Goal: Task Accomplishment & Management: Complete application form

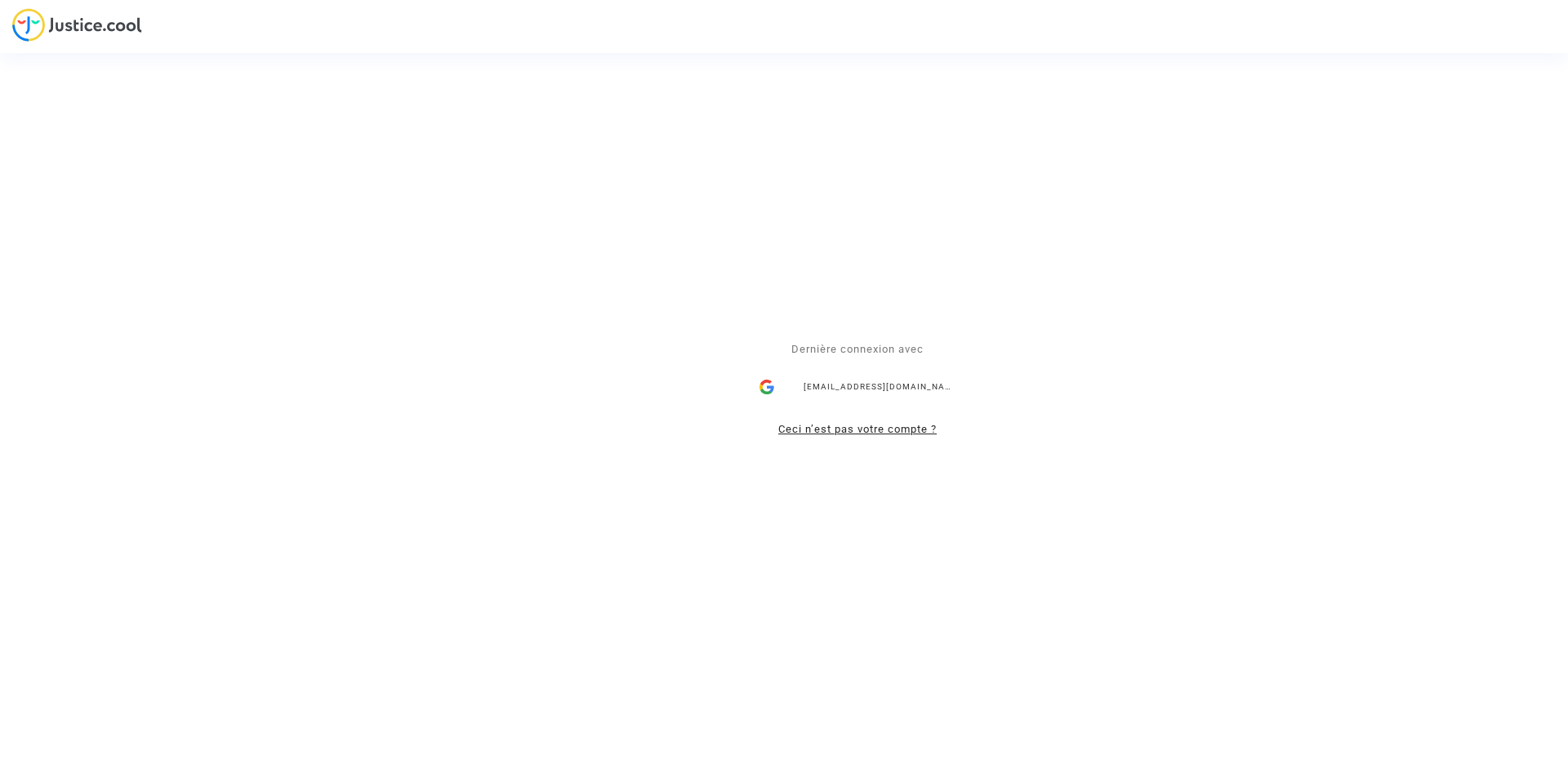
click at [862, 433] on link "Ceci n’est pas votre compte ?" at bounding box center [857, 429] width 158 height 12
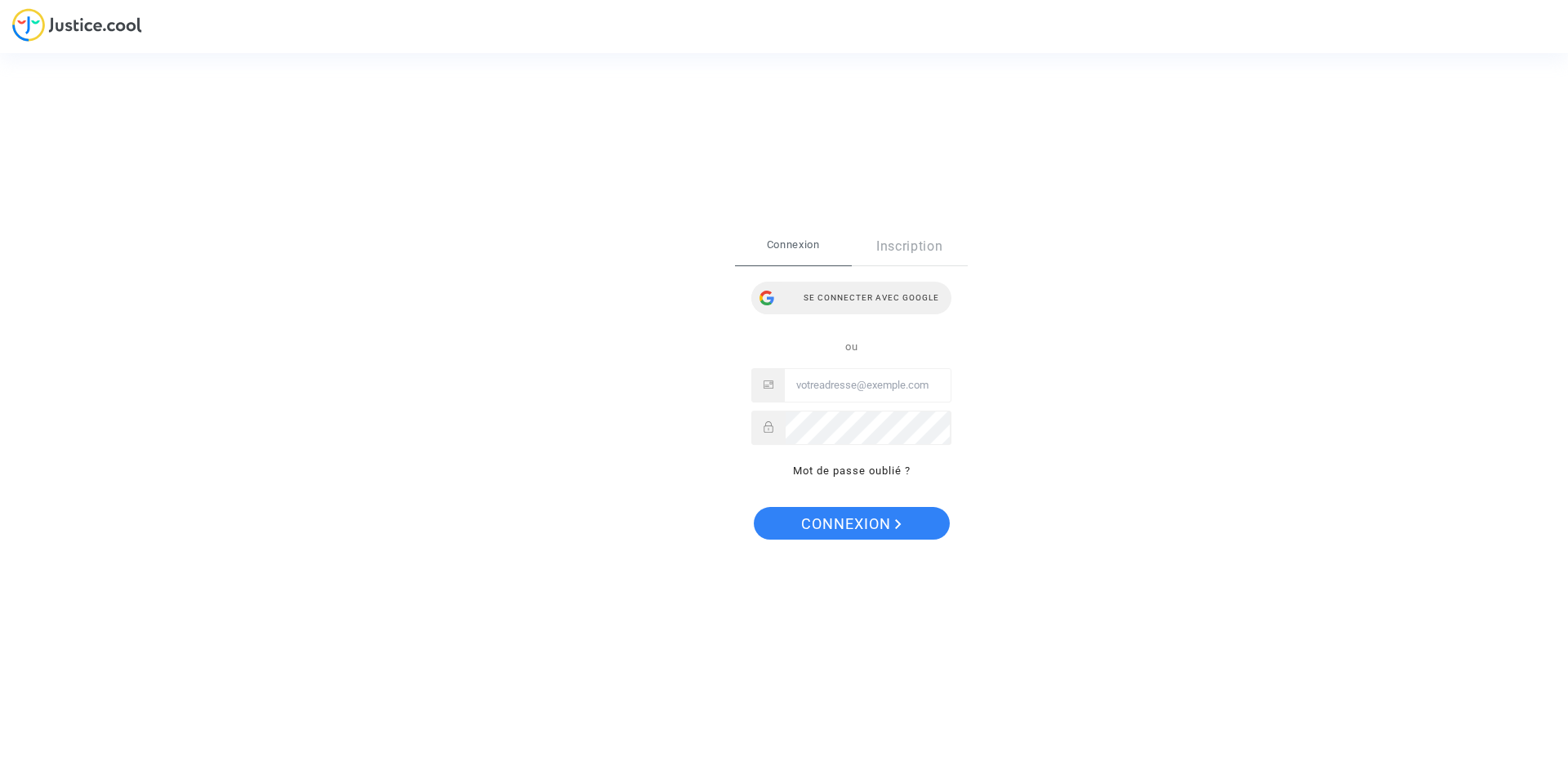
click at [846, 298] on div "Se connecter avec Google" at bounding box center [851, 298] width 200 height 33
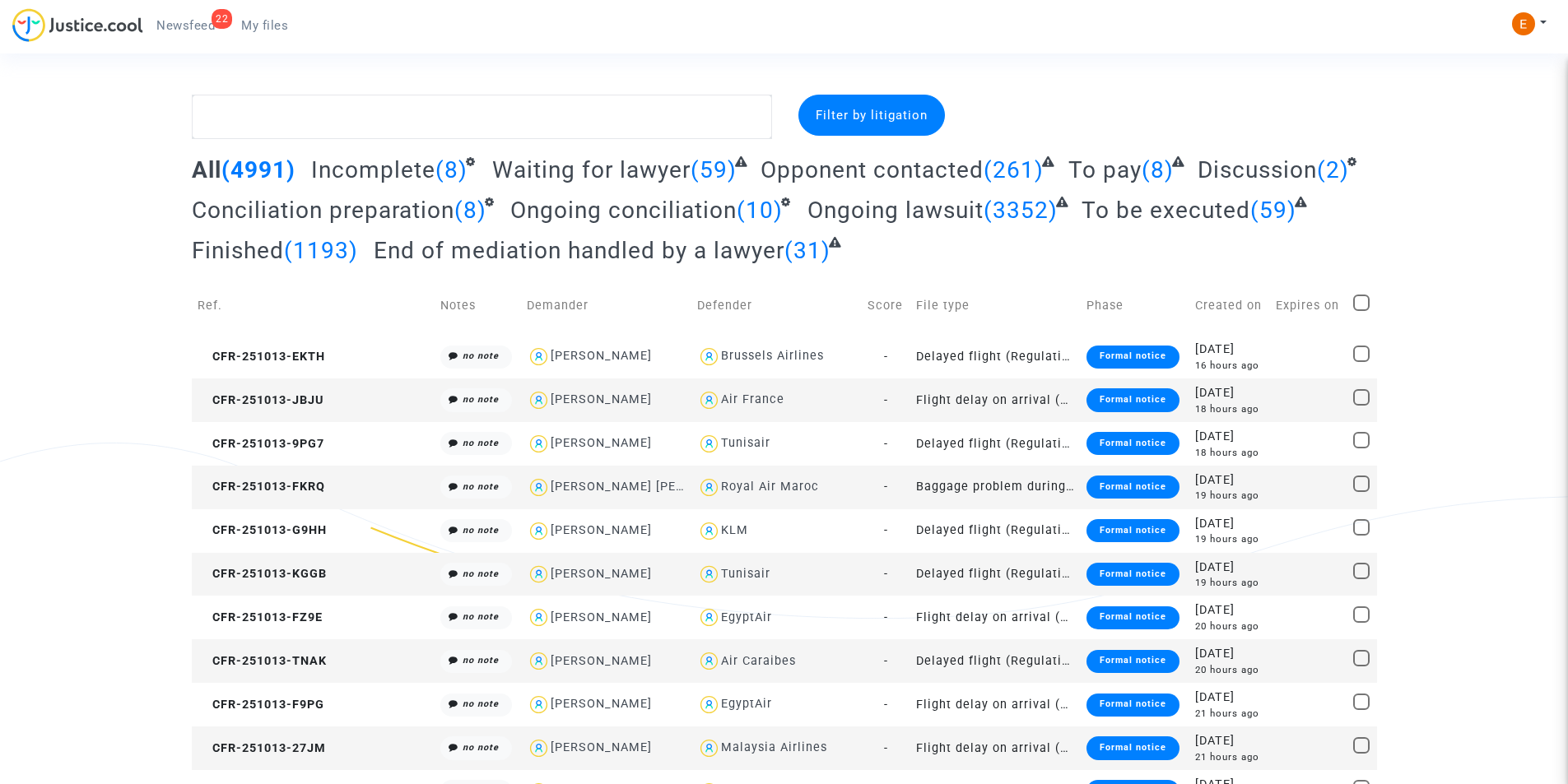
click at [193, 17] on link "22 Newsfeed" at bounding box center [185, 26] width 85 height 25
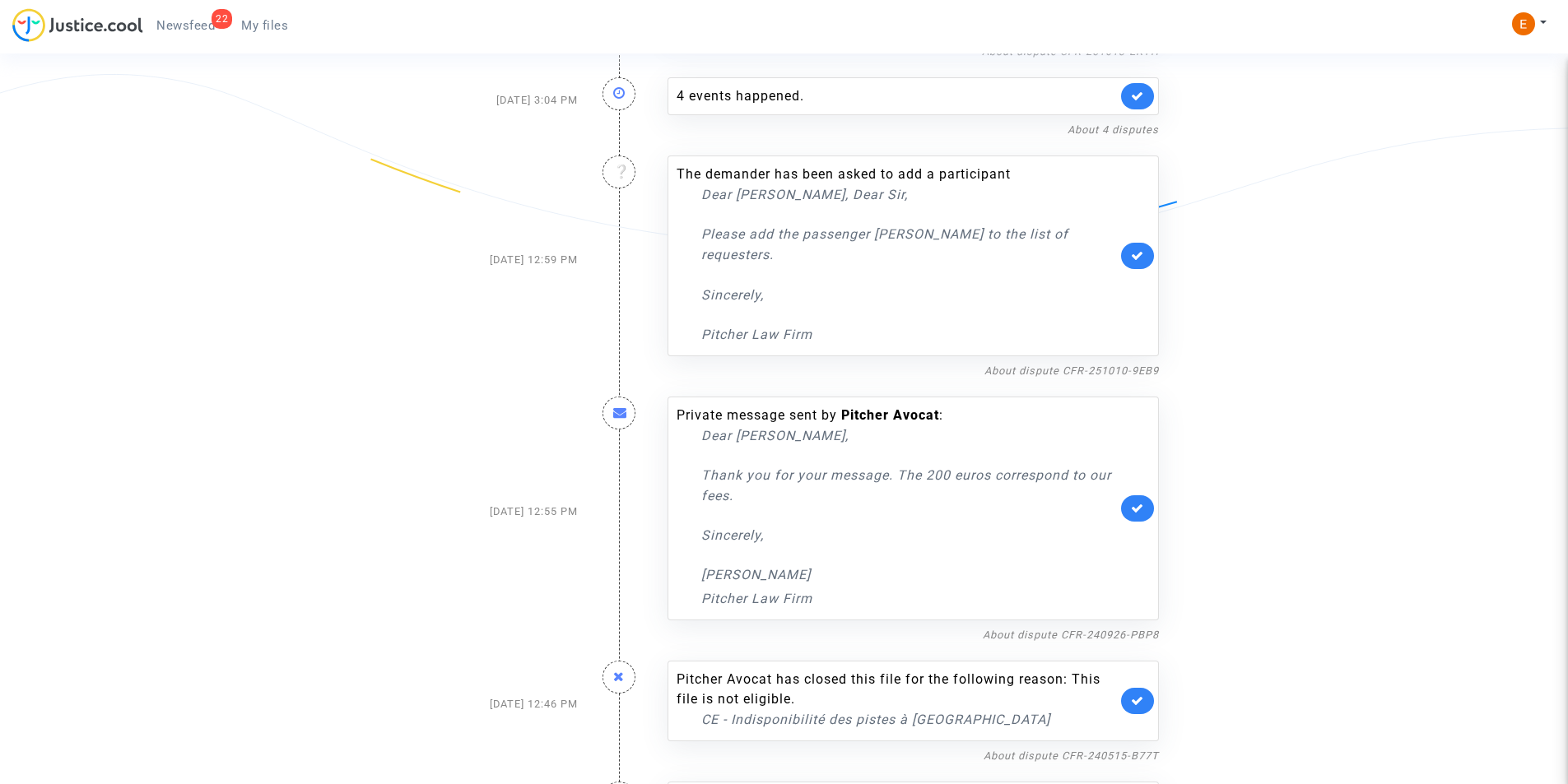
scroll to position [928, 0]
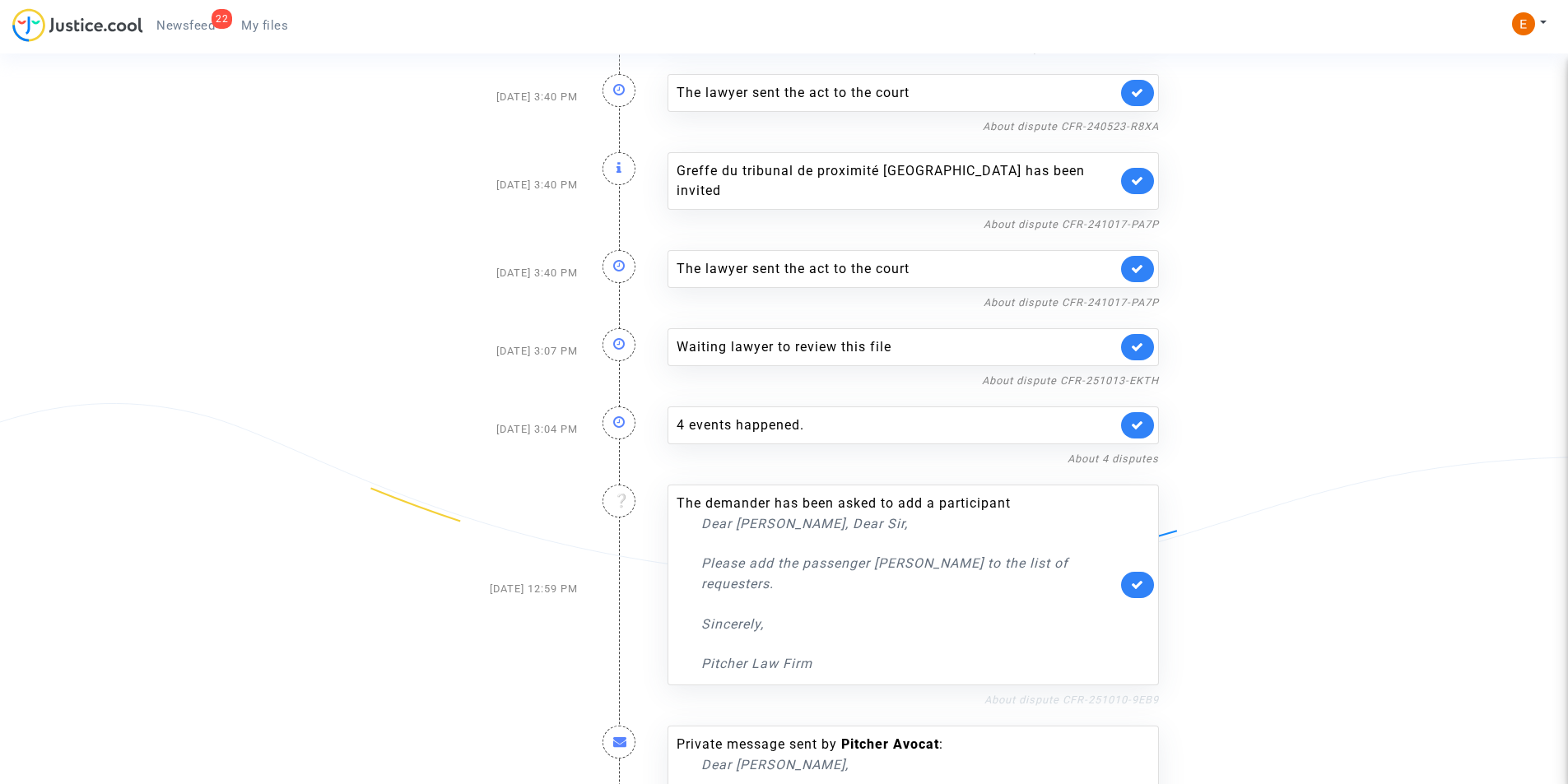
click at [1103, 693] on link "About dispute CFR-251010-9EB9" at bounding box center [1071, 699] width 174 height 12
click at [1143, 578] on icon at bounding box center [1137, 584] width 13 height 12
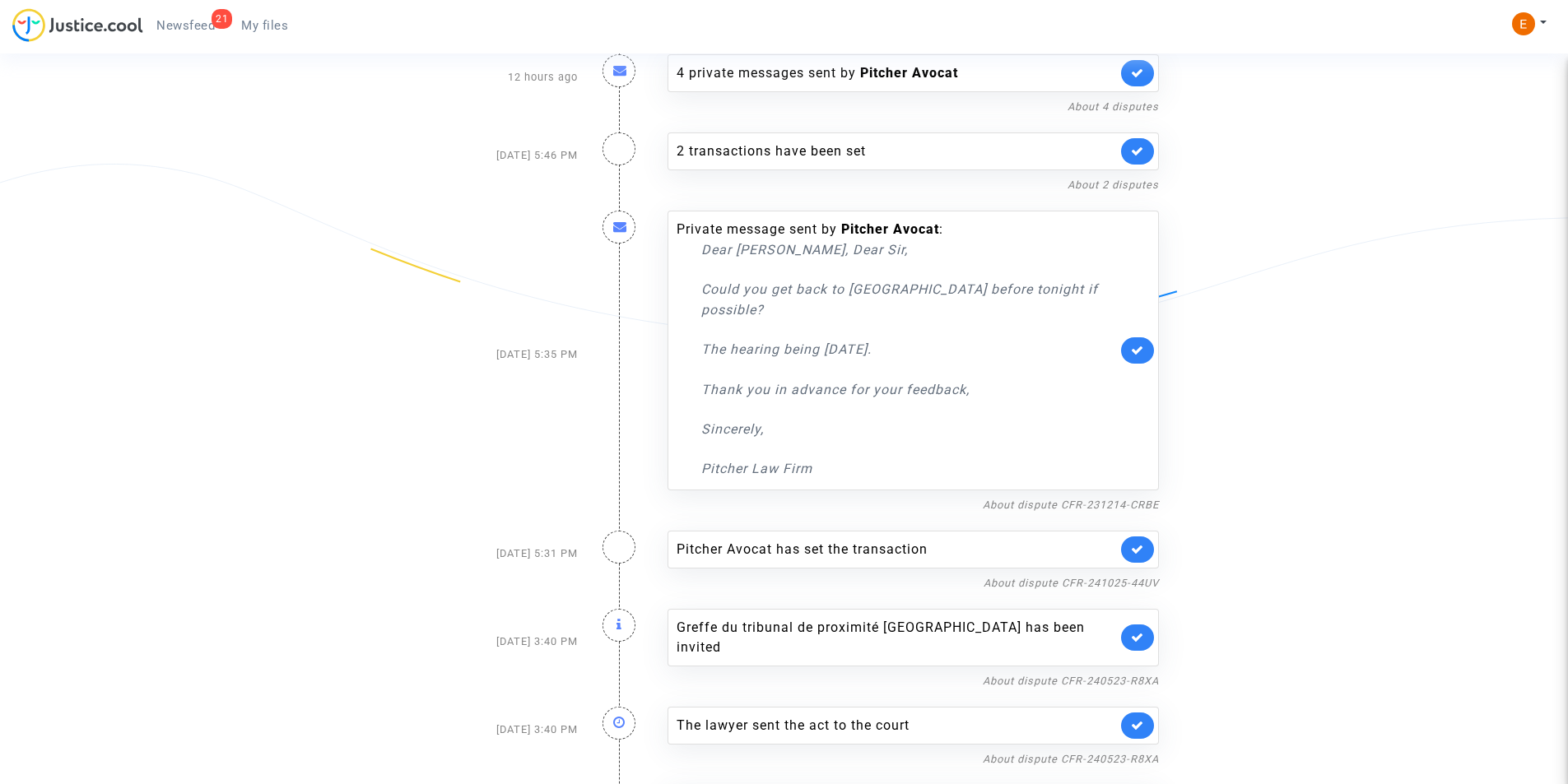
scroll to position [270, 0]
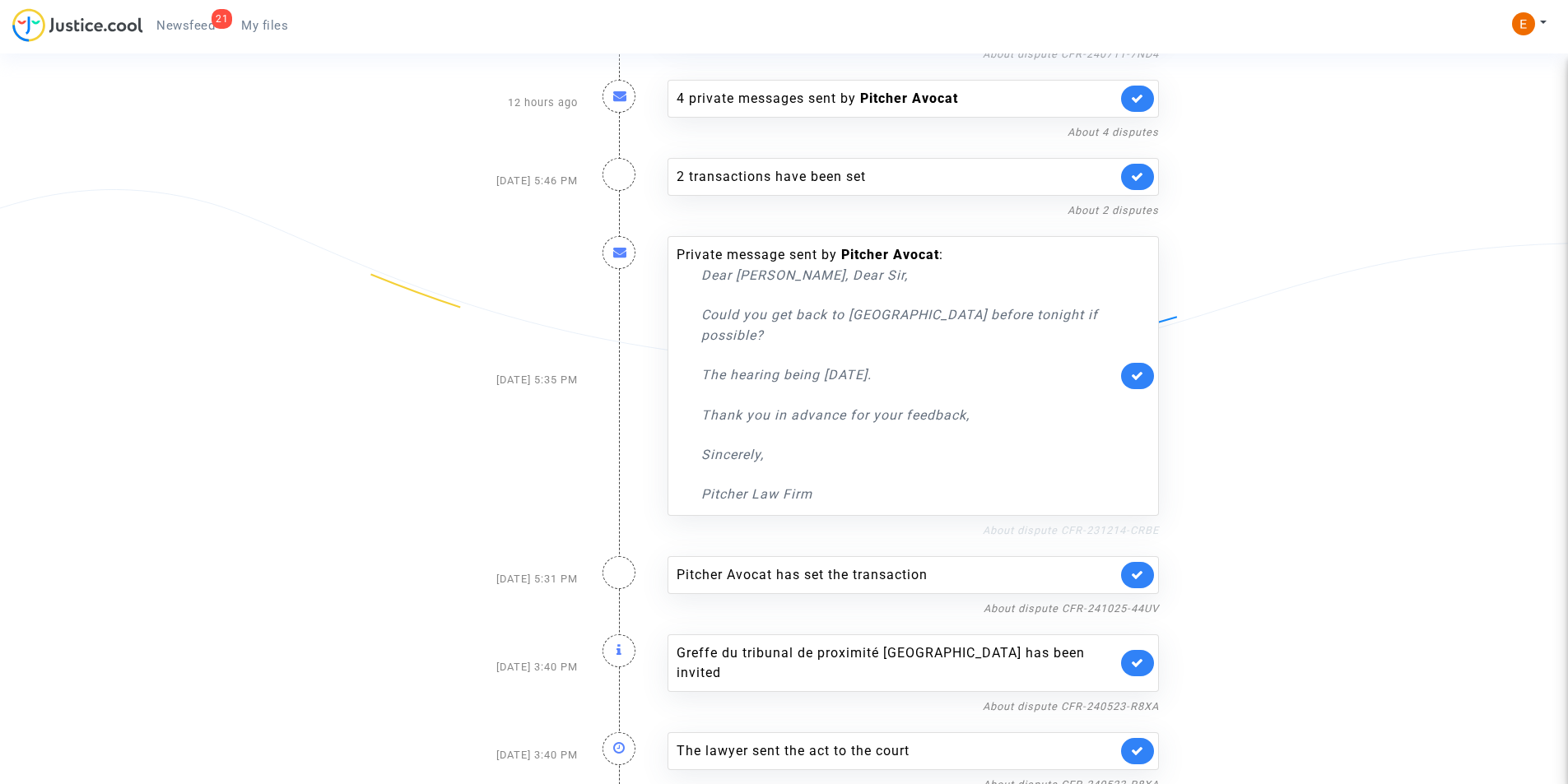
click at [1094, 524] on link "About dispute CFR-231214-CRBE" at bounding box center [1070, 530] width 176 height 12
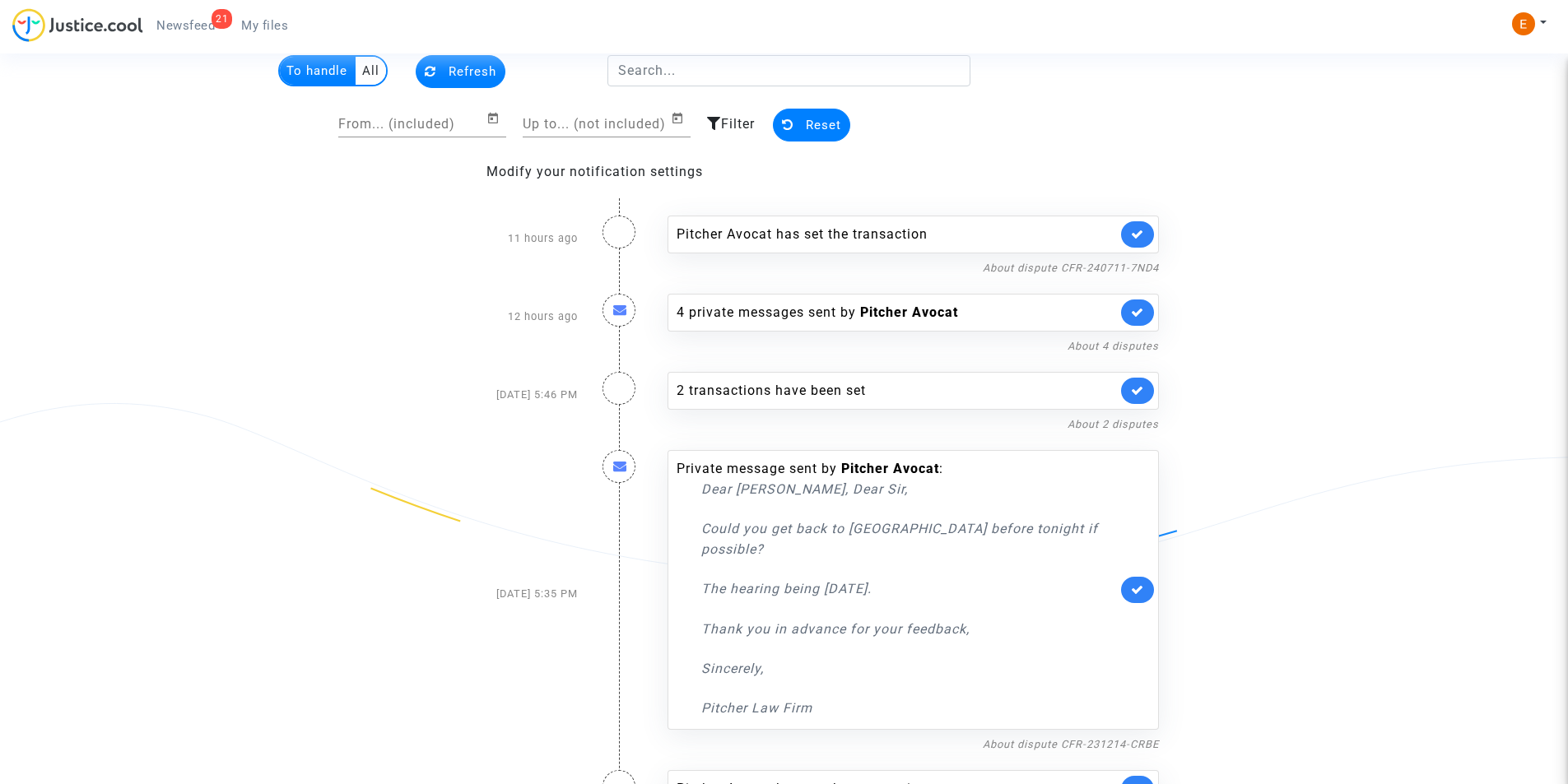
scroll to position [0, 0]
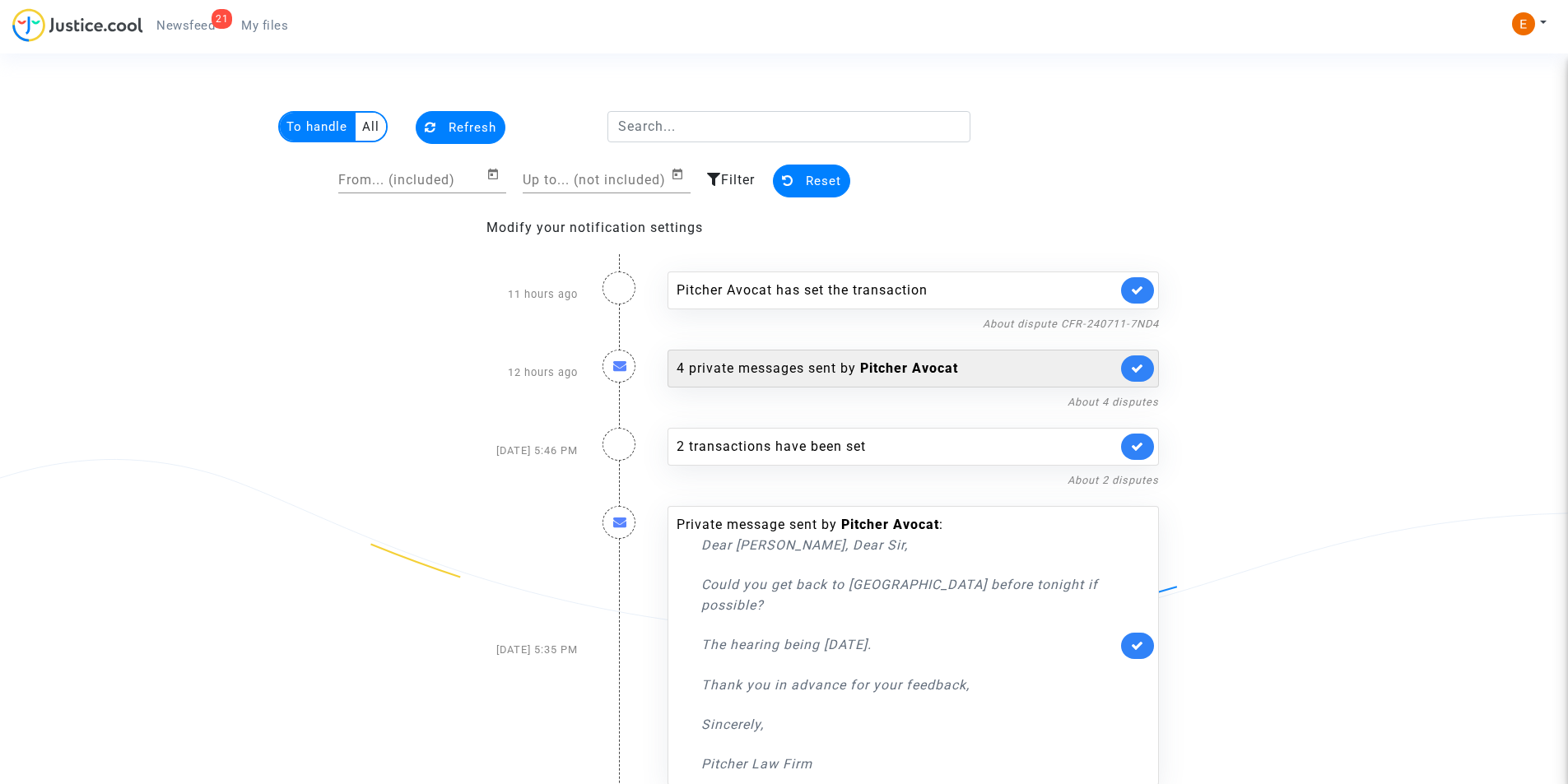
click at [884, 352] on div "4 private messages sent by Pitcher Avocat" at bounding box center [913, 368] width 492 height 38
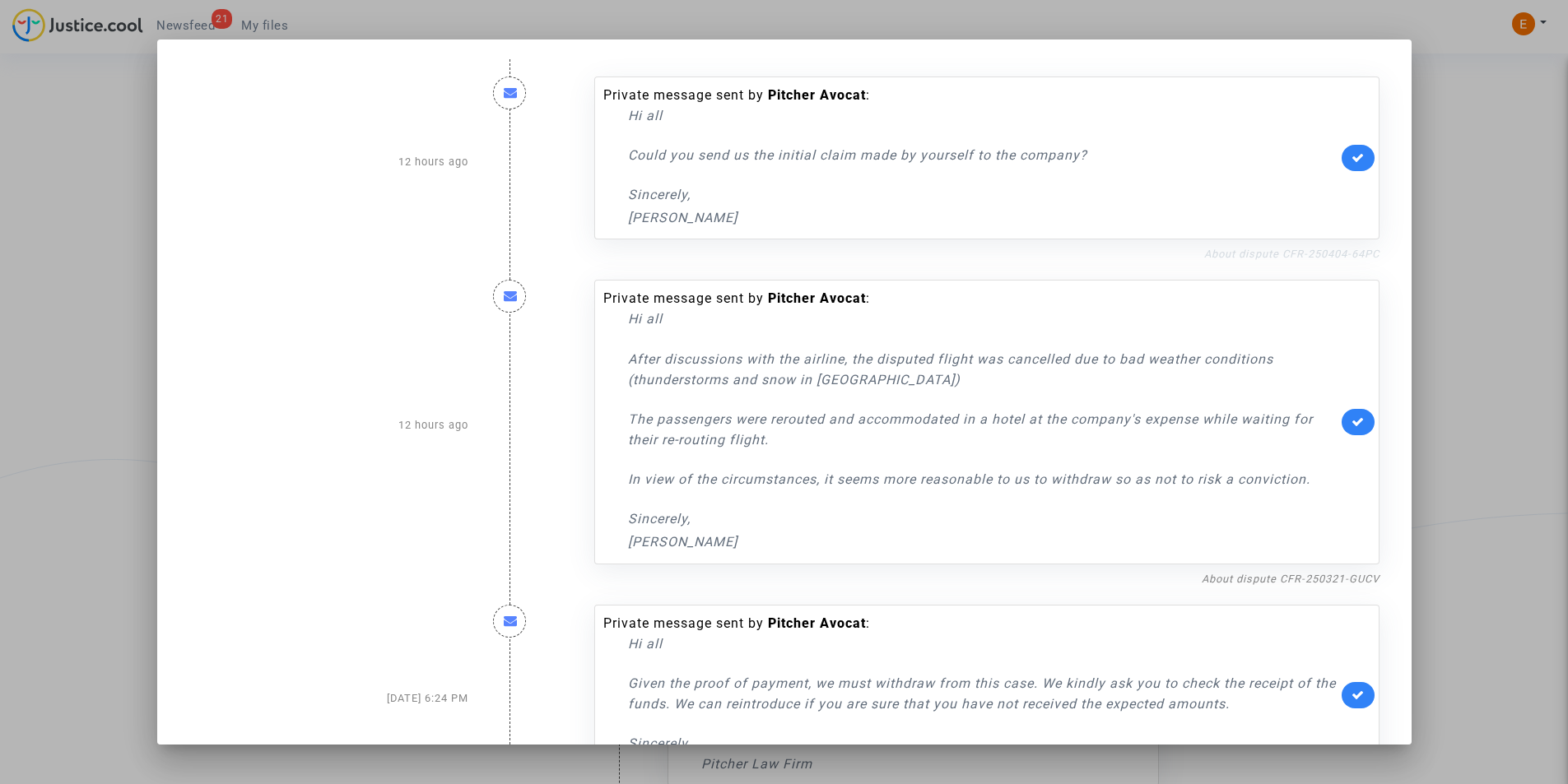
click at [1259, 253] on link "About dispute CFR-250404-64PC" at bounding box center [1292, 254] width 175 height 12
click at [1327, 247] on nf-filterlink "About dispute CFR-250404-64PC" at bounding box center [1292, 253] width 175 height 16
click at [1352, 154] on icon at bounding box center [1358, 157] width 13 height 12
click at [1256, 576] on link "About dispute CFR-250321-GUCV" at bounding box center [1290, 578] width 178 height 12
click at [1480, 87] on div at bounding box center [784, 392] width 1568 height 784
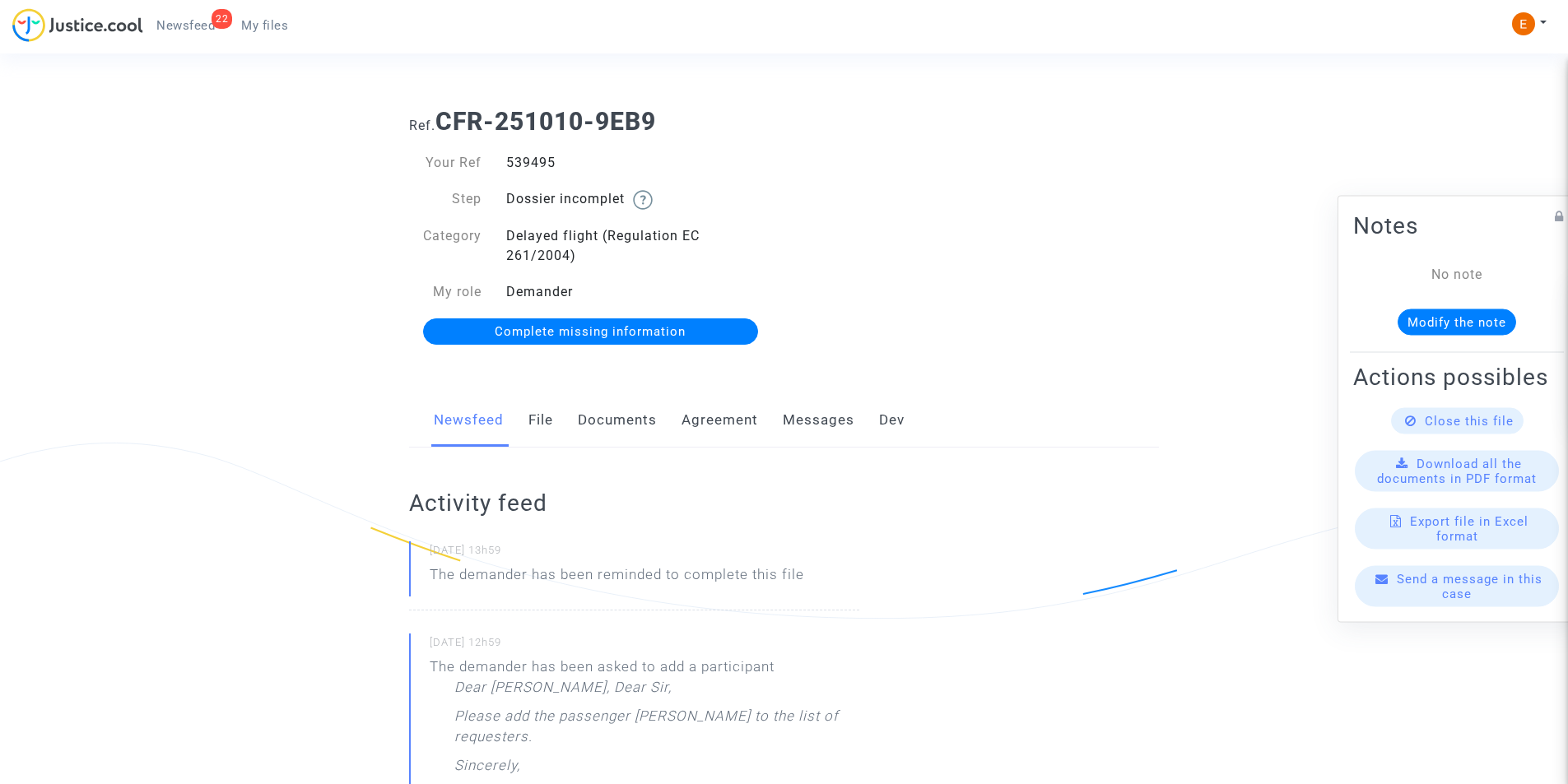
click at [536, 153] on div "539495" at bounding box center [640, 163] width 291 height 20
click at [536, 154] on div "539495" at bounding box center [640, 163] width 291 height 20
click at [537, 162] on div "539495" at bounding box center [640, 163] width 291 height 20
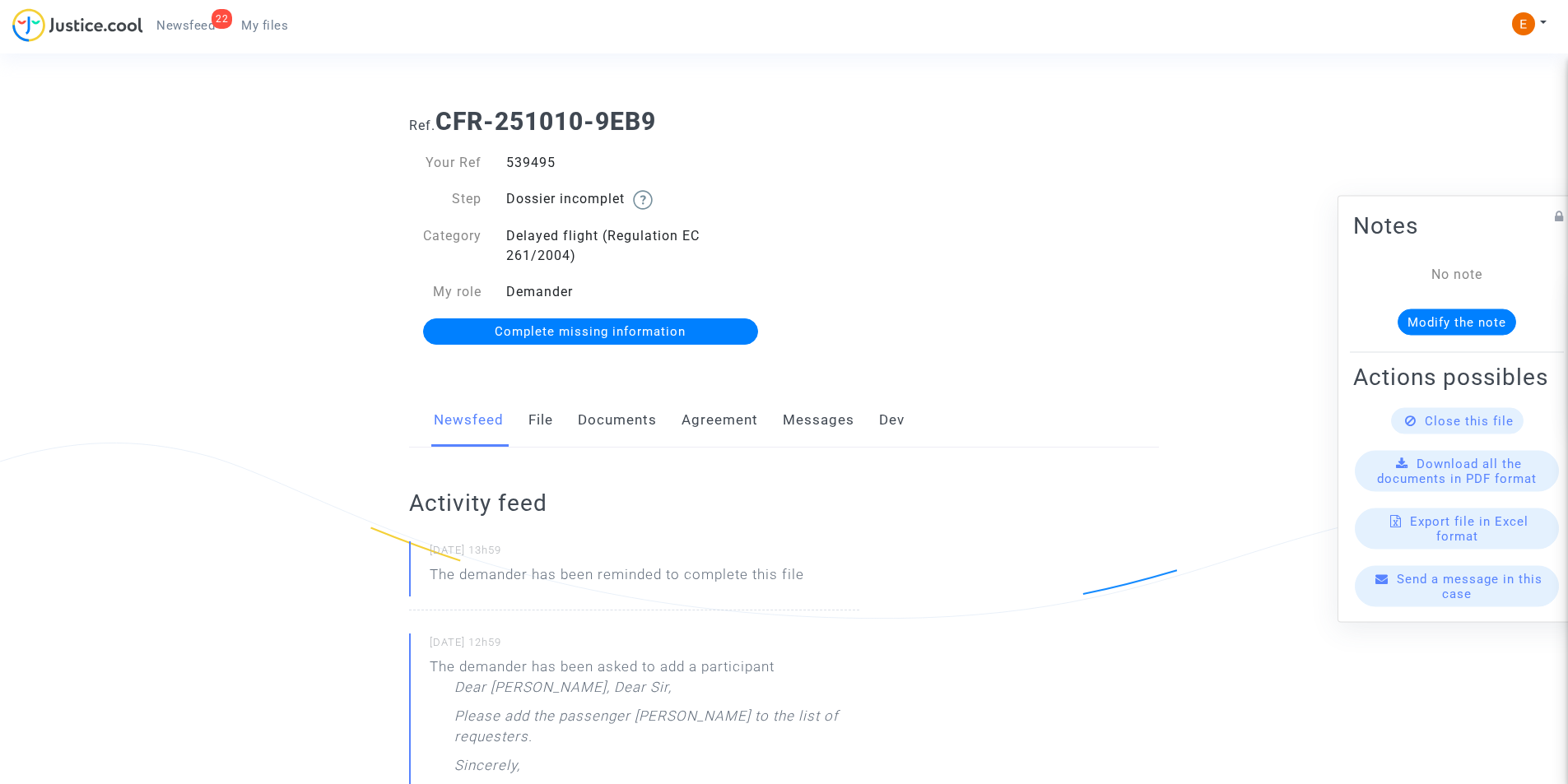
click at [847, 428] on link "Messages" at bounding box center [818, 421] width 72 height 55
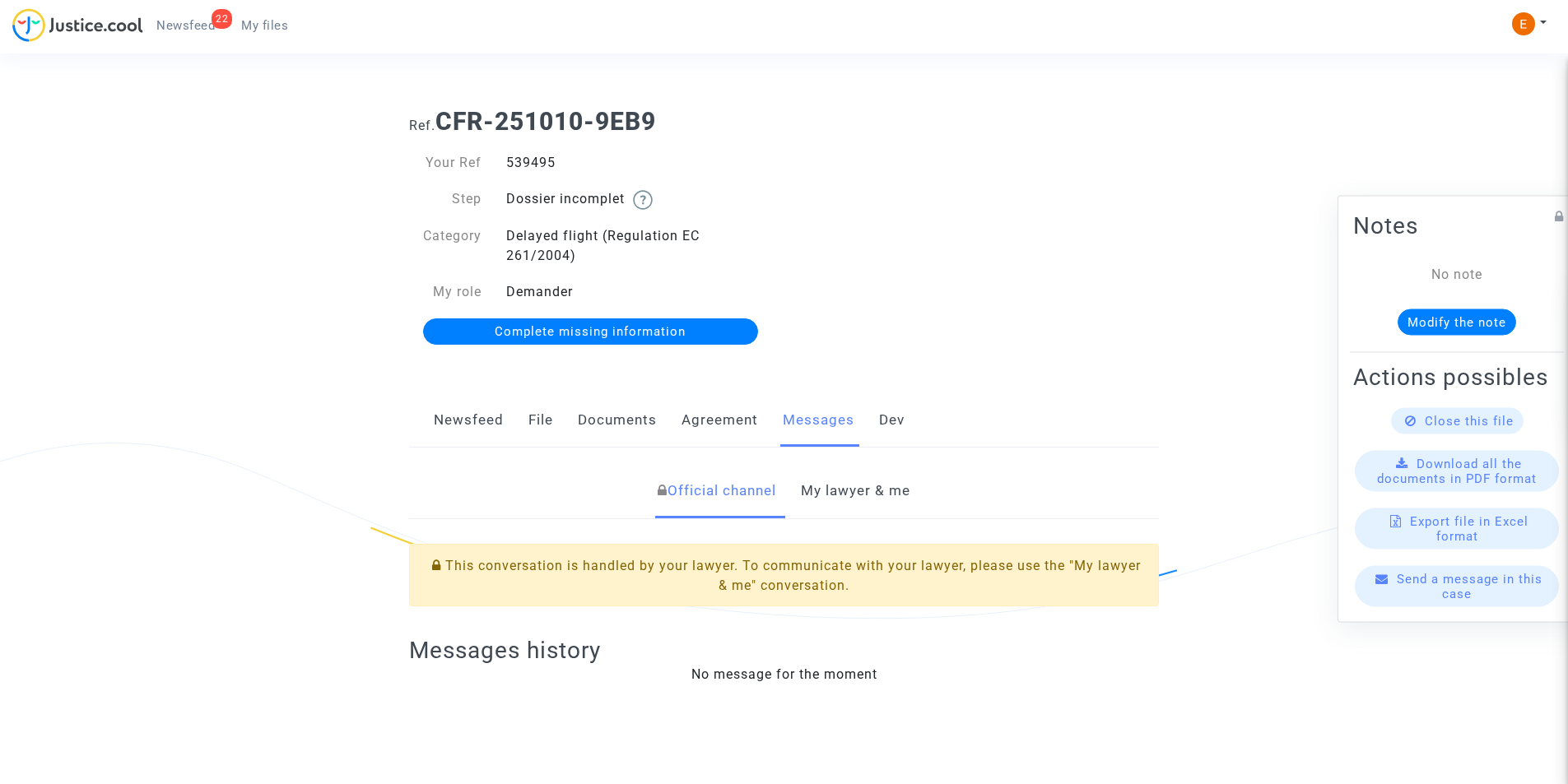
click at [861, 490] on link "My lawyer & me" at bounding box center [855, 492] width 109 height 55
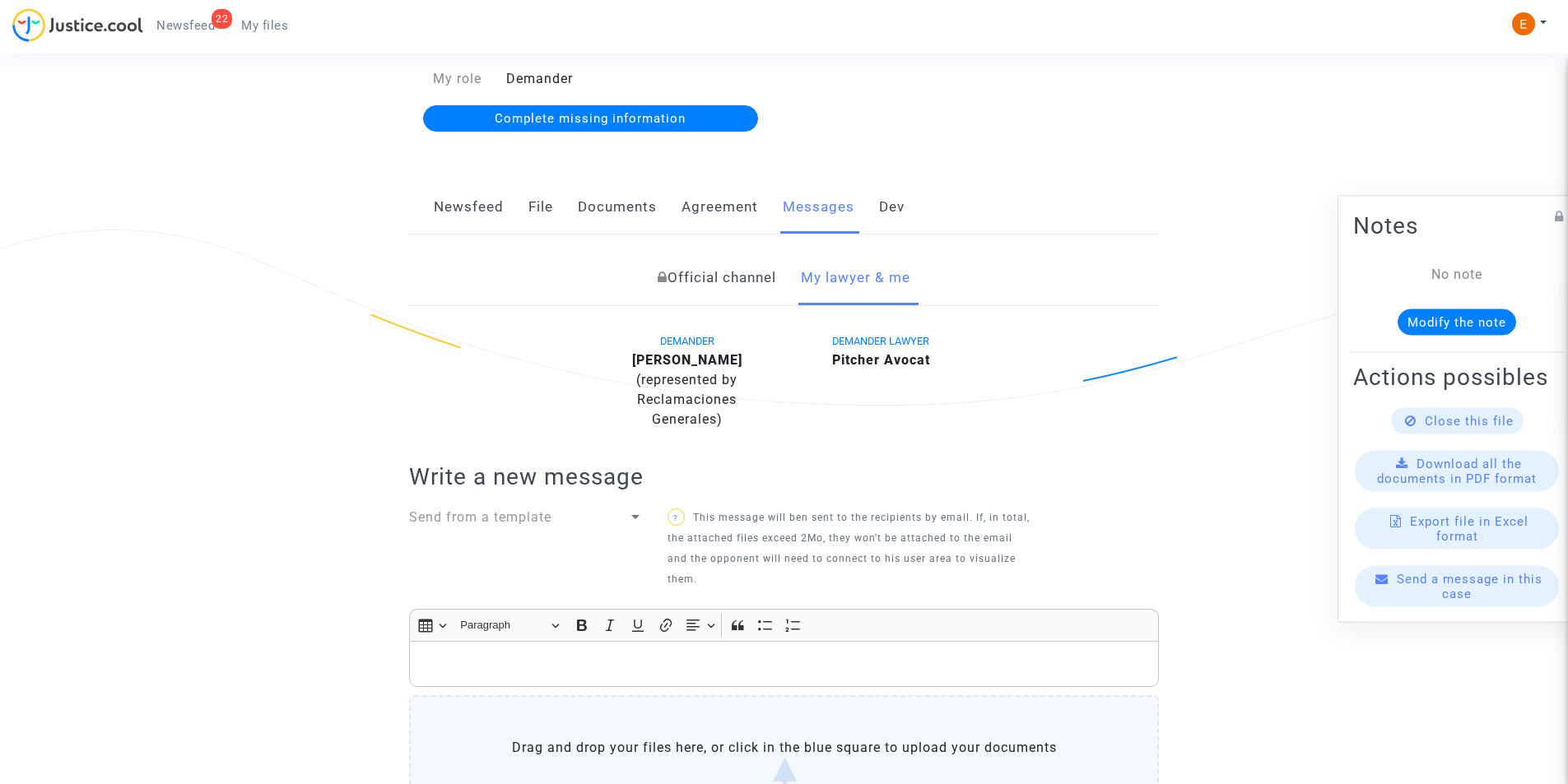
scroll to position [52, 0]
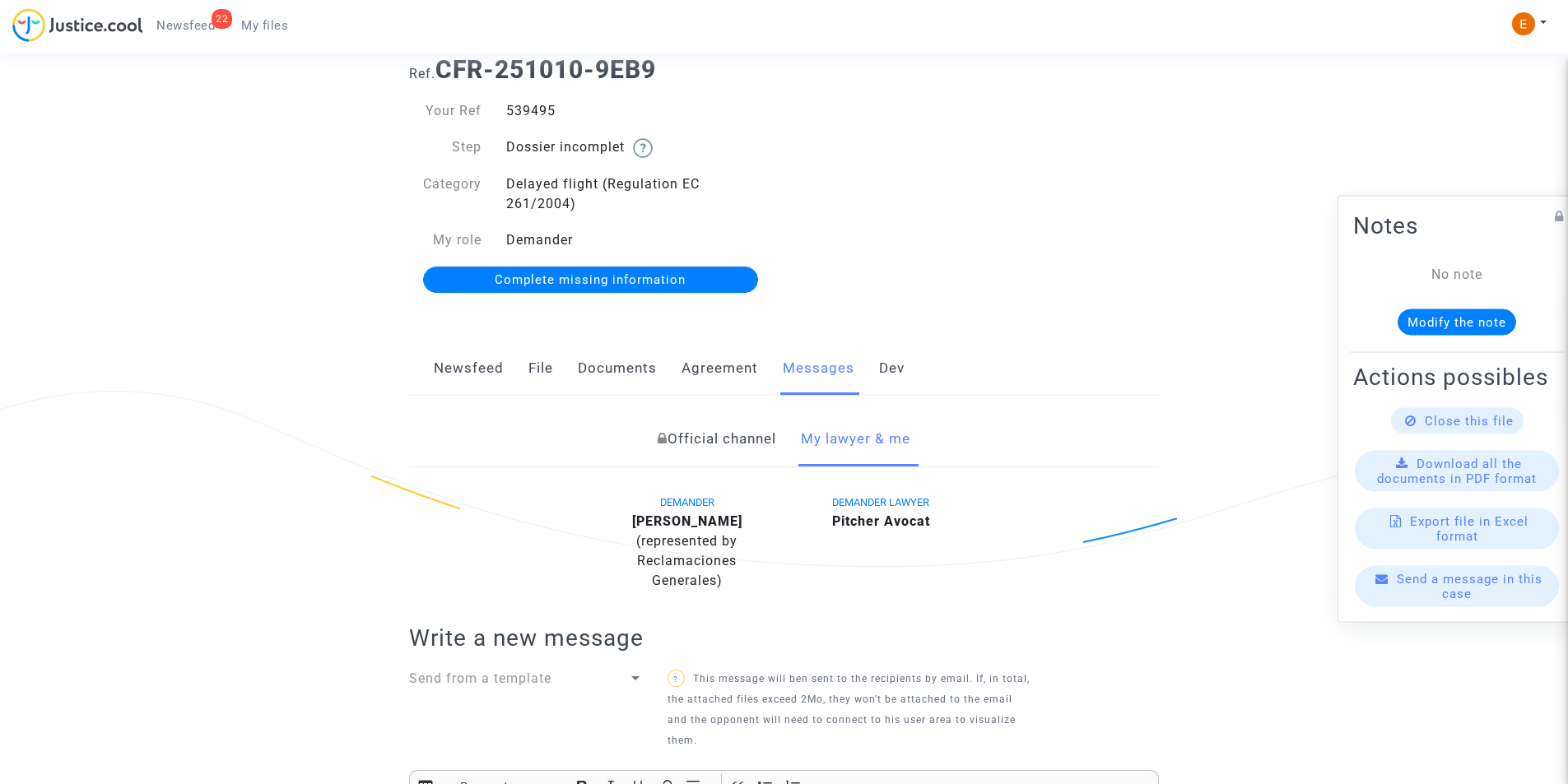
click at [670, 435] on link "Official channel" at bounding box center [717, 440] width 118 height 55
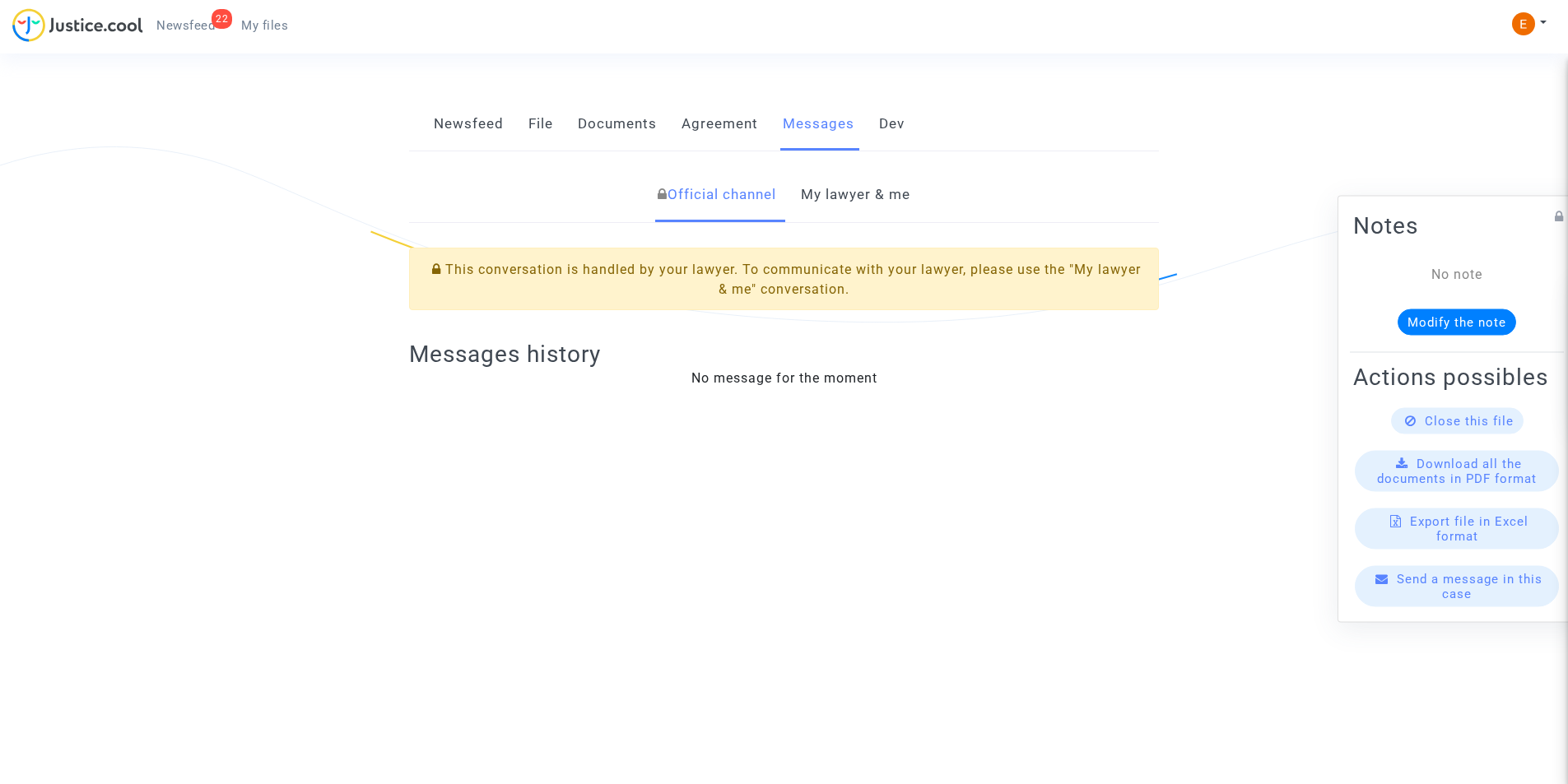
scroll to position [52, 0]
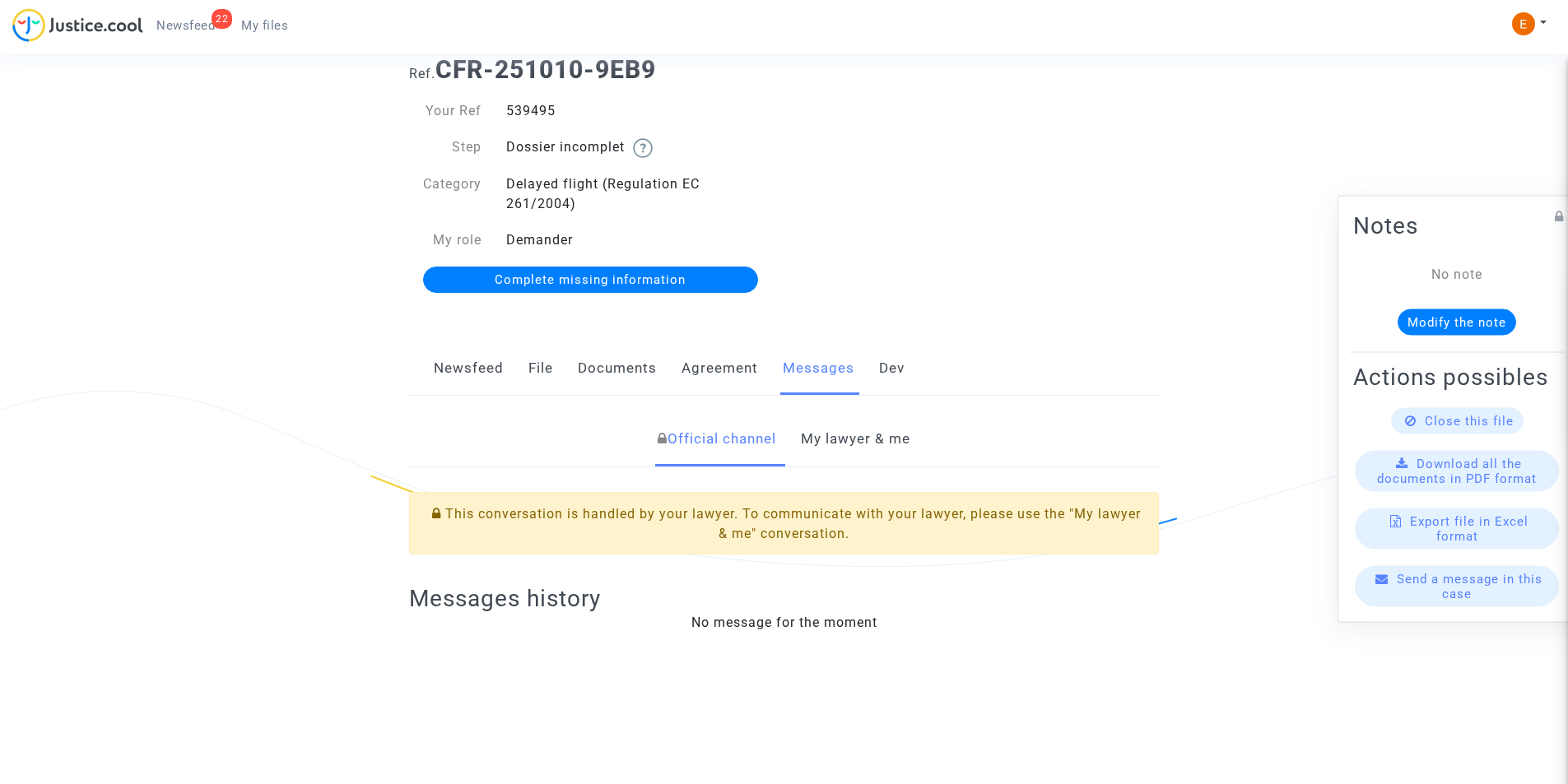
click at [487, 373] on link "Newsfeed" at bounding box center [469, 368] width 70 height 55
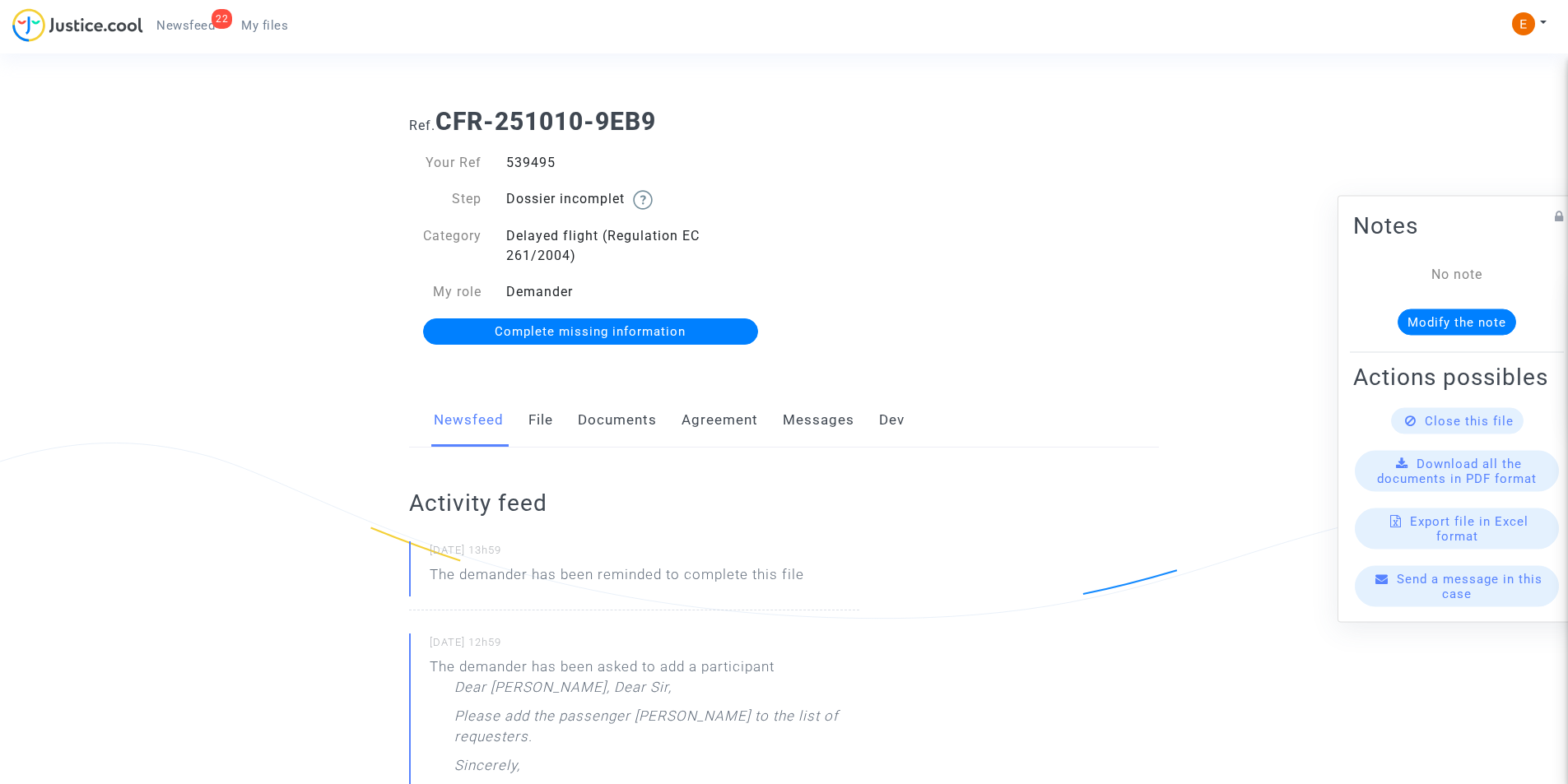
click at [503, 570] on p "The demander has been reminded to complete this file" at bounding box center [617, 578] width 374 height 29
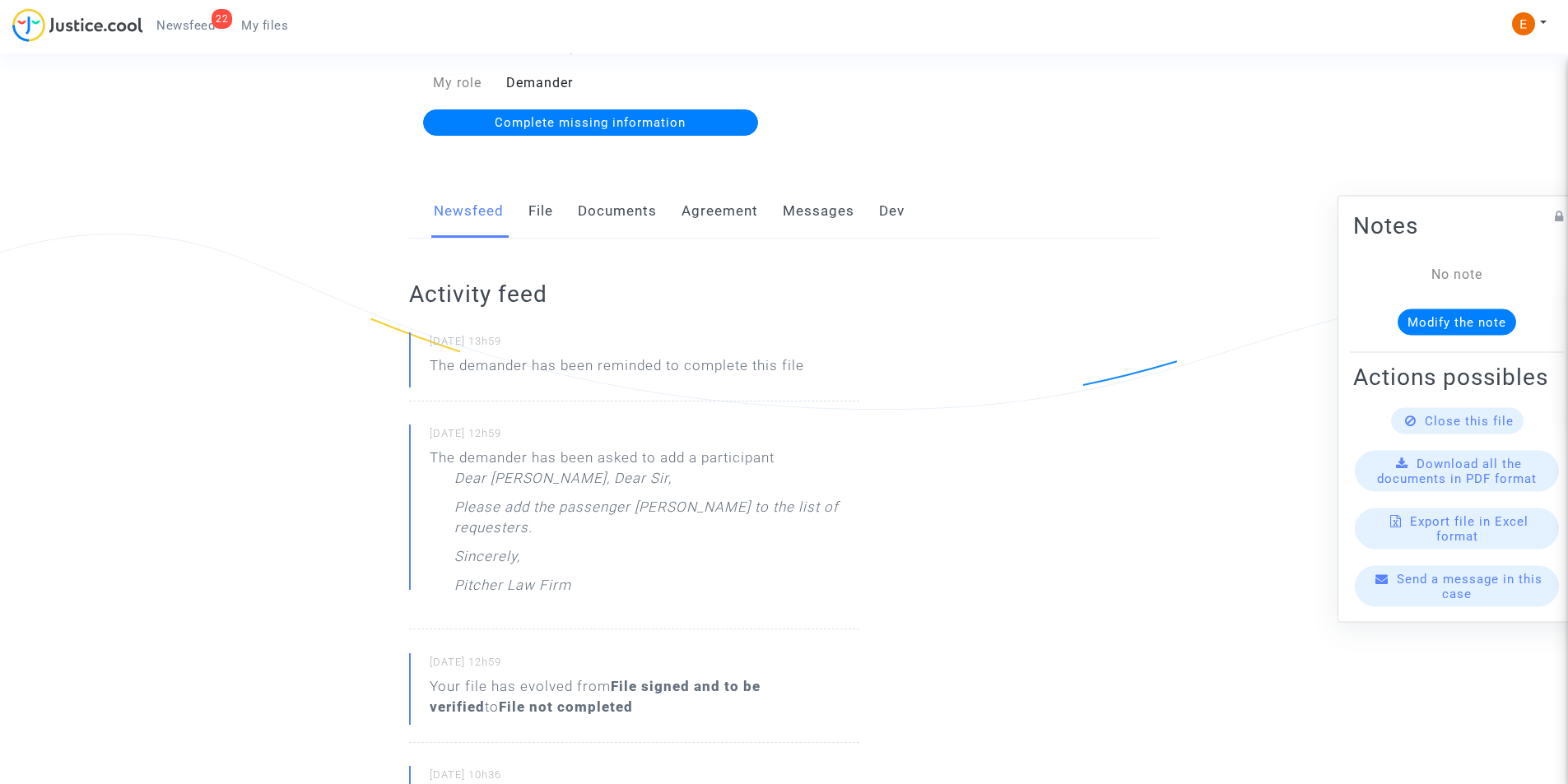
scroll to position [83, 0]
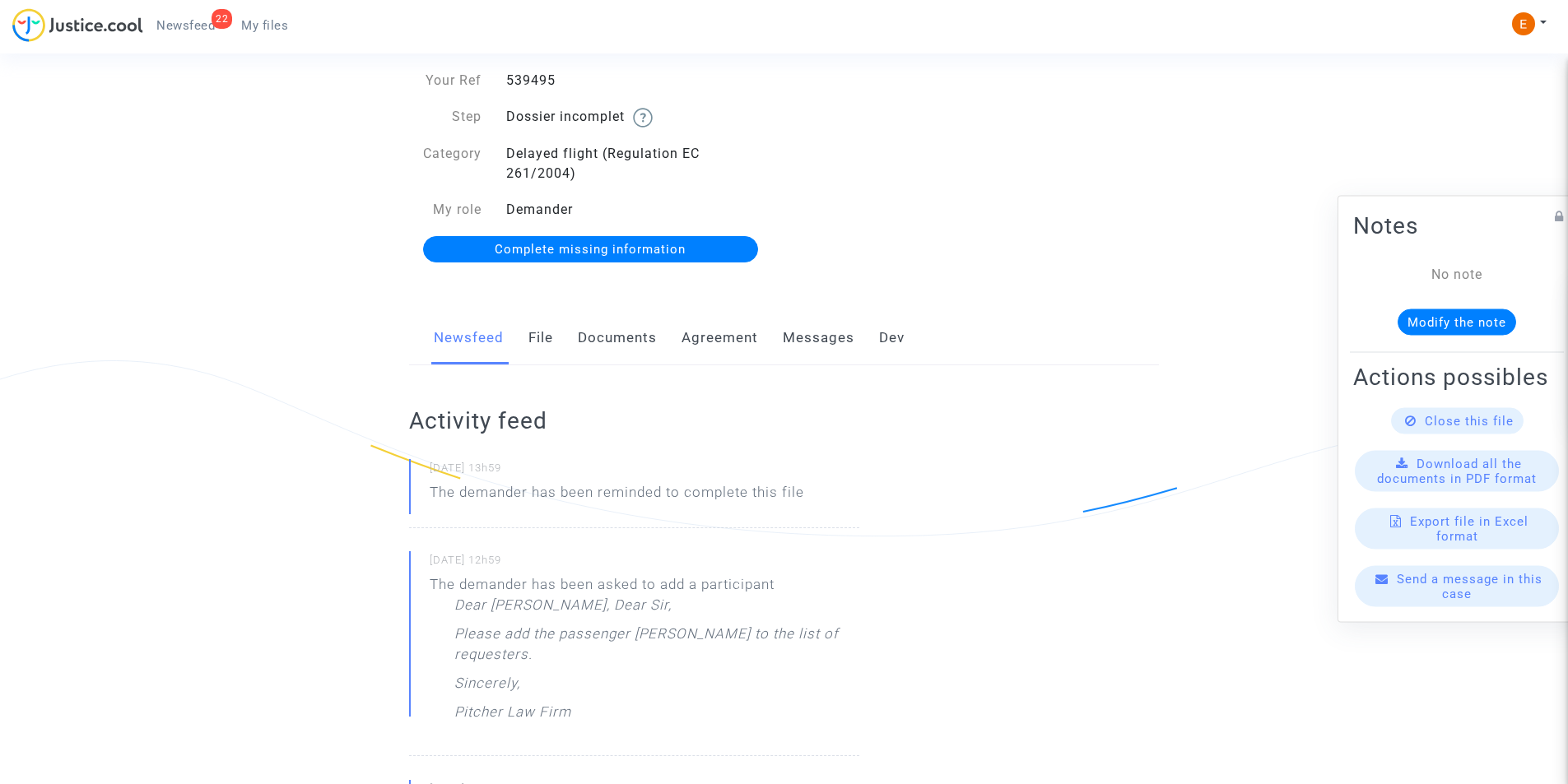
click at [790, 348] on link "Messages" at bounding box center [818, 338] width 72 height 55
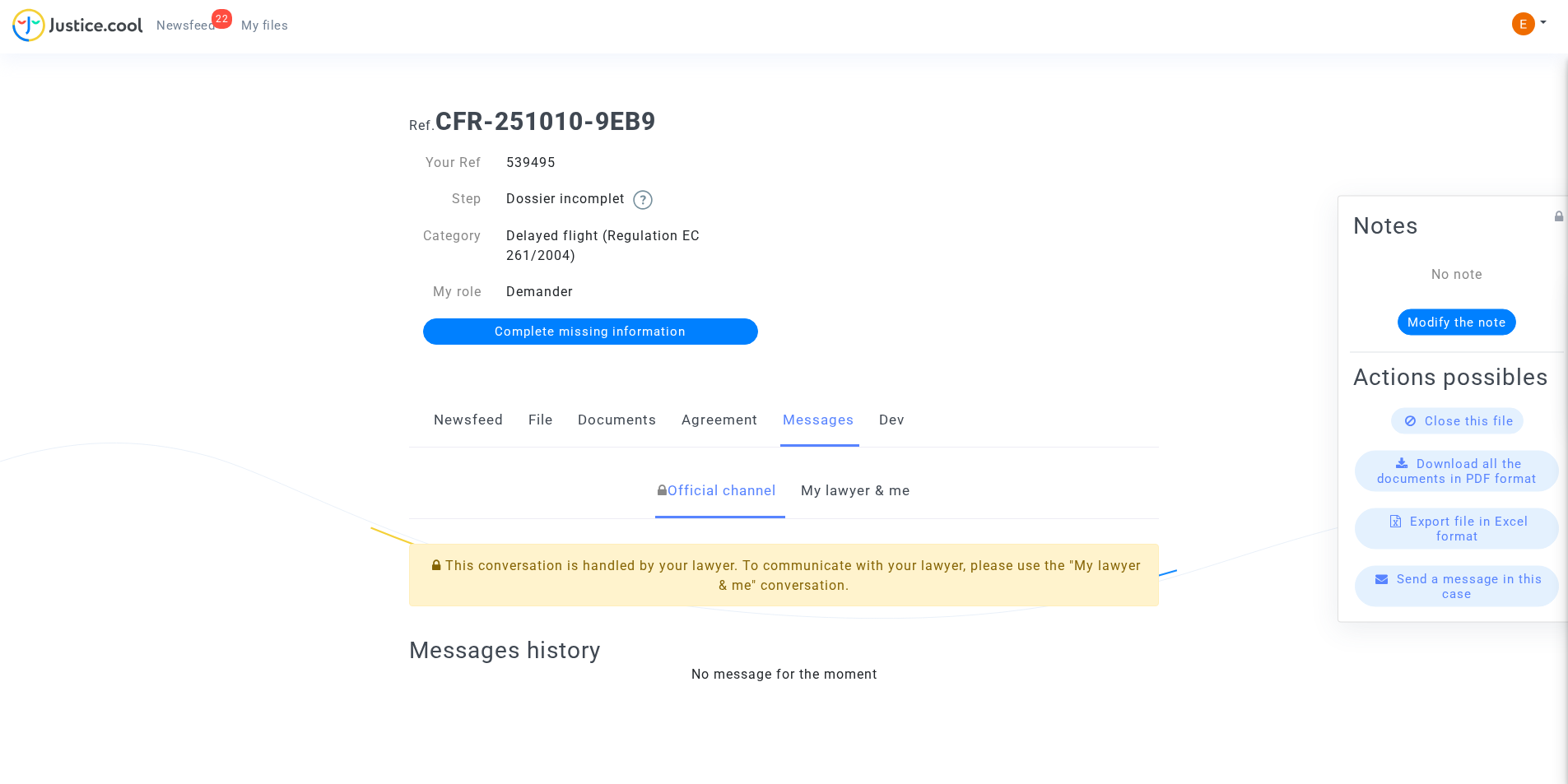
click at [865, 493] on link "My lawyer & me" at bounding box center [855, 492] width 109 height 55
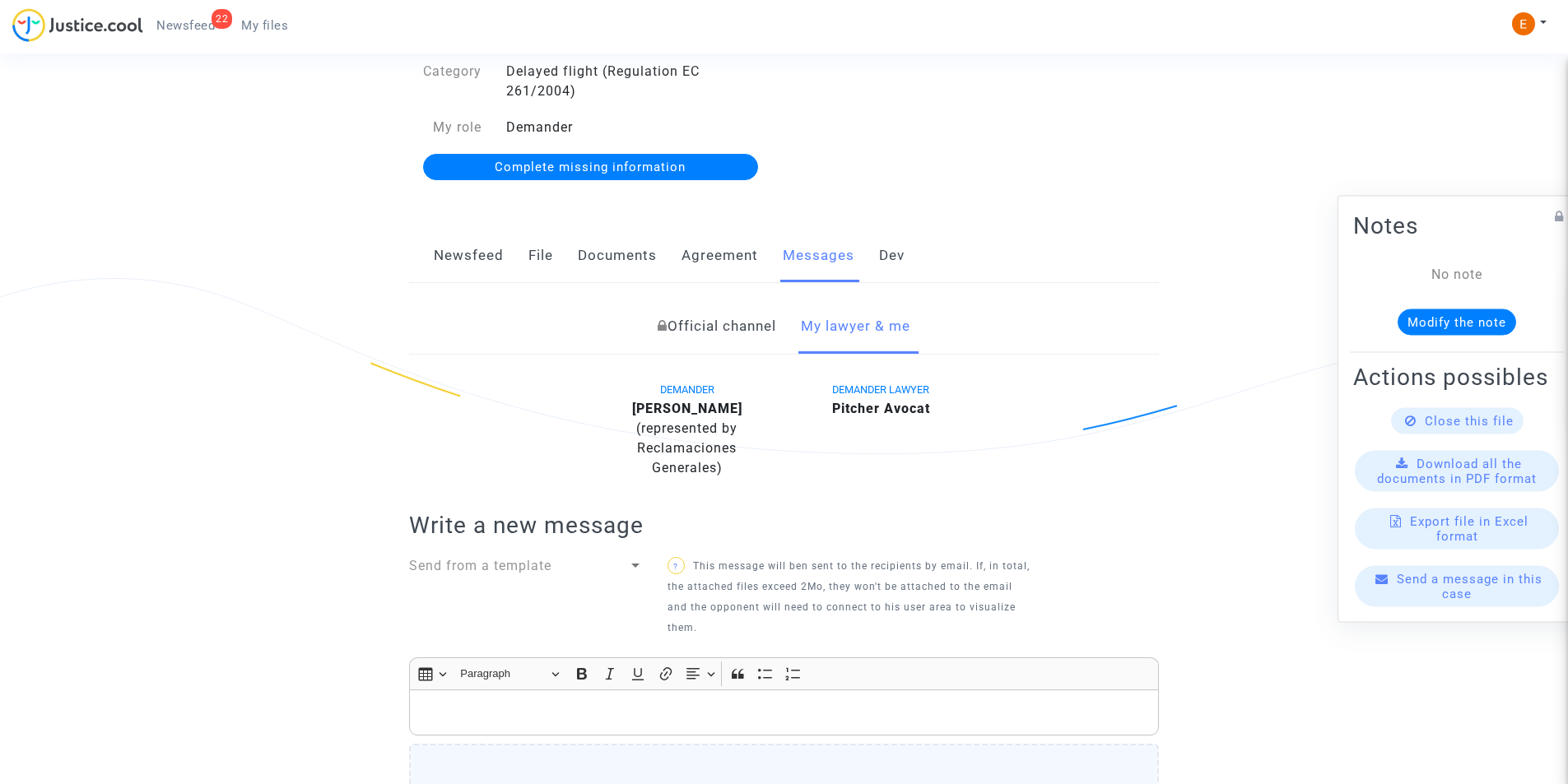
scroll to position [247, 0]
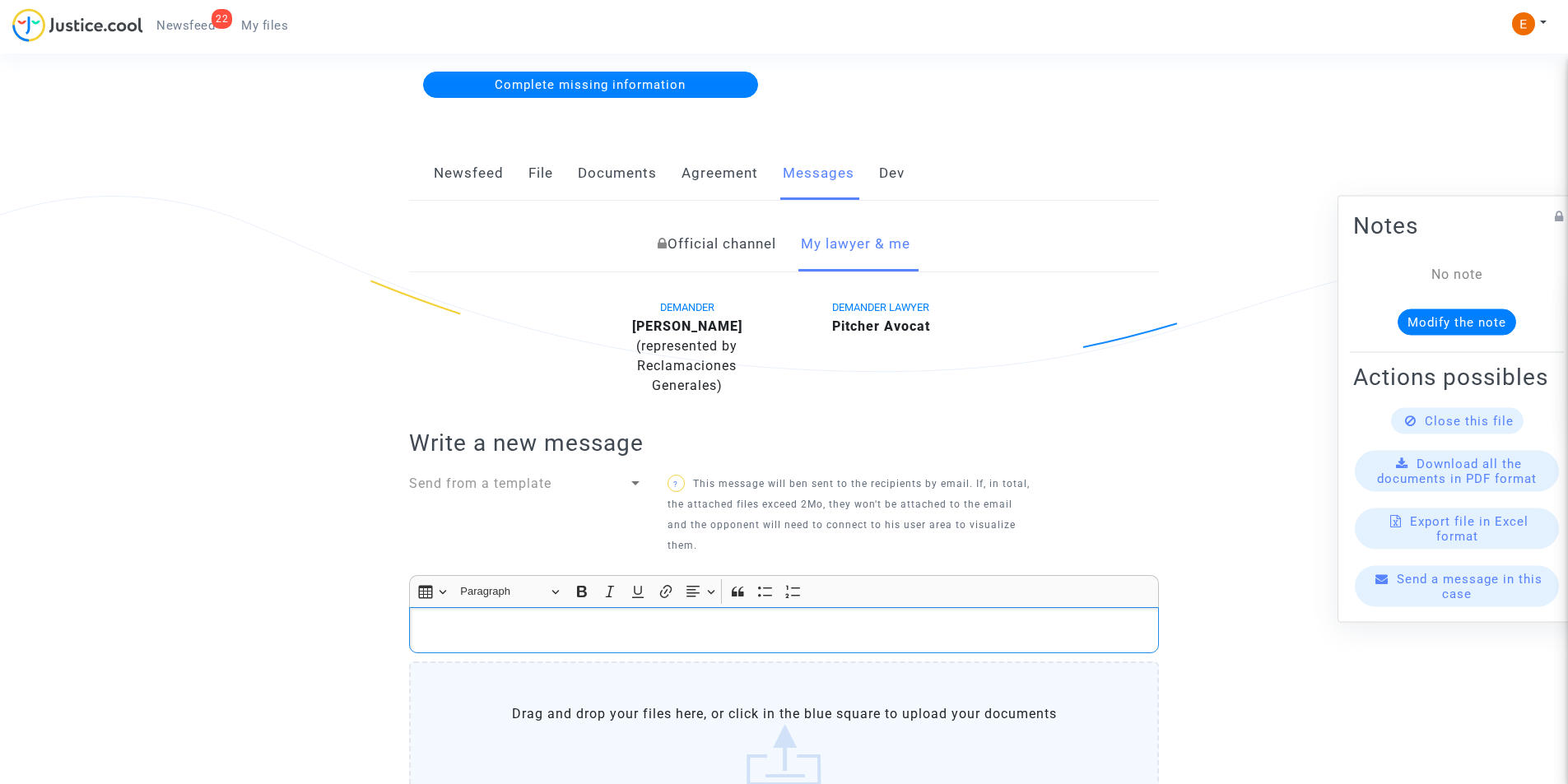
click at [652, 630] on p "Rich Text Editor, main" at bounding box center [784, 630] width 732 height 21
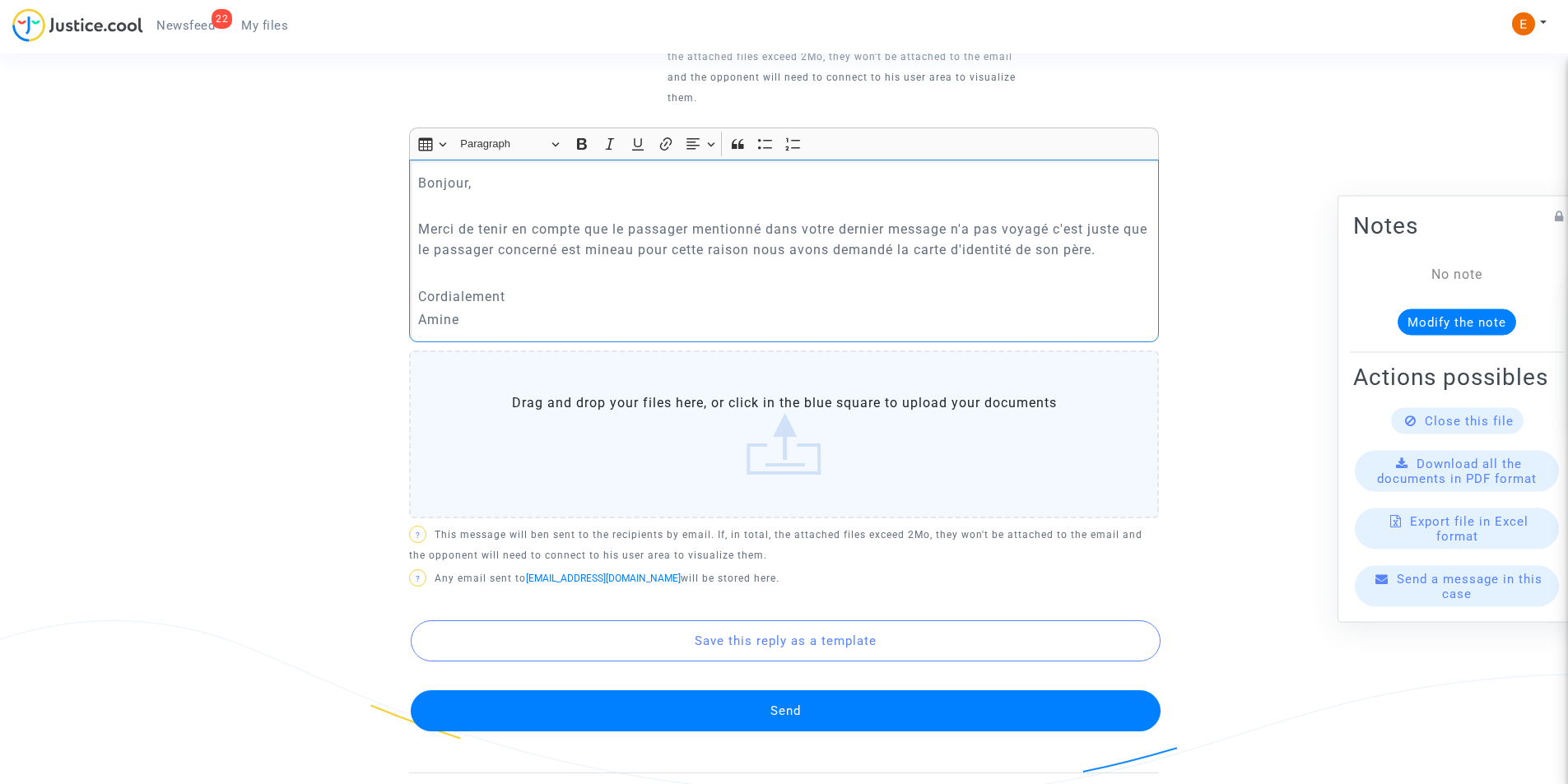
scroll to position [815, 0]
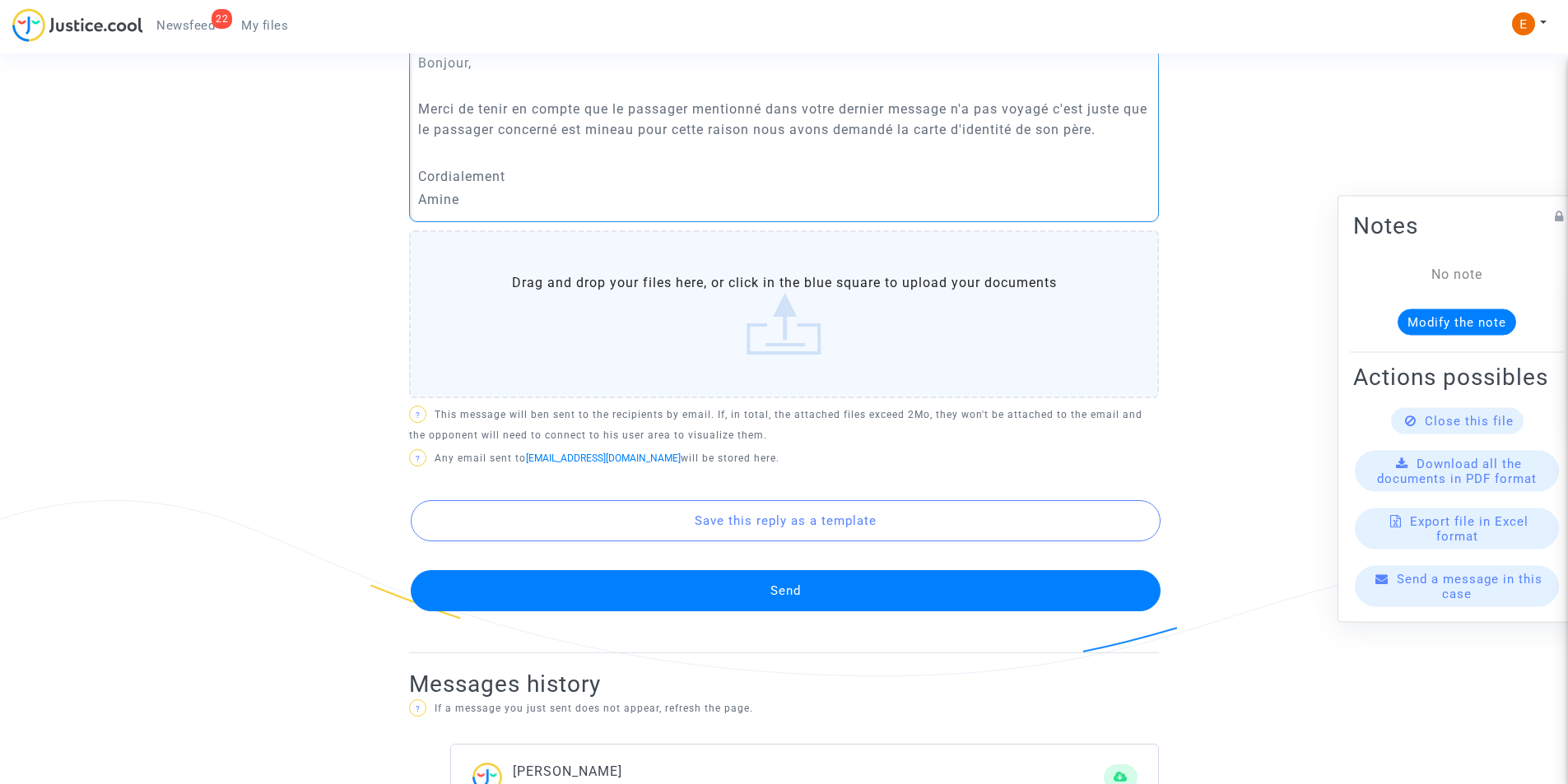
click at [866, 583] on button "Send" at bounding box center [785, 591] width 750 height 41
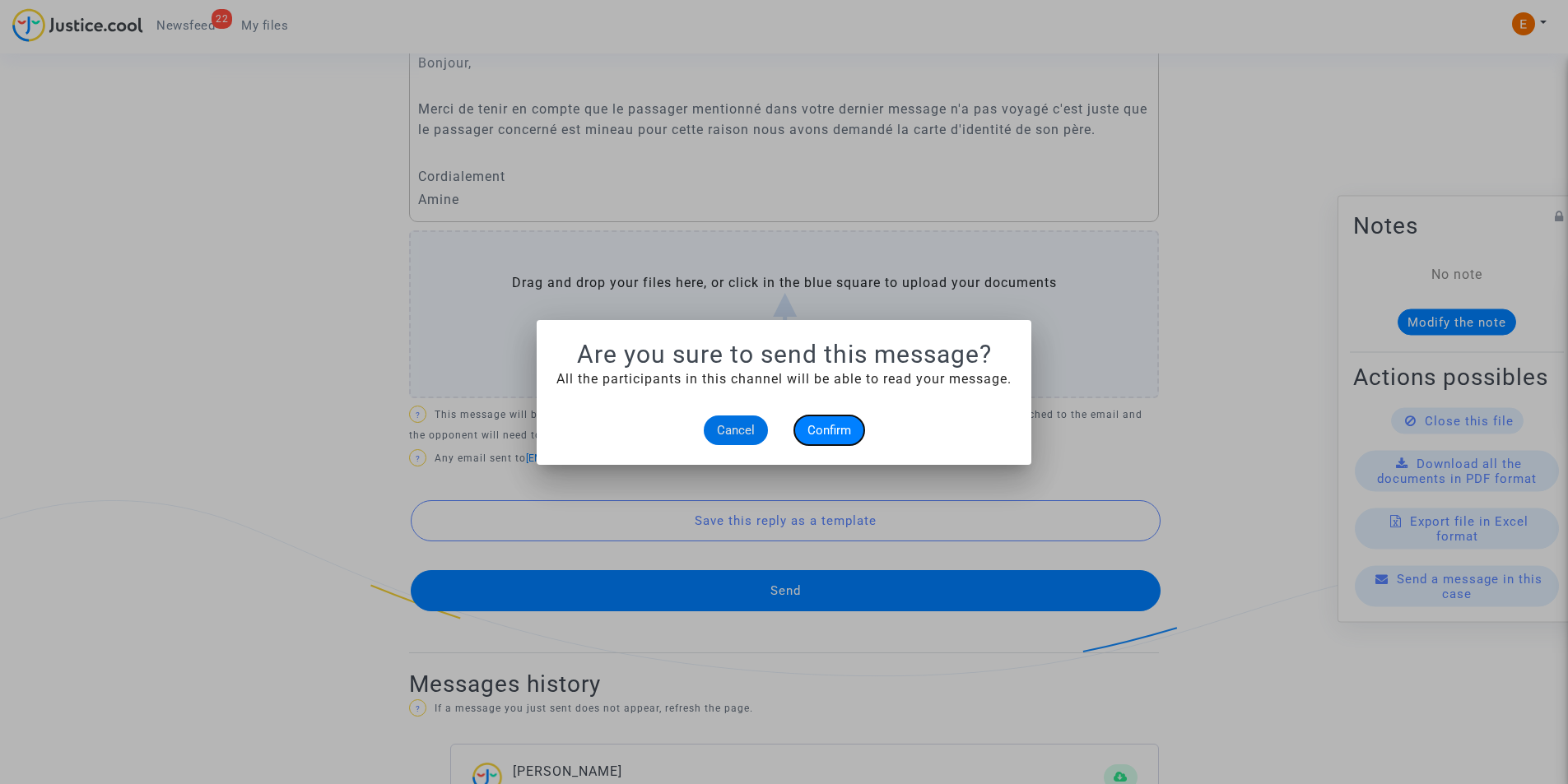
click at [843, 440] on button "Confirm" at bounding box center [829, 430] width 70 height 30
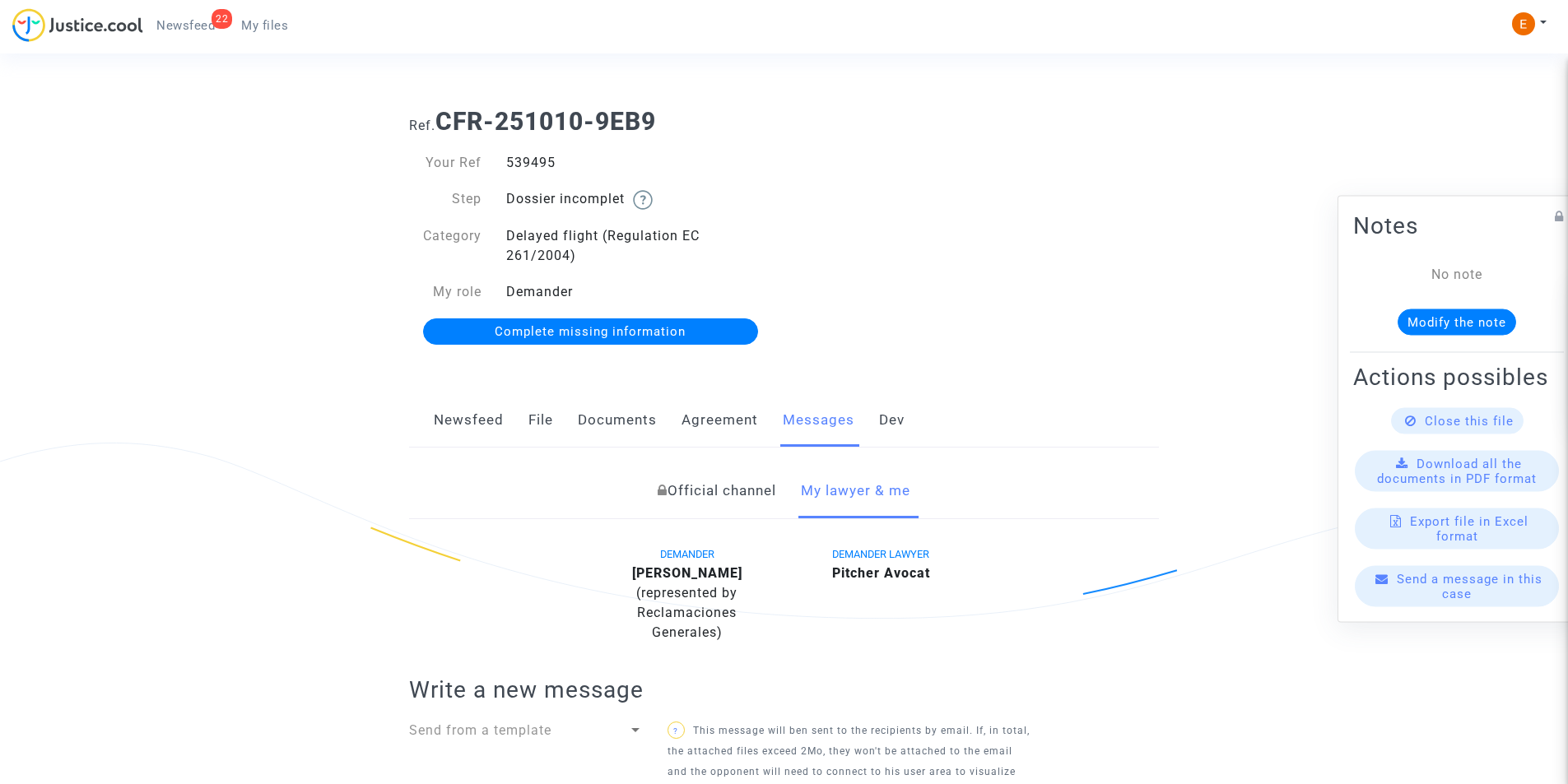
scroll to position [815, 0]
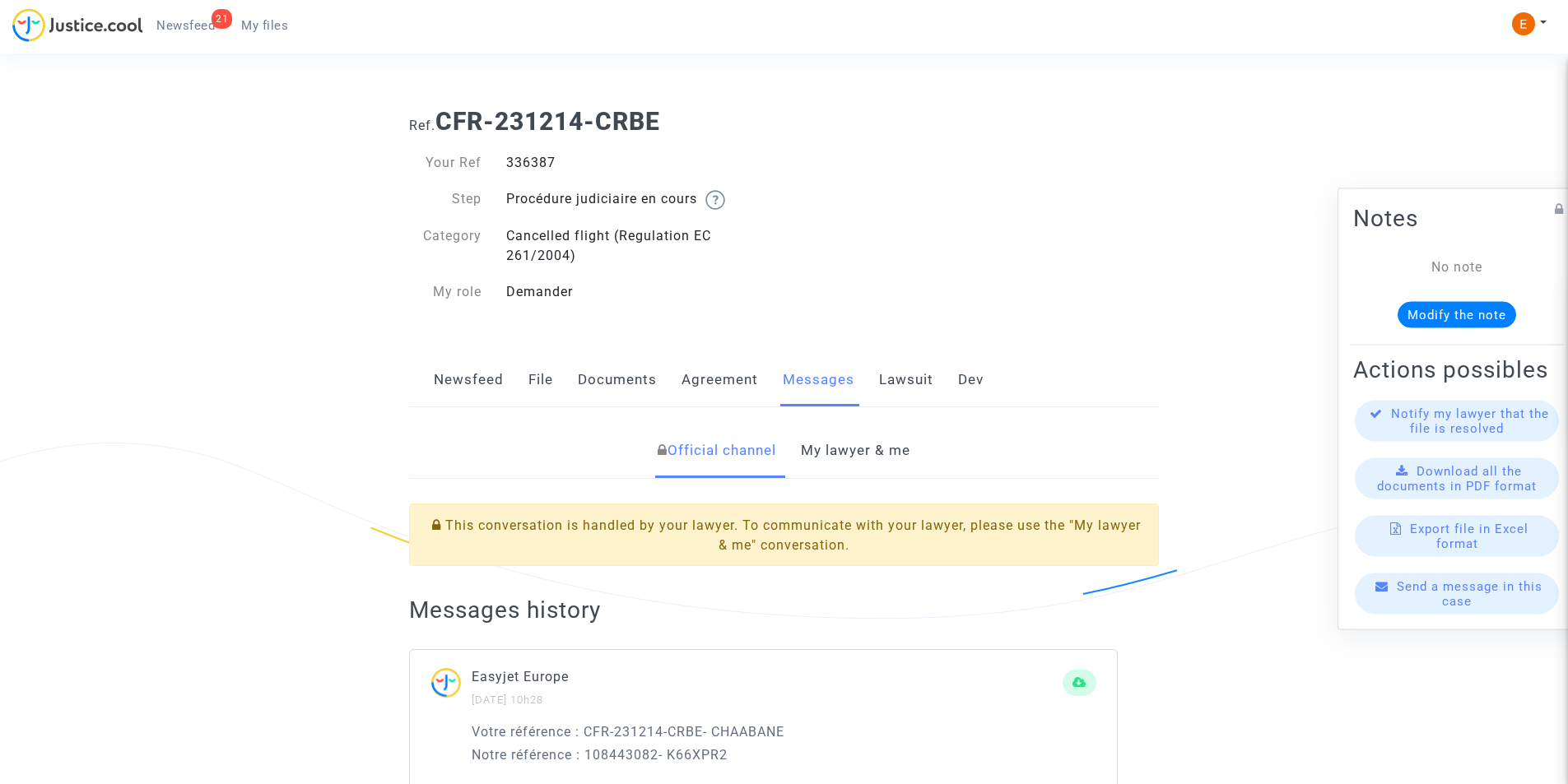
drag, startPoint x: 0, startPoint y: 0, endPoint x: 520, endPoint y: 167, distance: 546.2
click at [520, 167] on div "336387" at bounding box center [640, 163] width 291 height 20
copy div "336387"
click at [875, 441] on link "My lawyer & me" at bounding box center [855, 451] width 109 height 55
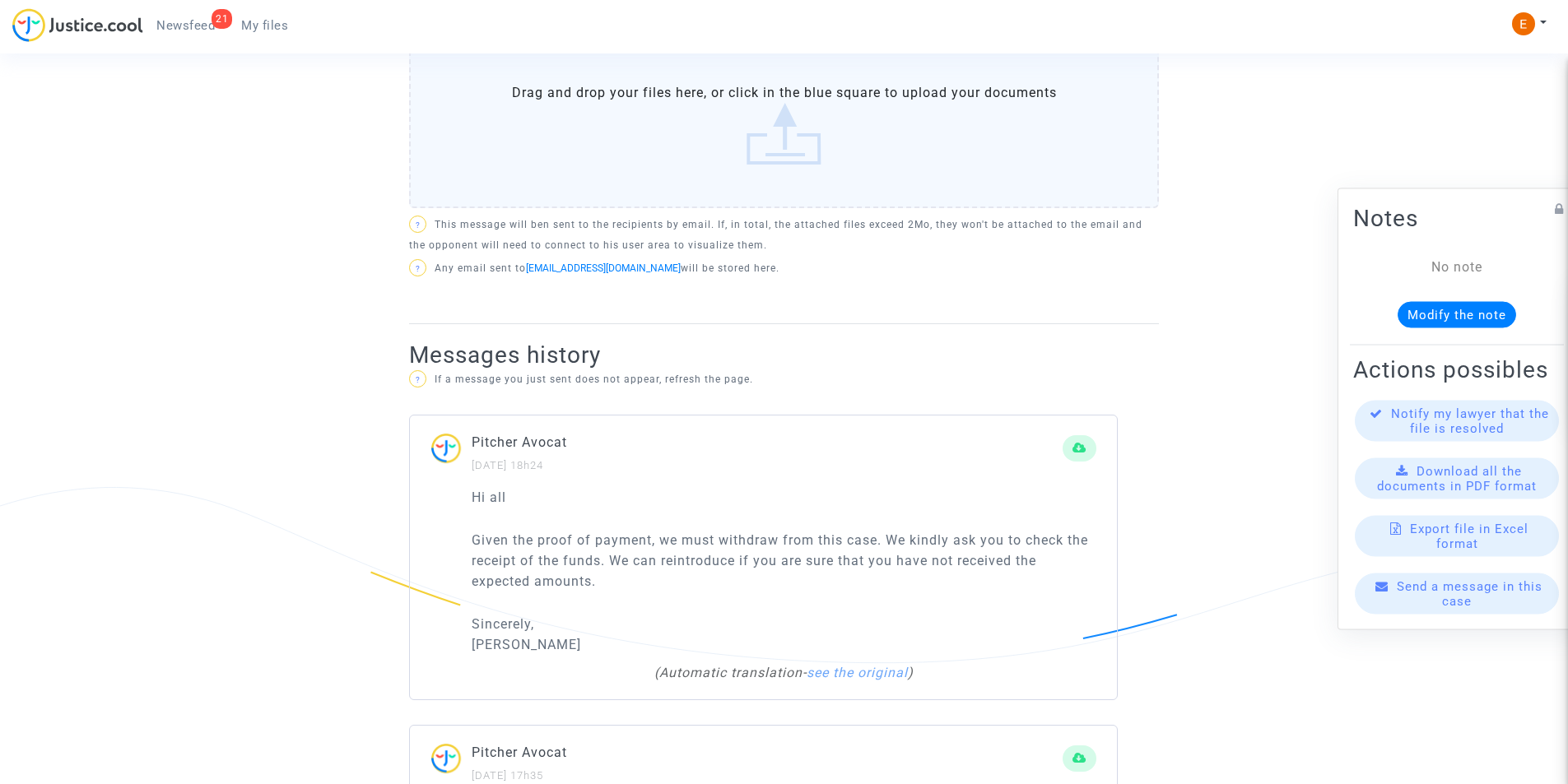
scroll to position [987, 0]
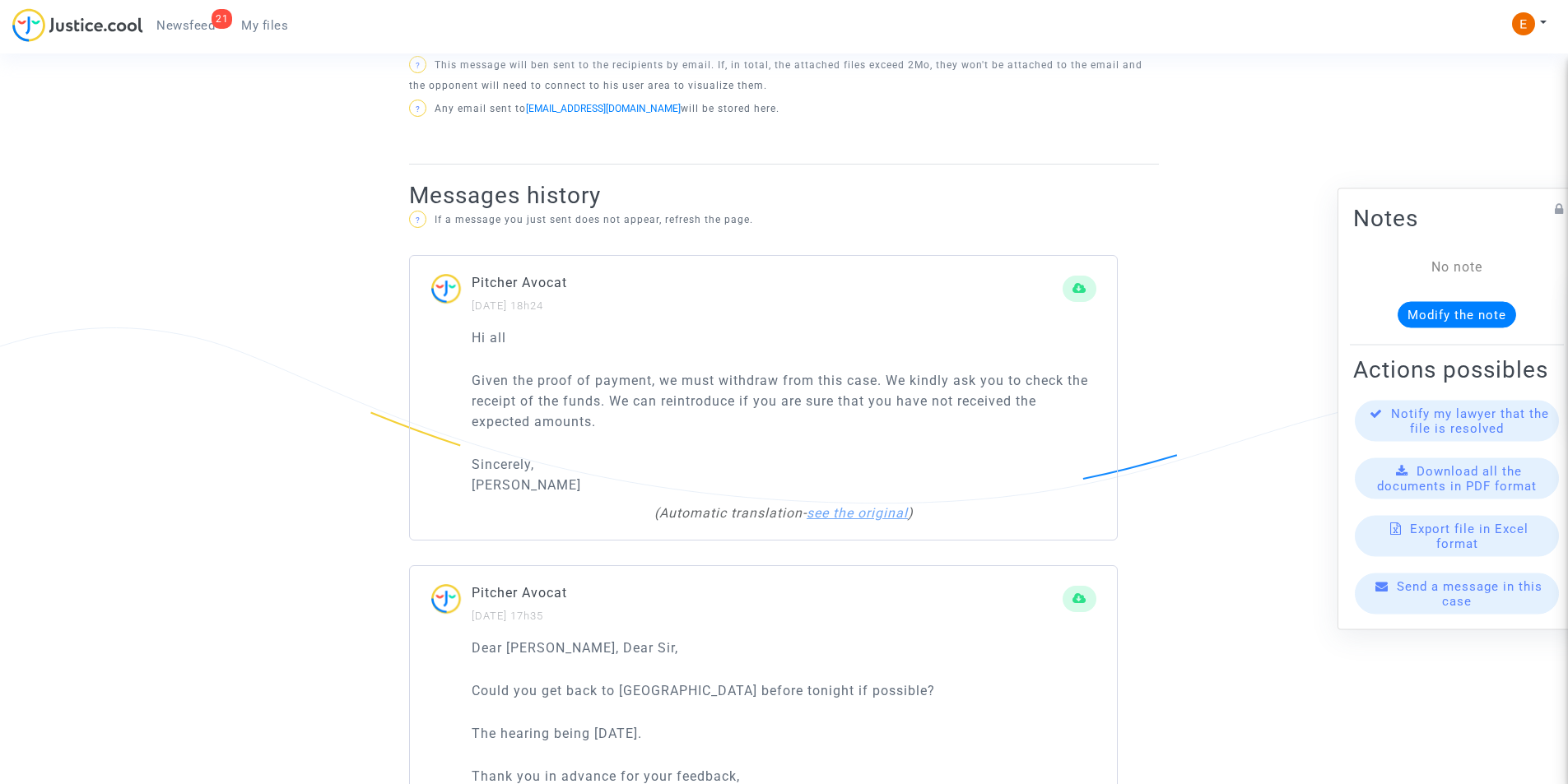
click at [851, 520] on link "see the original" at bounding box center [857, 512] width 101 height 16
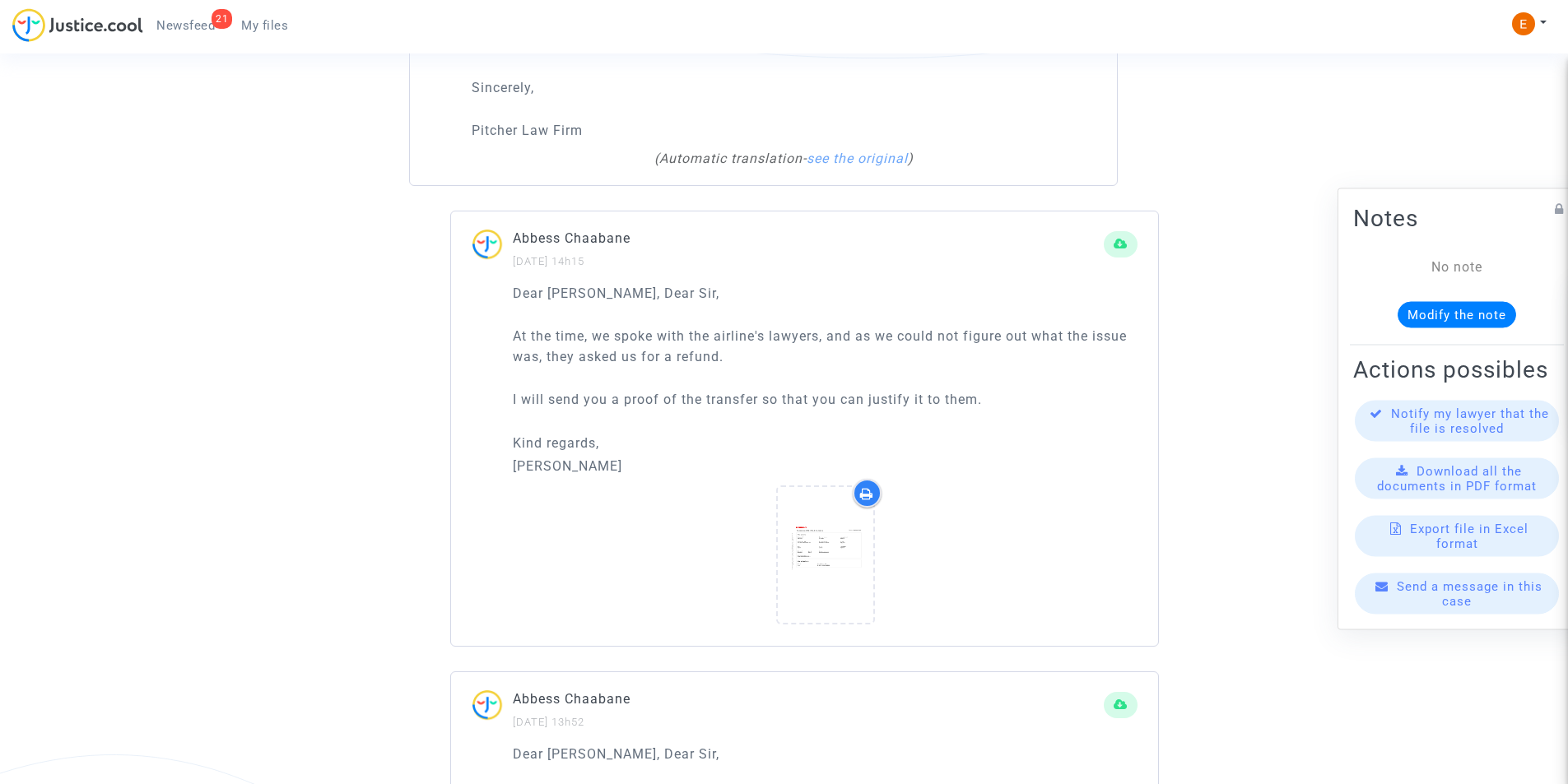
scroll to position [2221, 0]
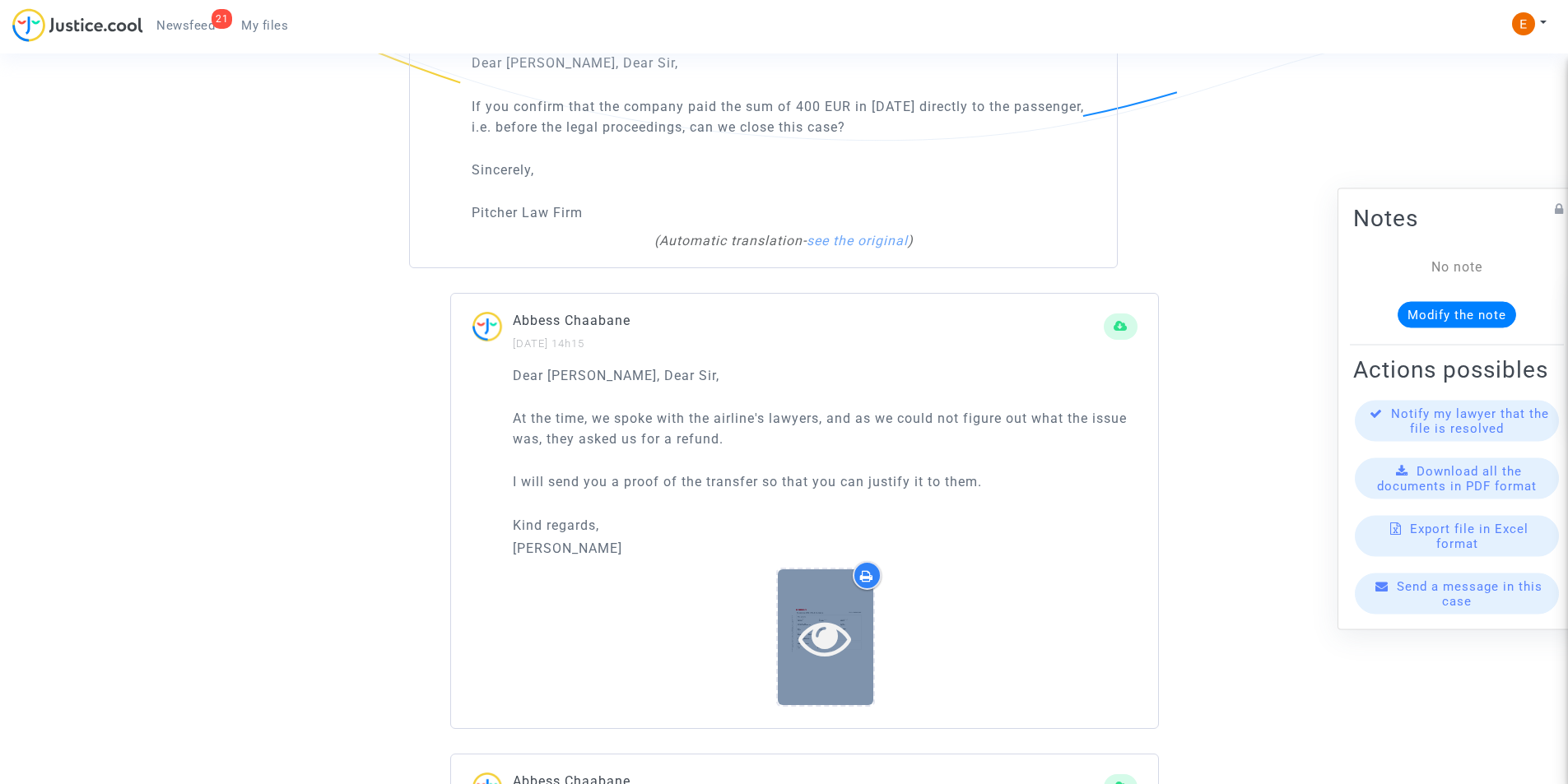
click at [799, 610] on div at bounding box center [826, 637] width 96 height 135
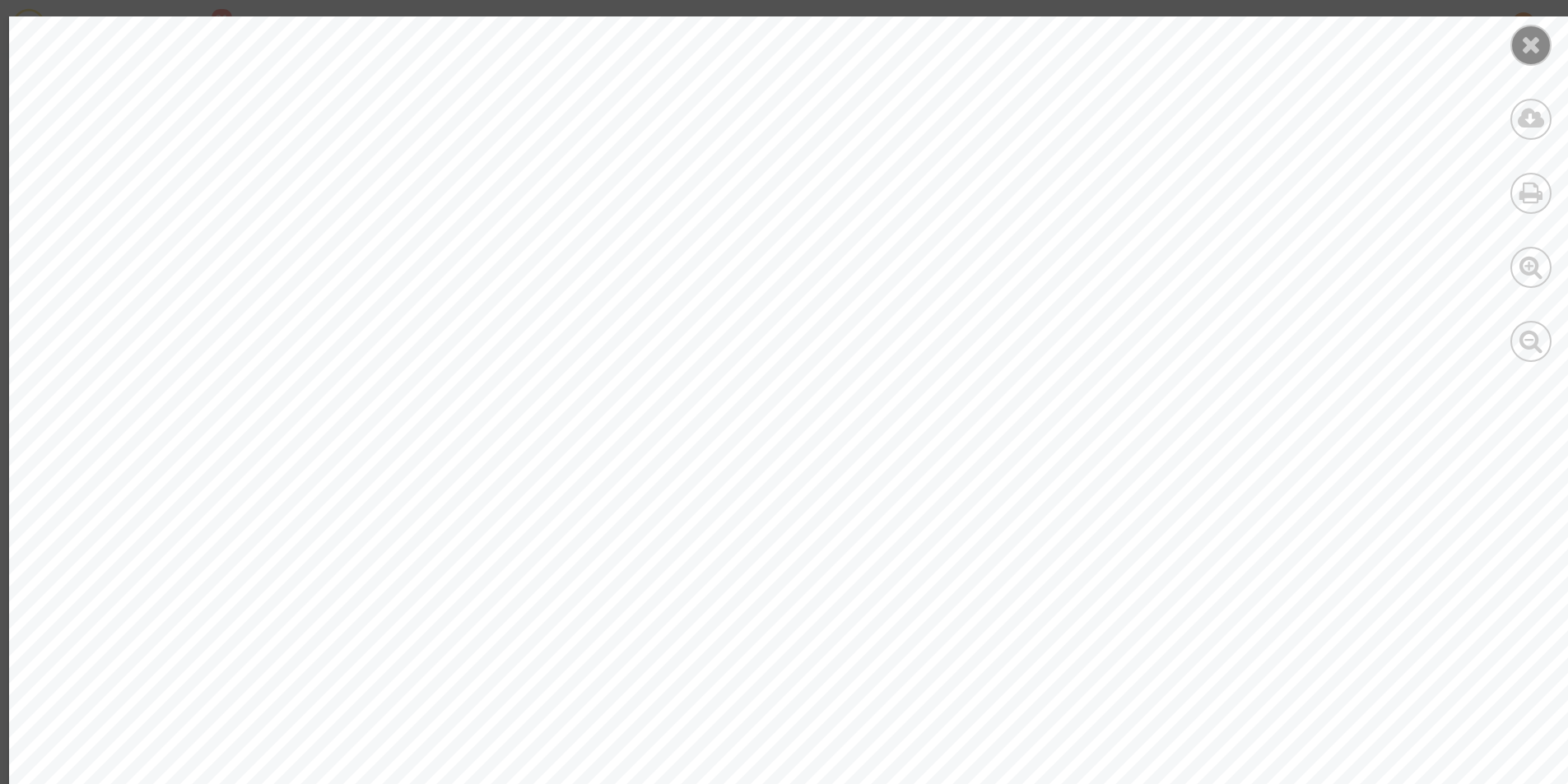
click at [1530, 51] on icon at bounding box center [1531, 45] width 21 height 25
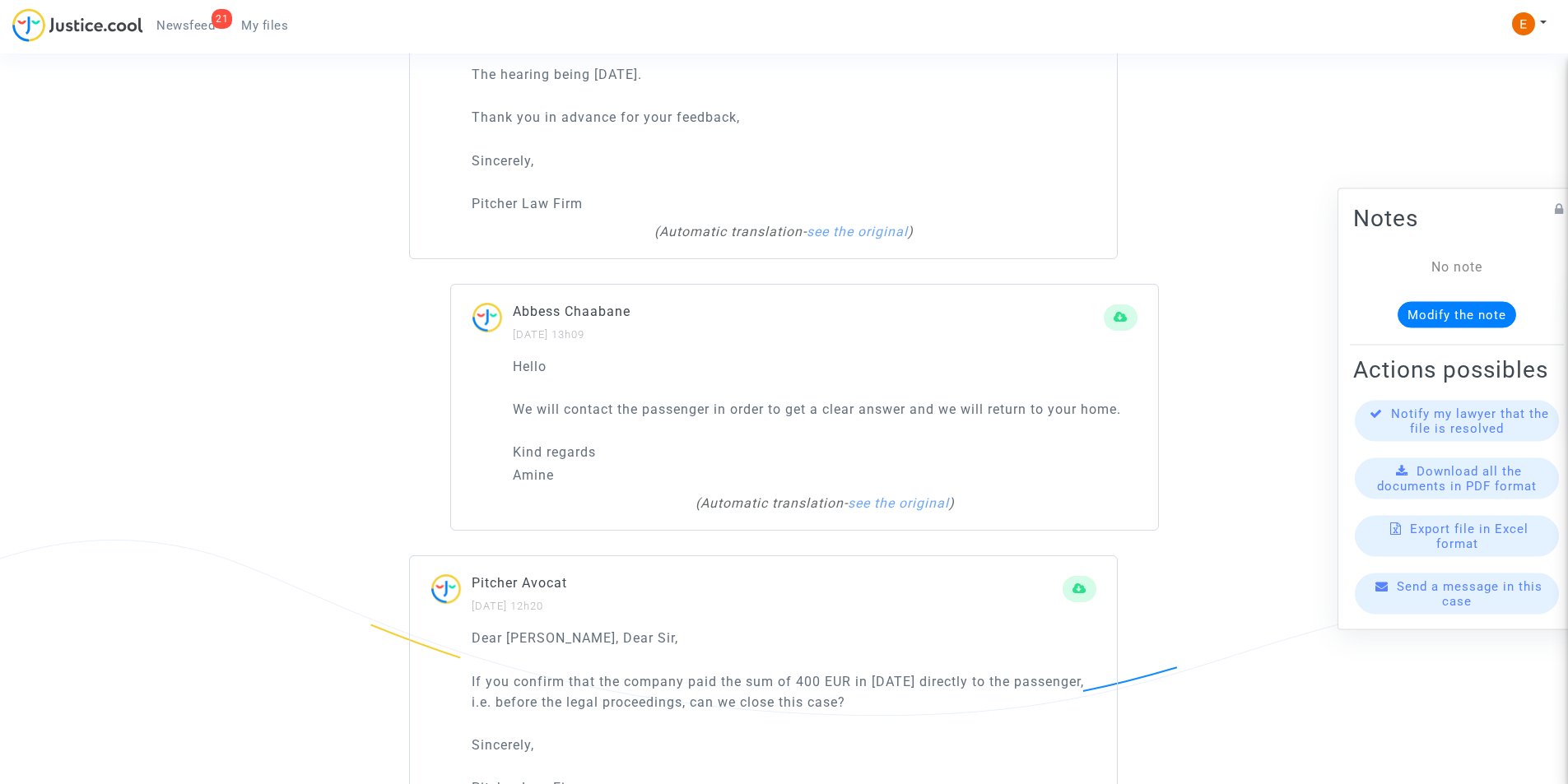
scroll to position [1646, 0]
click at [884, 513] on div "Hello We will contact the passenger in order to get a clear answer and we will …" at bounding box center [804, 444] width 707 height 174
click at [885, 506] on link "see the original" at bounding box center [898, 503] width 101 height 16
click at [885, 505] on link "see the automatic translation" at bounding box center [825, 503] width 193 height 16
click at [885, 505] on link "see the original" at bounding box center [898, 503] width 101 height 16
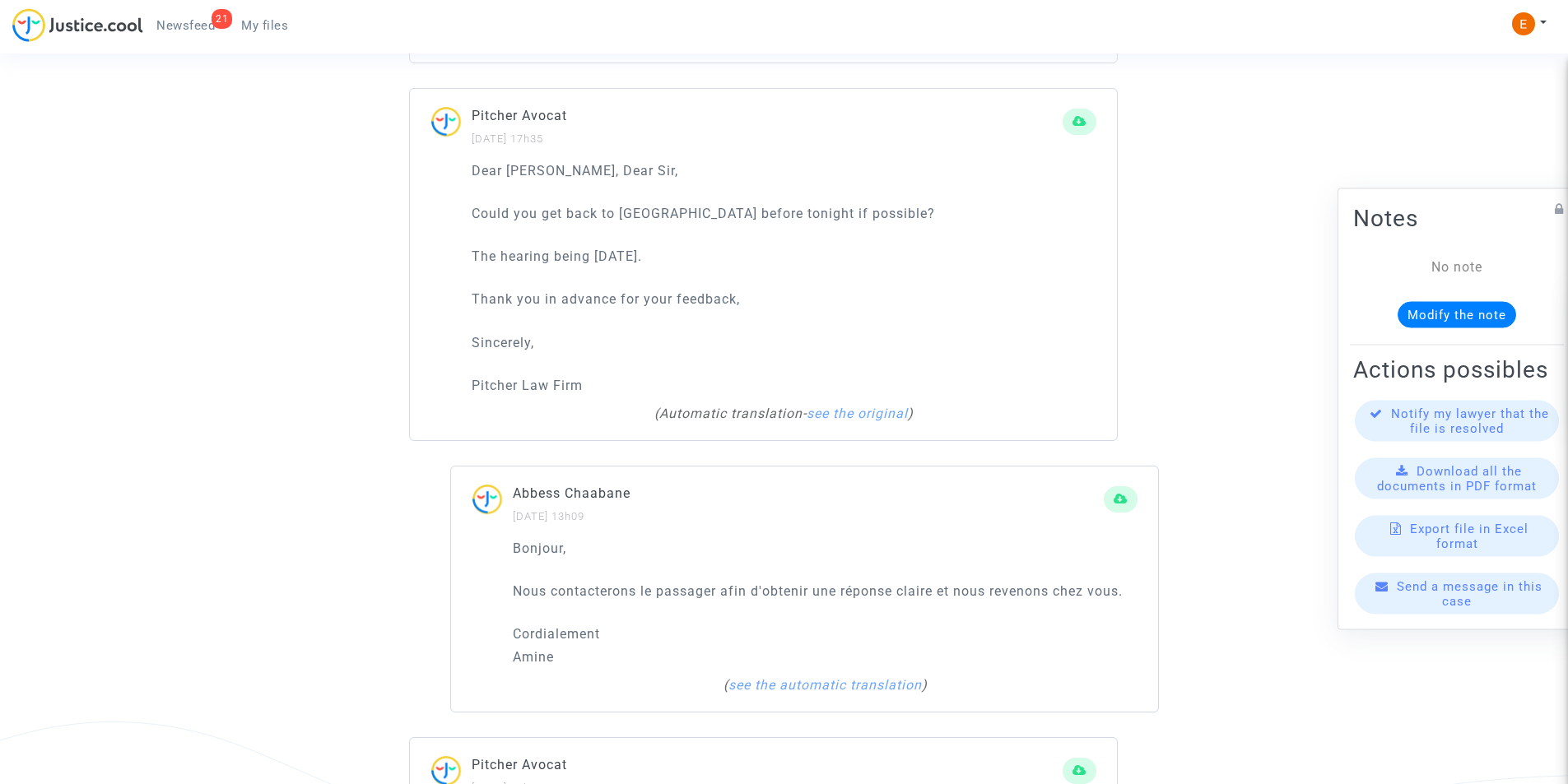
scroll to position [1316, 0]
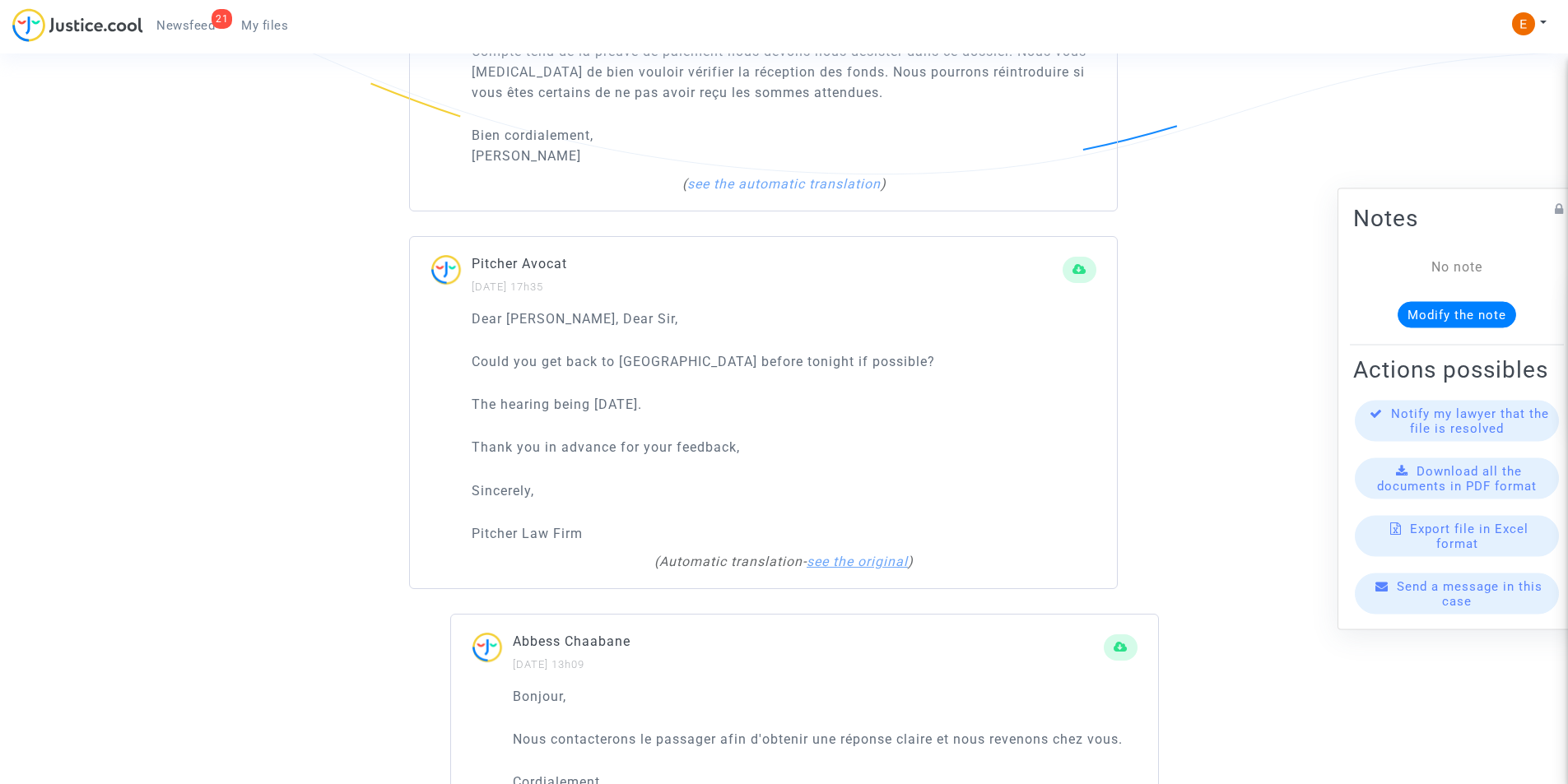
click at [842, 562] on link "see the original" at bounding box center [857, 561] width 101 height 16
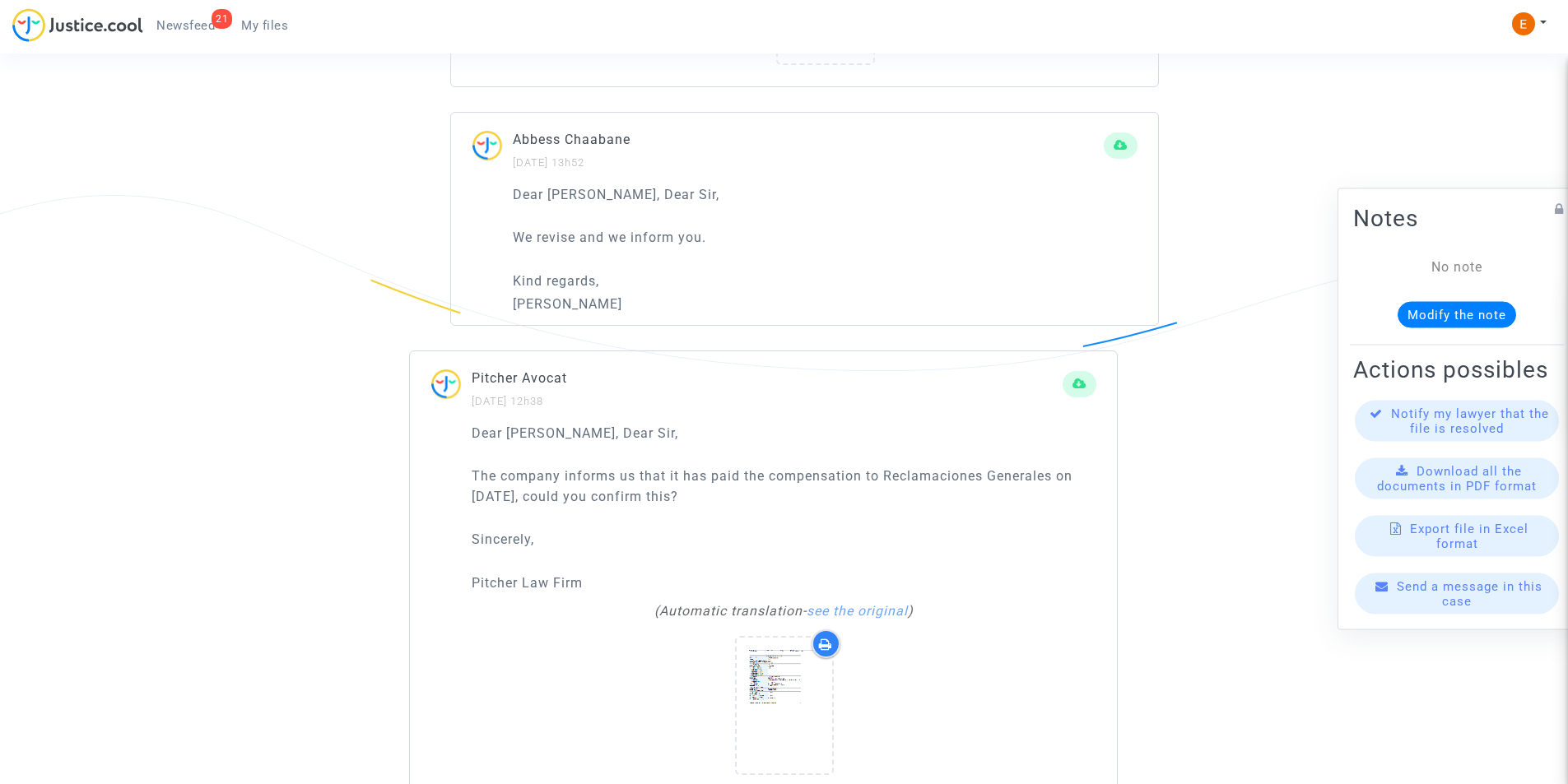
scroll to position [2962, 0]
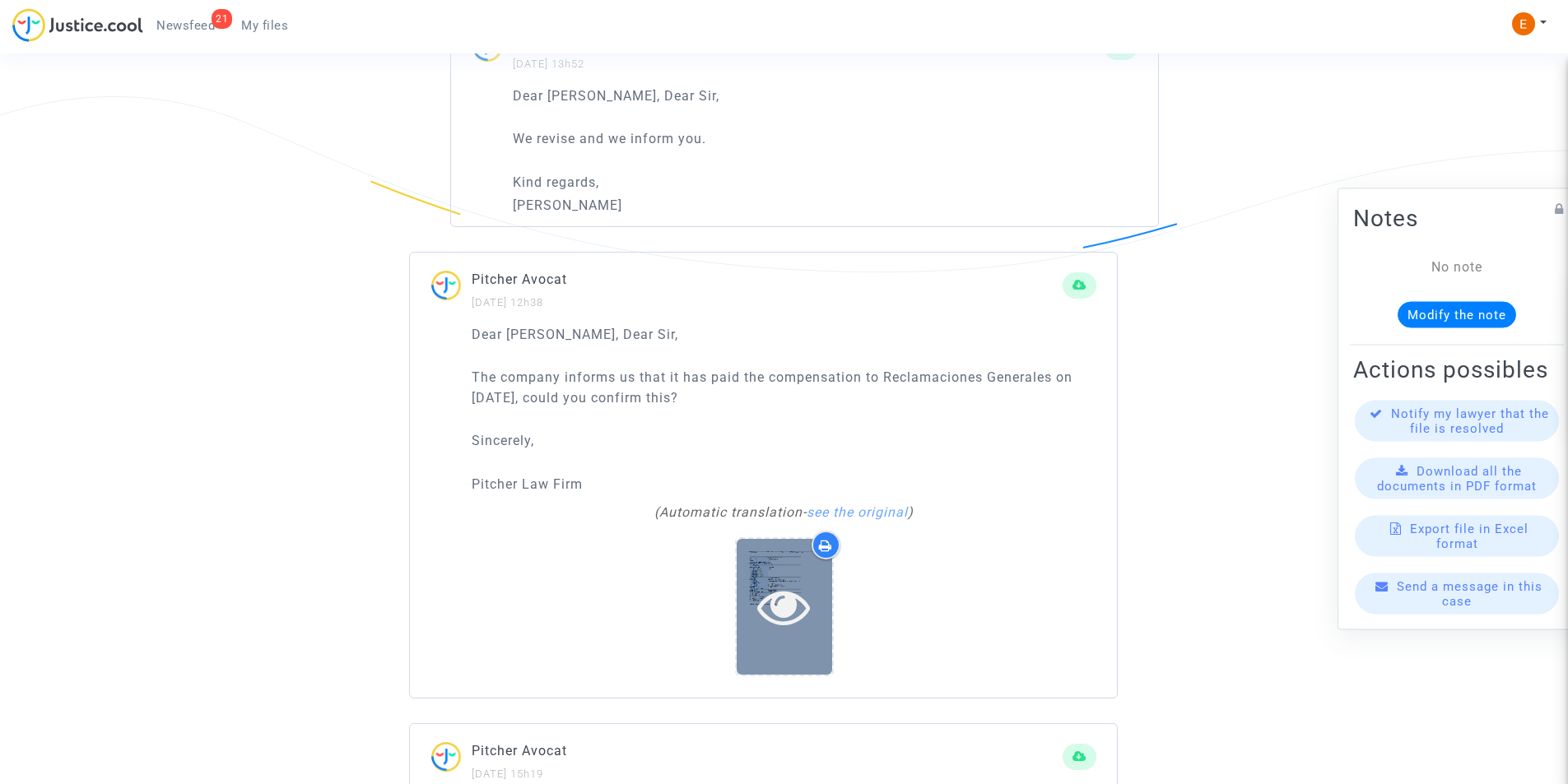
click at [779, 581] on icon at bounding box center [784, 606] width 54 height 53
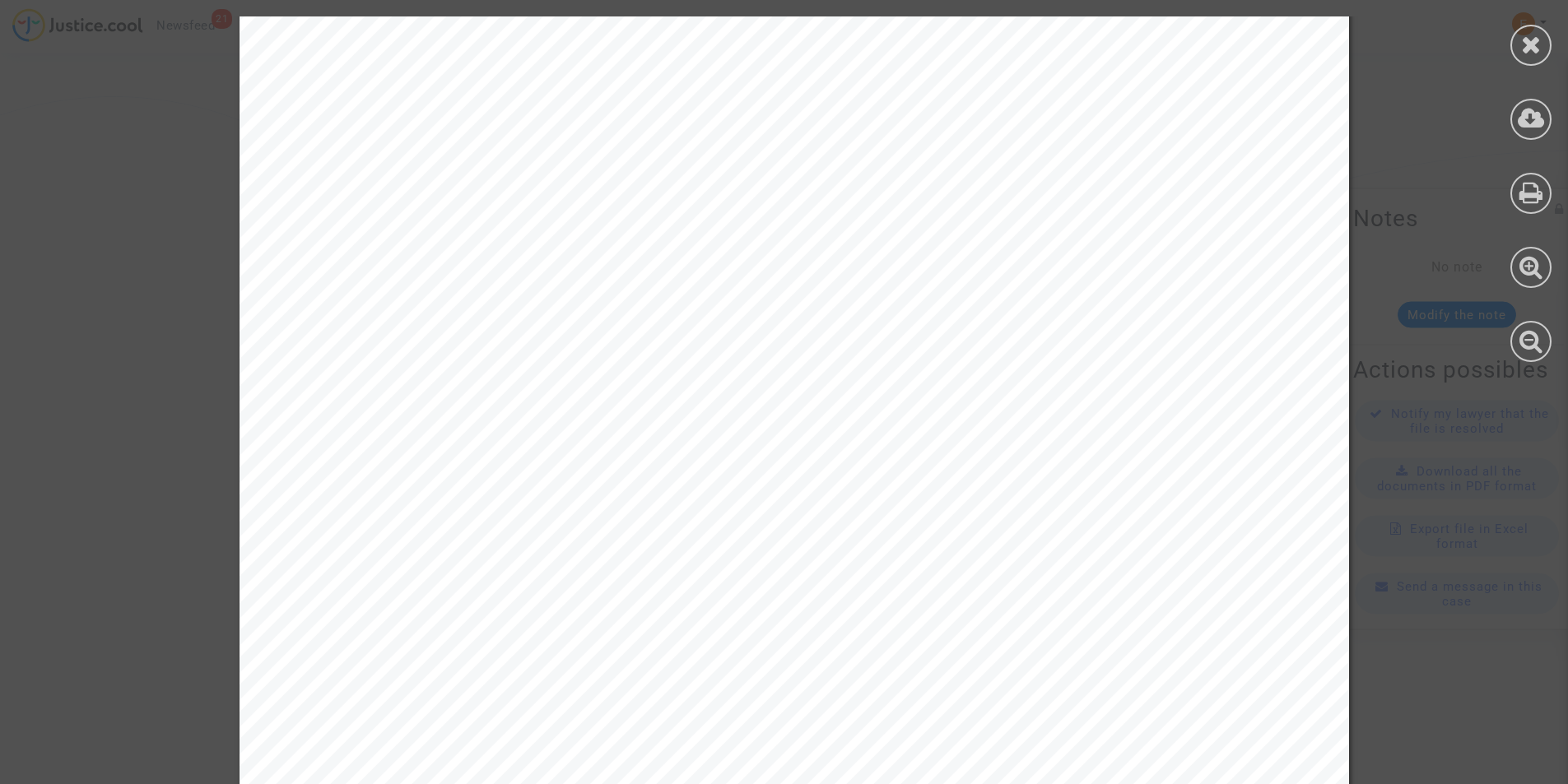
scroll to position [0, 0]
click at [1543, 55] on div at bounding box center [1531, 45] width 41 height 41
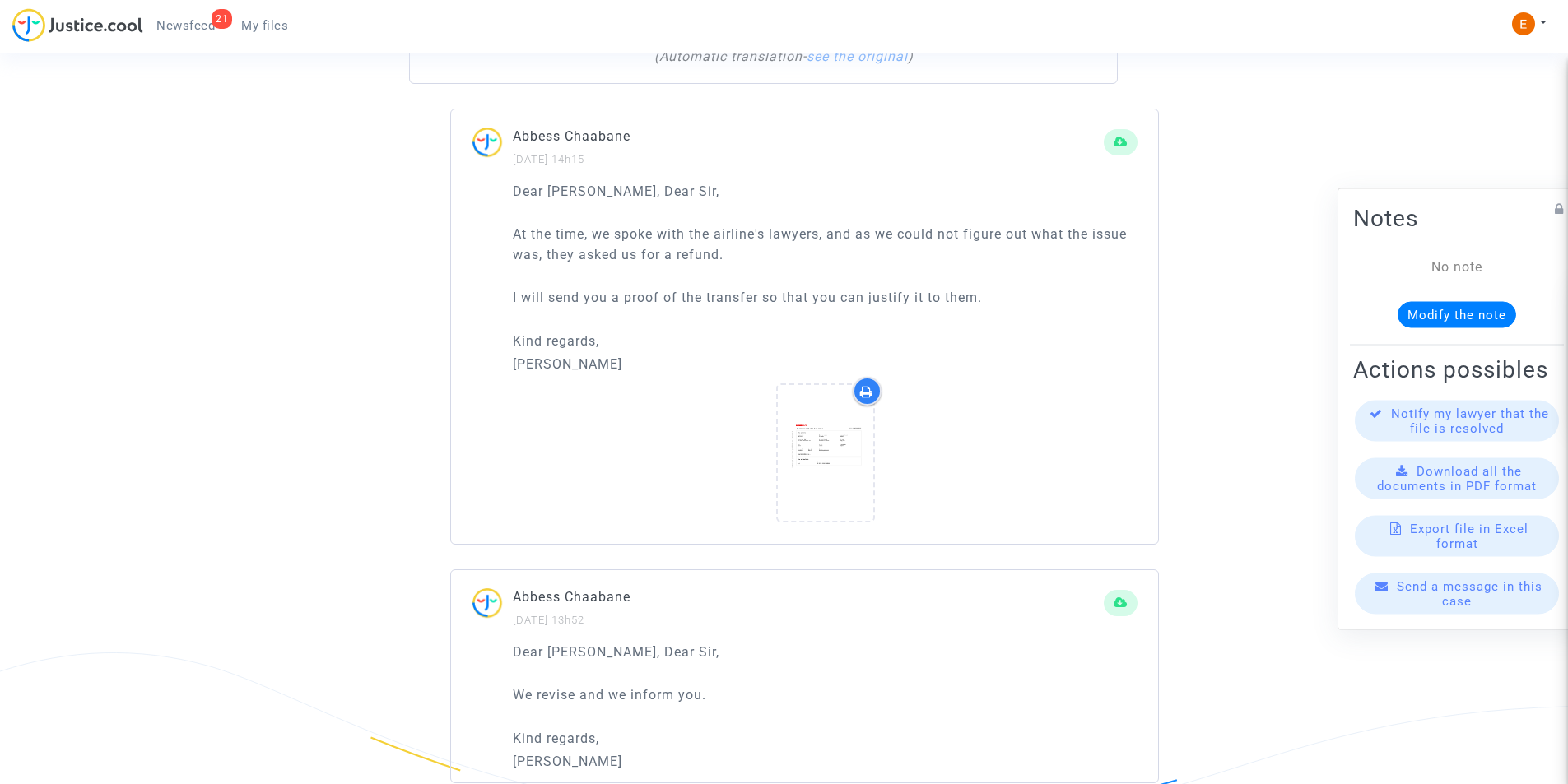
scroll to position [2139, 0]
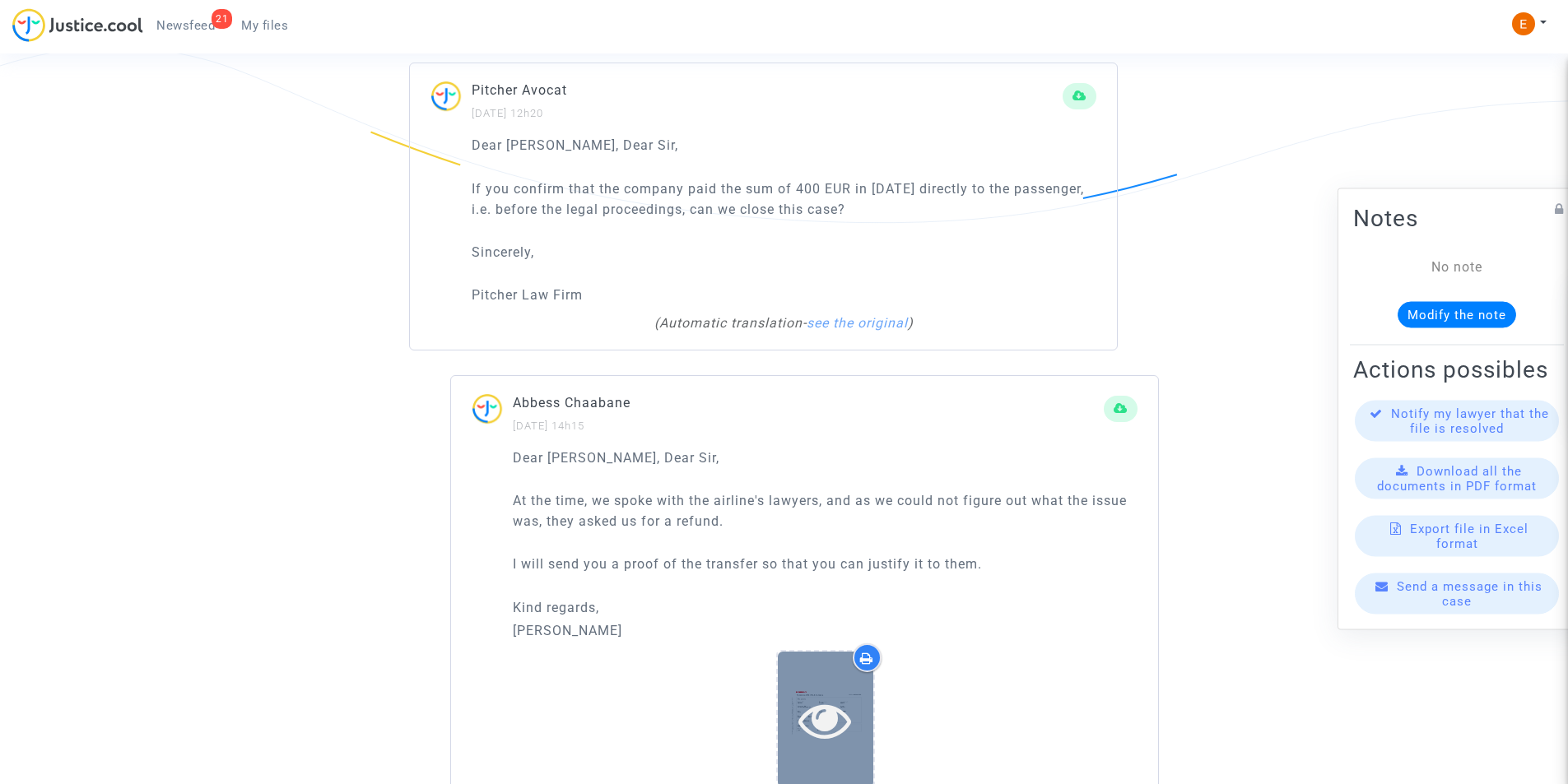
click at [846, 693] on icon at bounding box center [825, 720] width 54 height 53
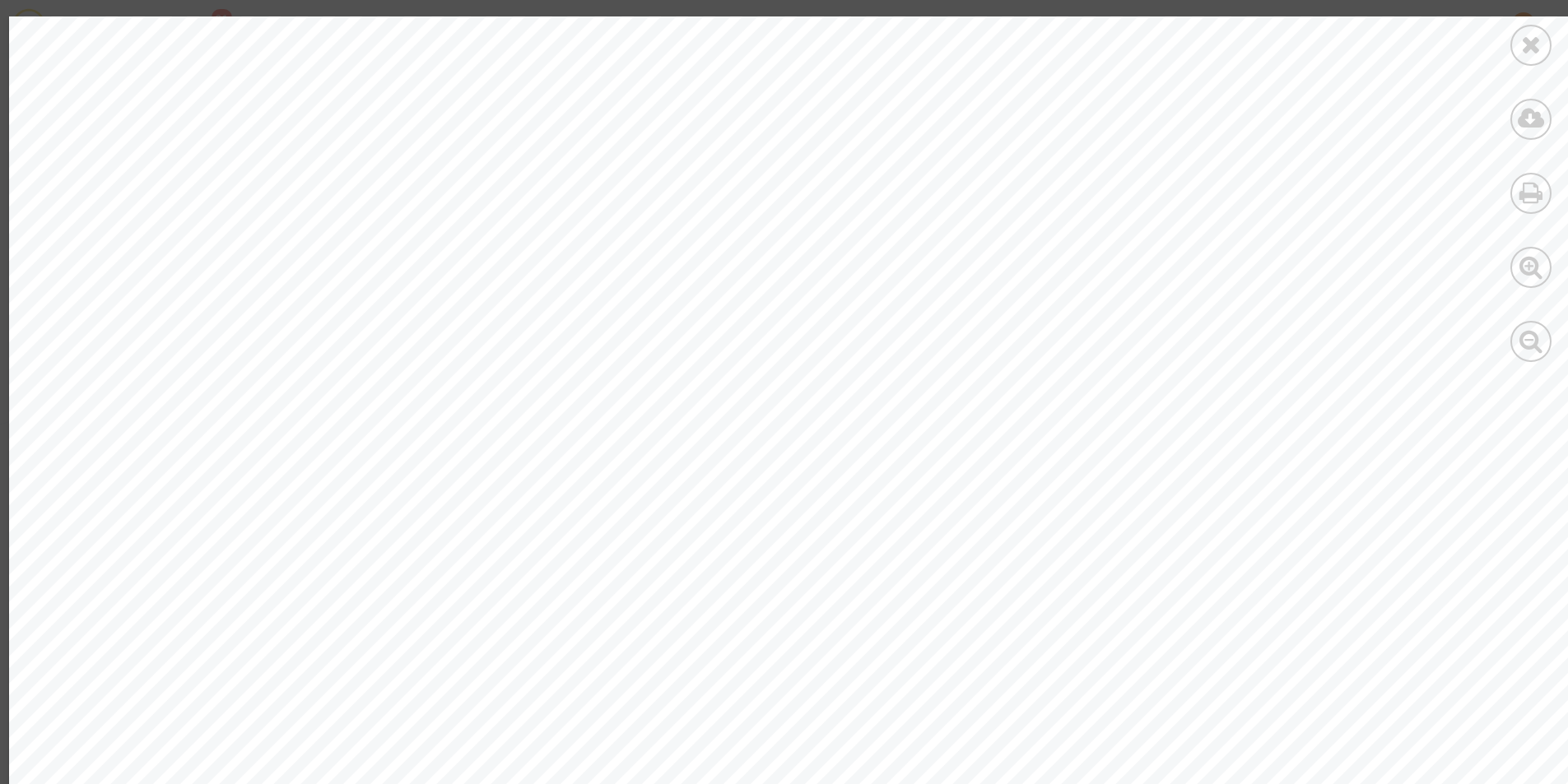
scroll to position [1646, 0]
click at [1522, 47] on icon at bounding box center [1531, 45] width 21 height 25
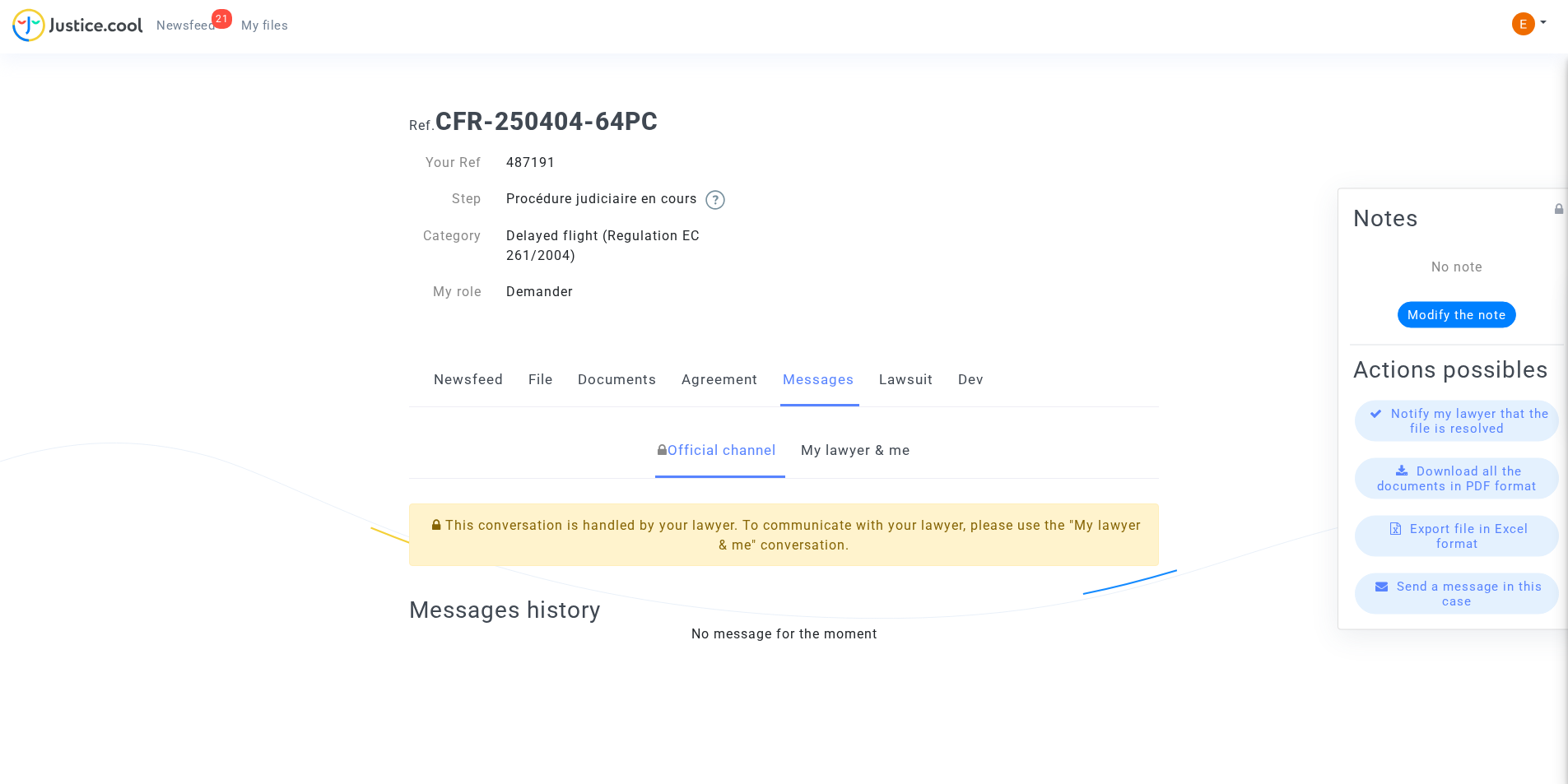
click at [526, 164] on div "487191" at bounding box center [640, 163] width 291 height 20
drag, startPoint x: 526, startPoint y: 164, endPoint x: 528, endPoint y: 189, distance: 25.1
click at [526, 164] on div "487191" at bounding box center [640, 163] width 291 height 20
copy div "487191"
click at [875, 461] on link "My lawyer & me" at bounding box center [855, 451] width 109 height 55
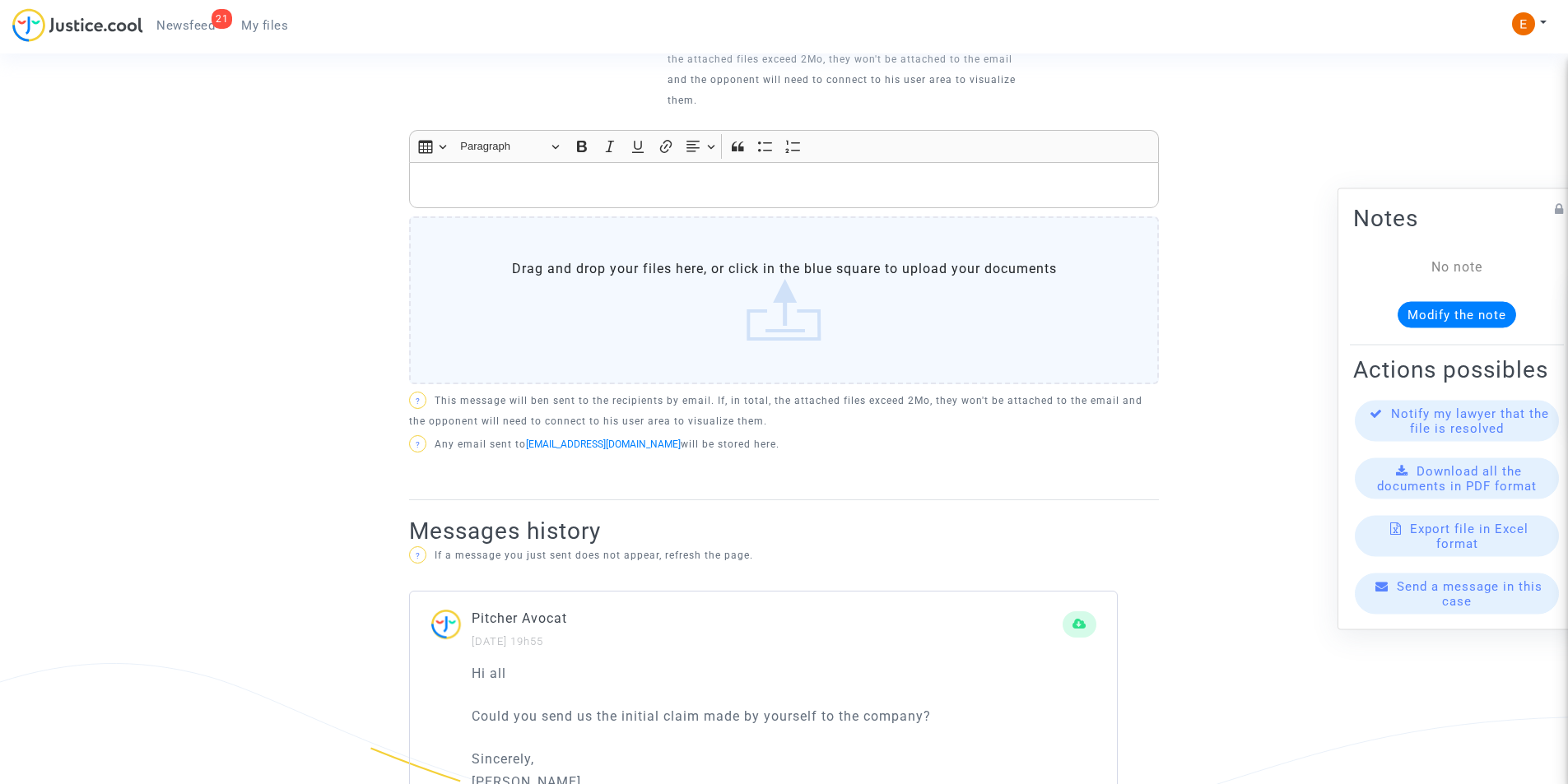
scroll to position [738, 0]
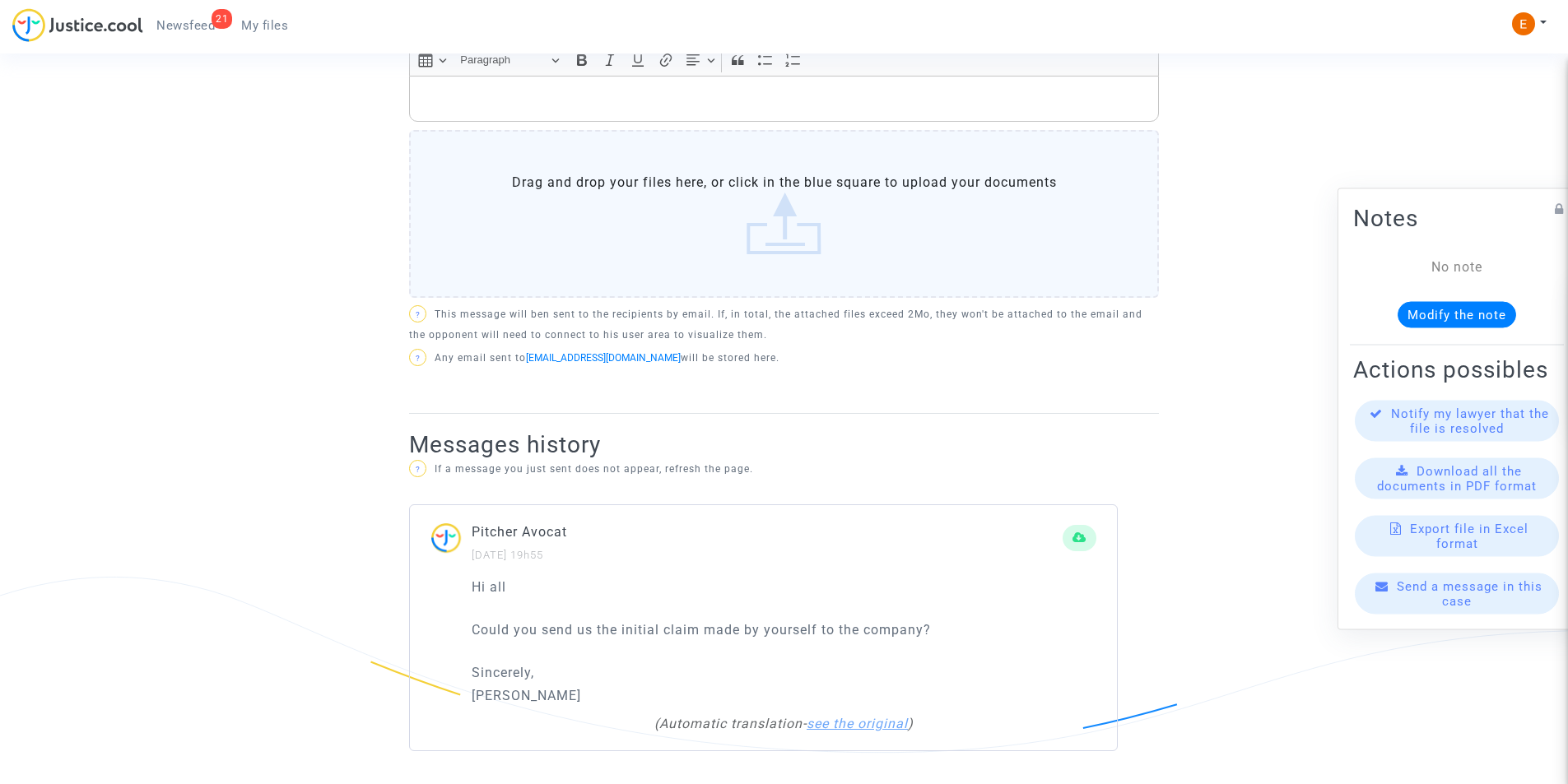
click at [840, 720] on link "see the original" at bounding box center [857, 723] width 101 height 16
click at [841, 729] on link "see the automatic translation" at bounding box center [784, 723] width 193 height 16
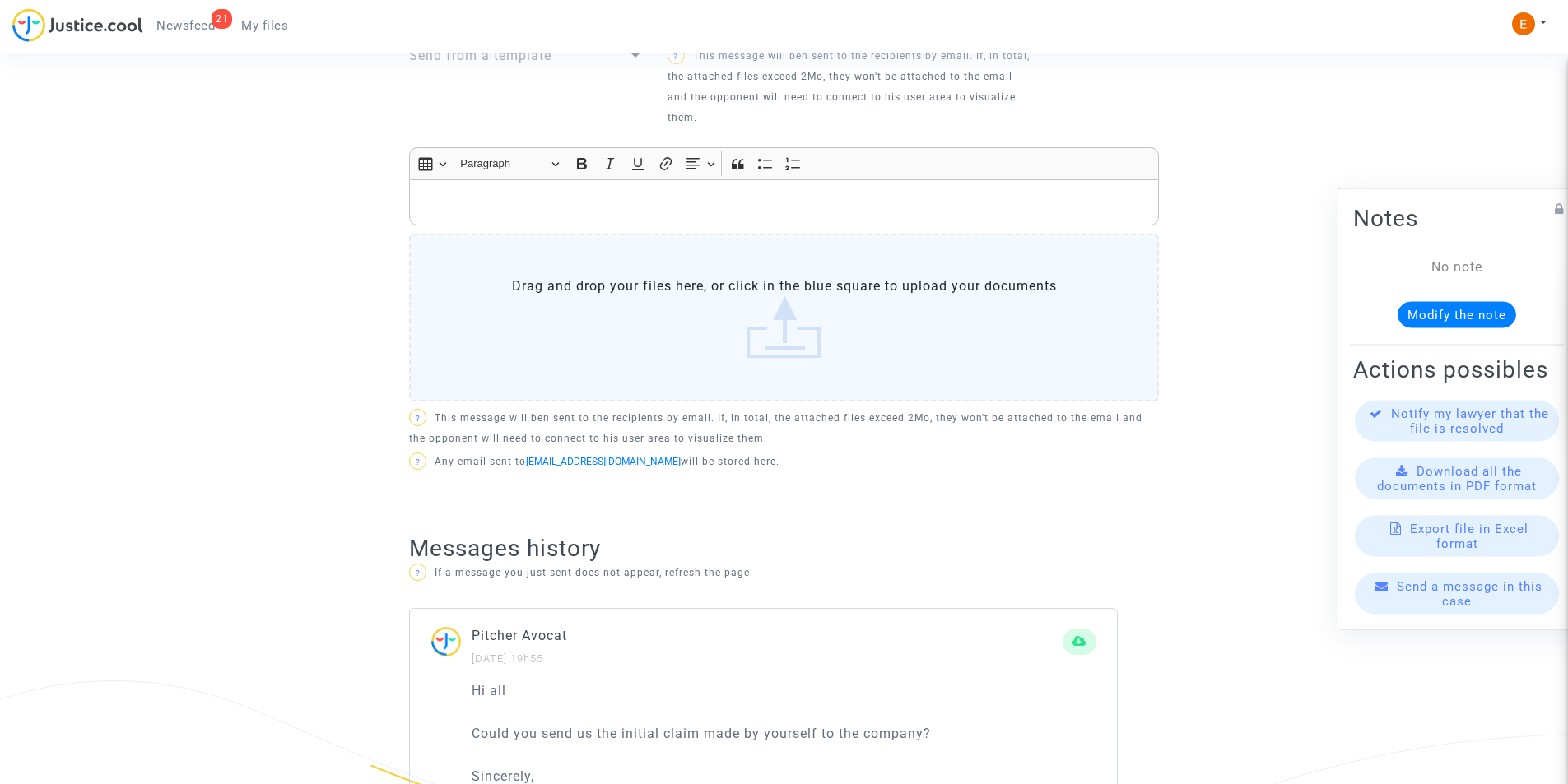
scroll to position [492, 0]
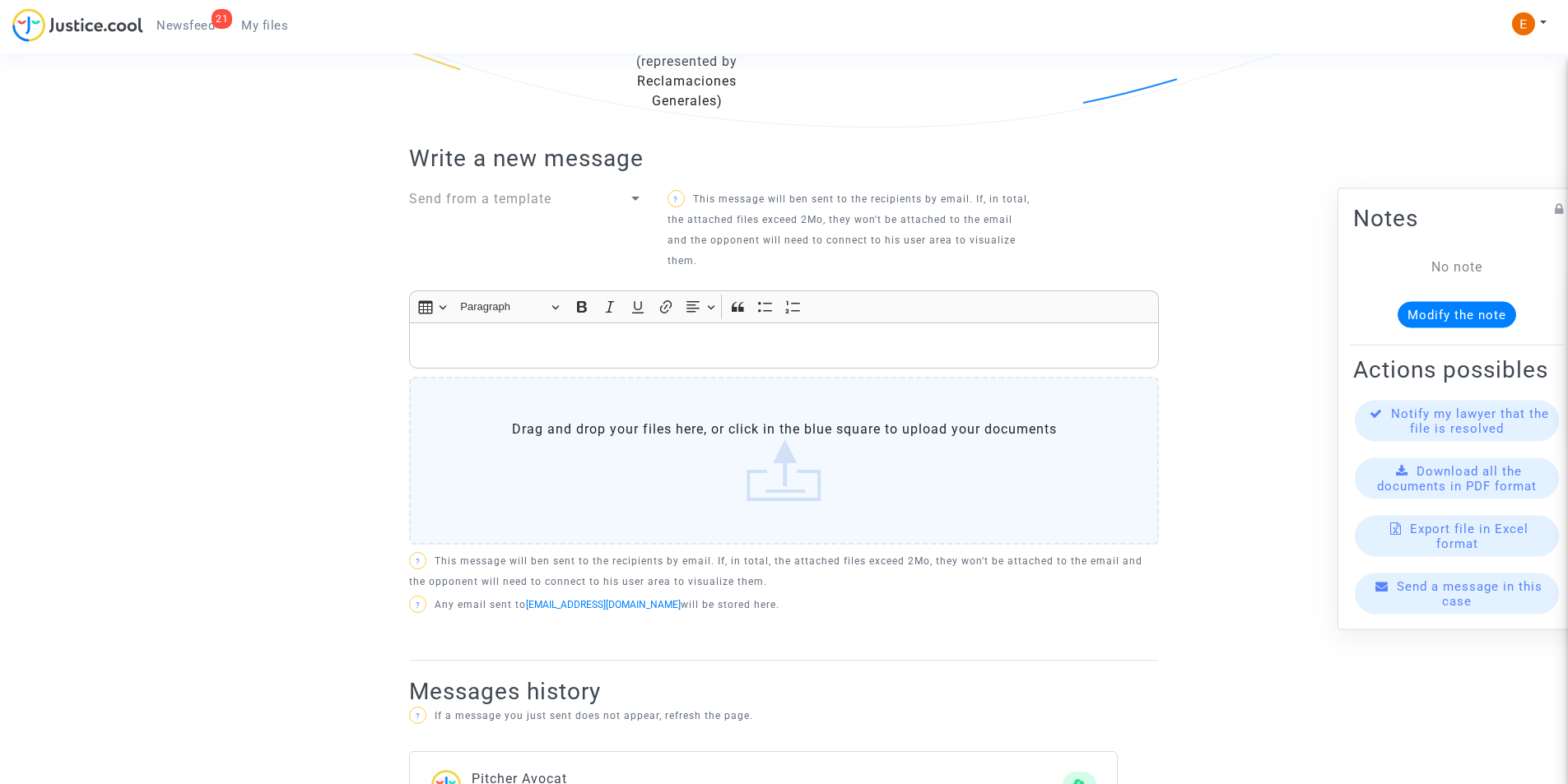
click at [655, 344] on p "Rich Text Editor, main" at bounding box center [784, 345] width 732 height 21
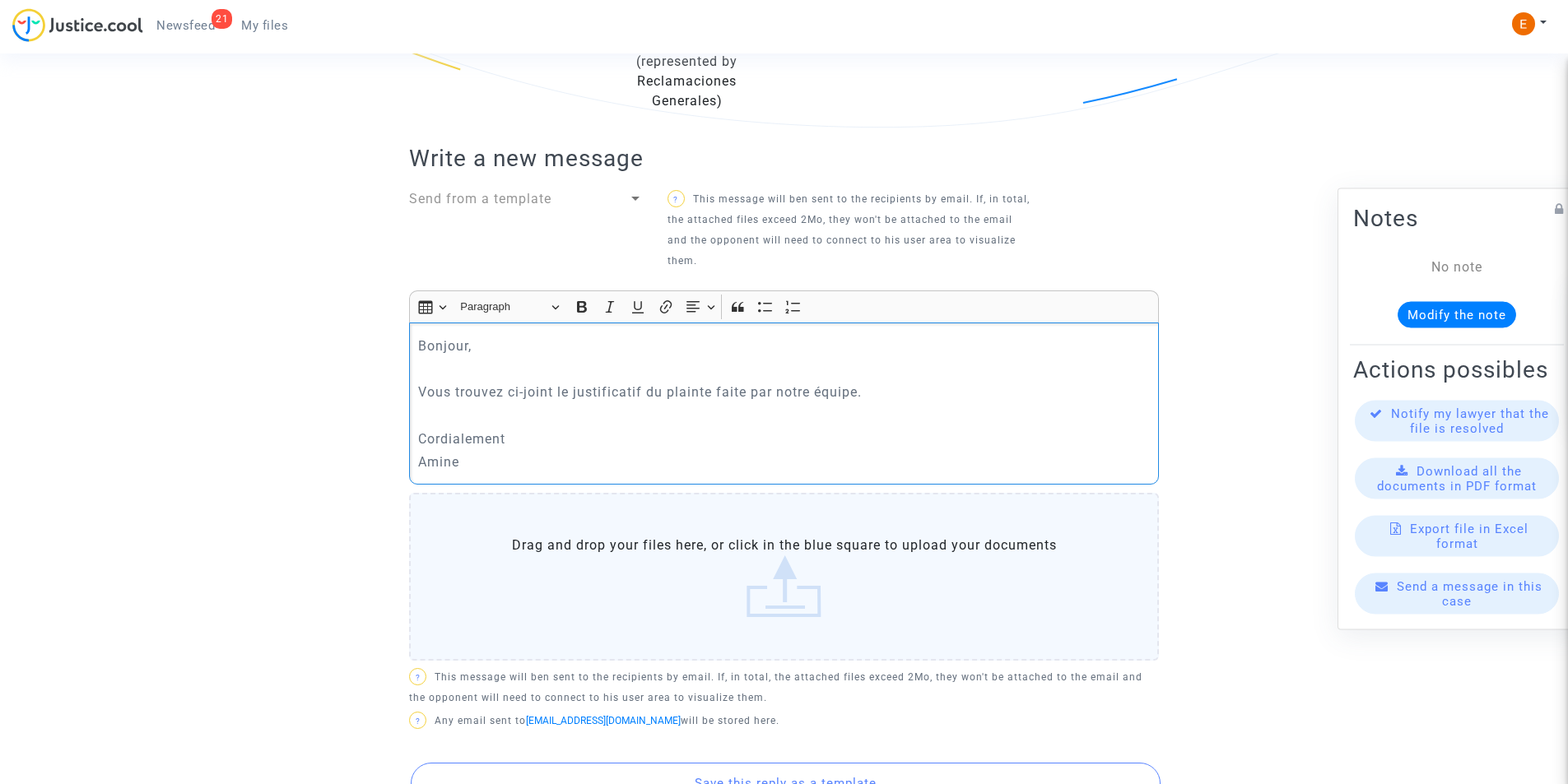
scroll to position [738, 0]
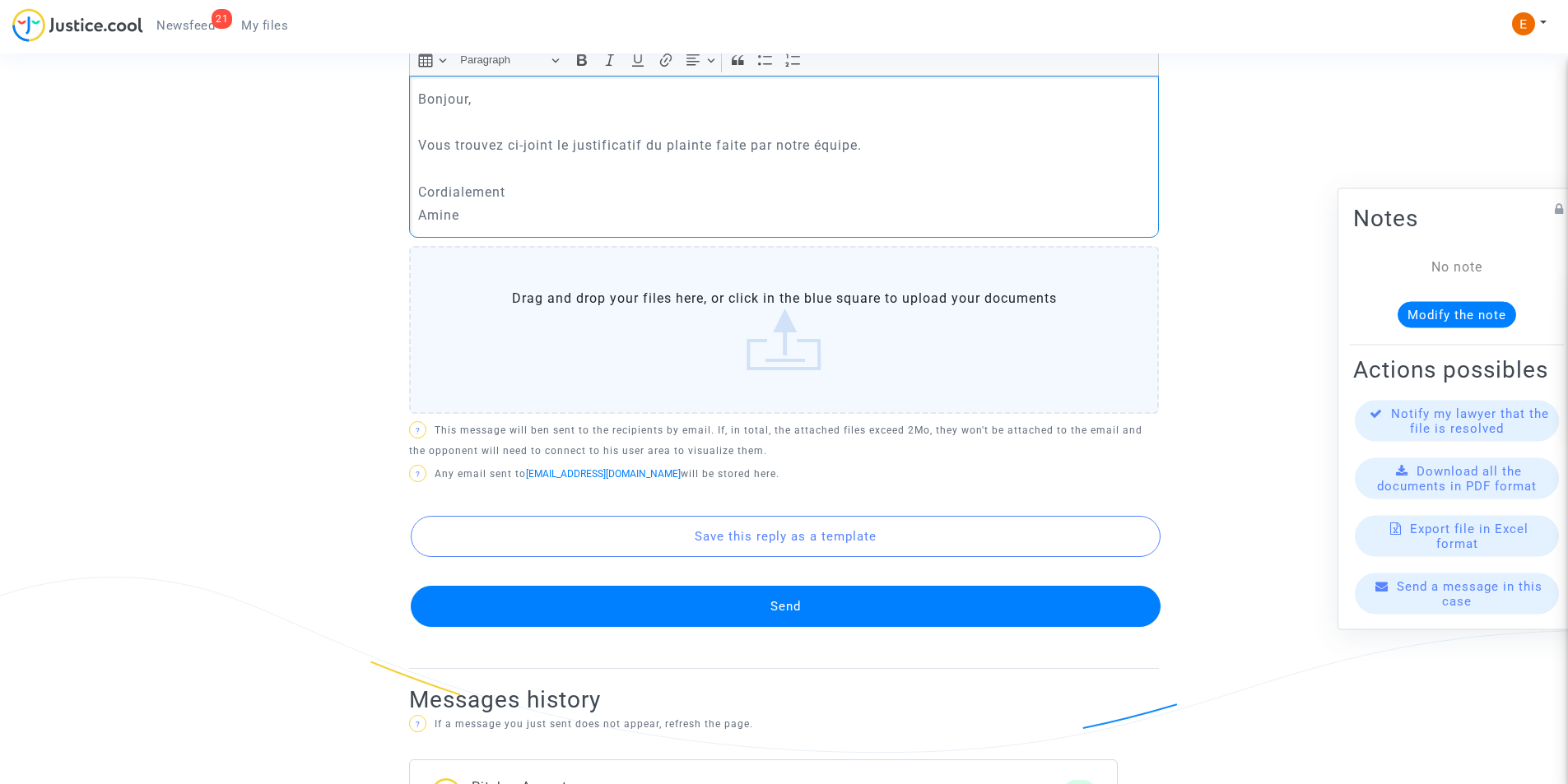
click at [774, 341] on label "Drag and drop your files here, or click in the blue square to upload your docum…" at bounding box center [784, 330] width 750 height 168
click at [0, 0] on input "Drag and drop your files here, or click in the blue square to upload your docum…" at bounding box center [0, 0] width 0 height 0
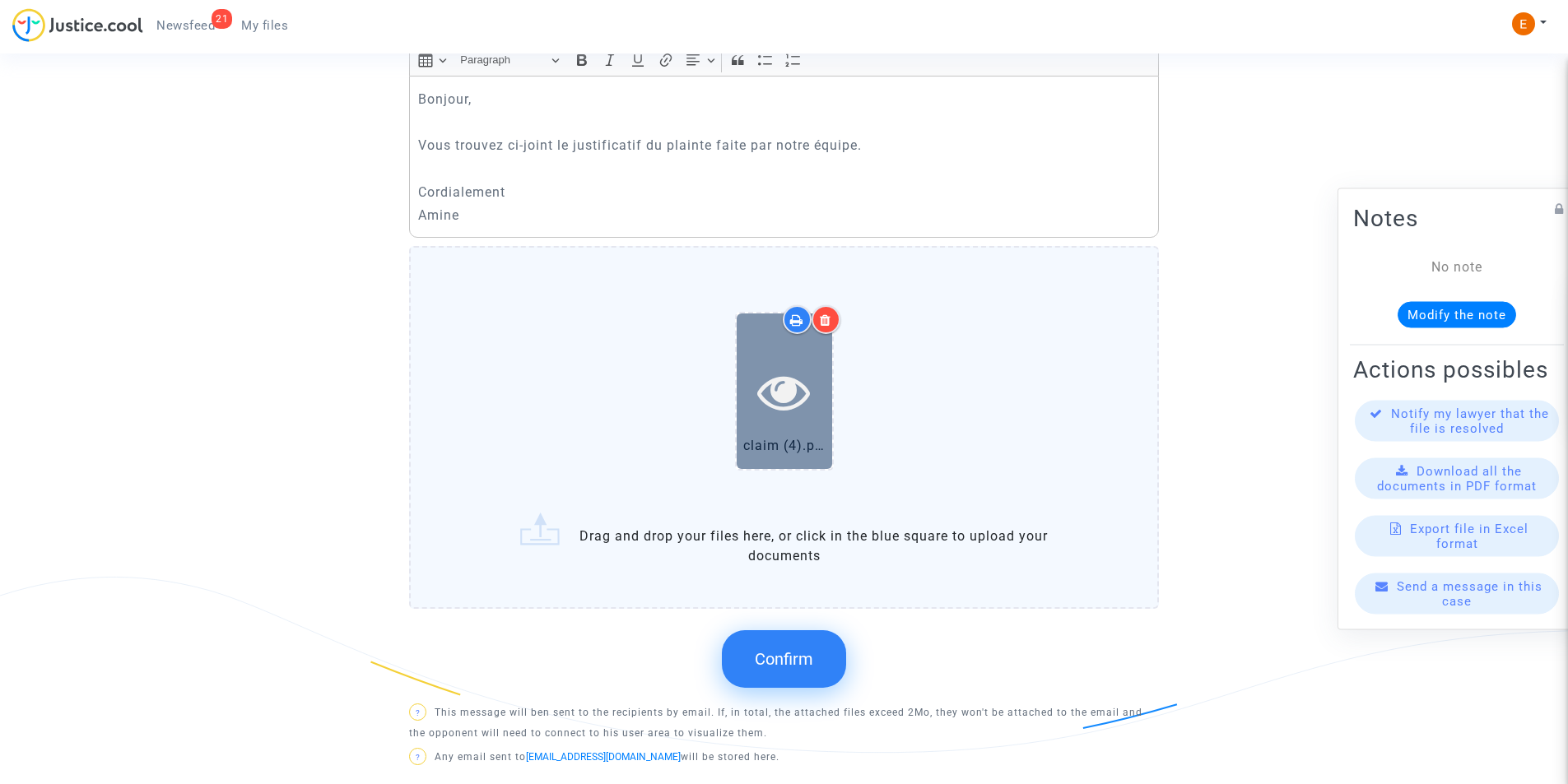
click at [776, 394] on icon at bounding box center [784, 392] width 54 height 53
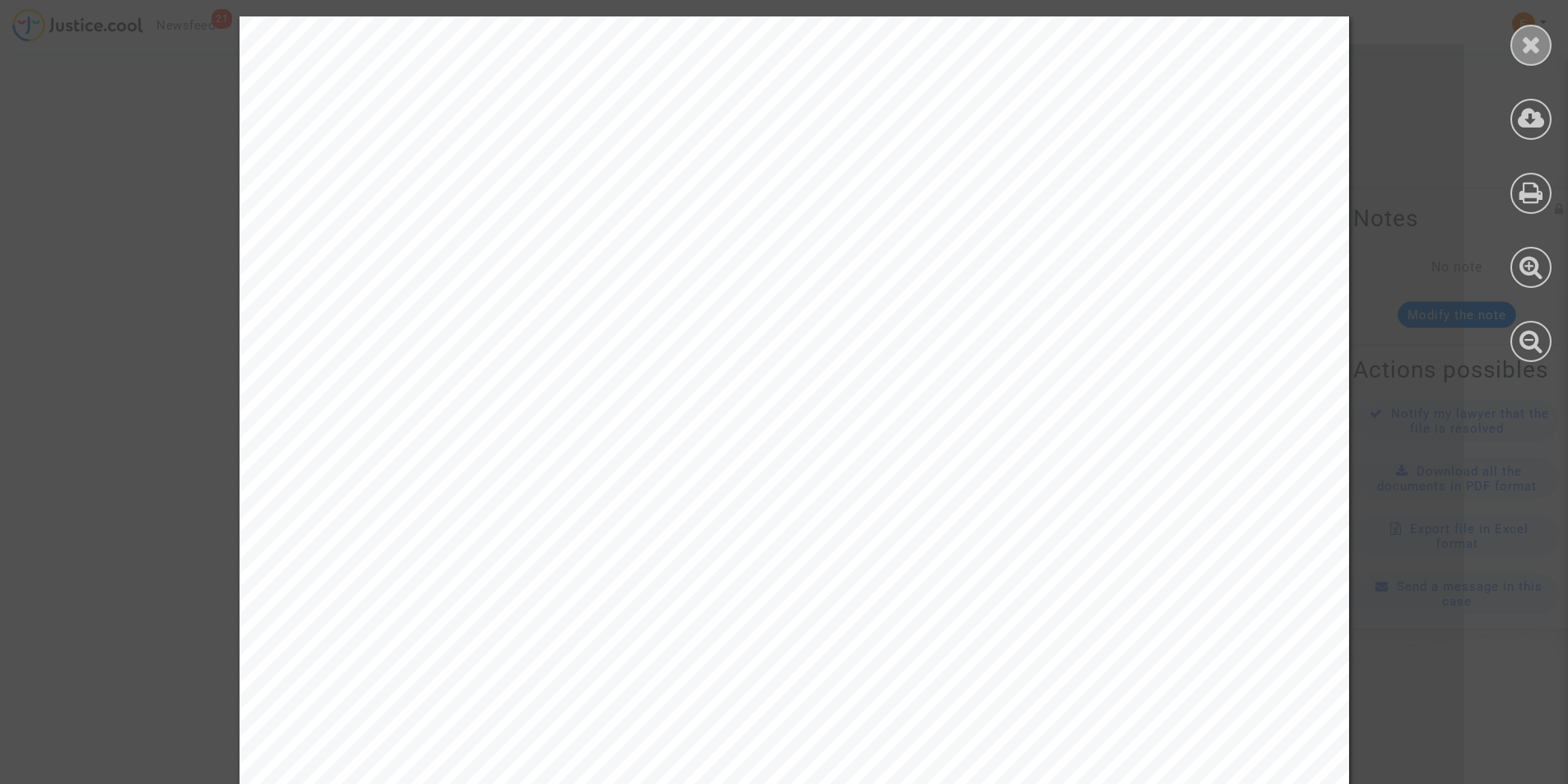
click at [1541, 42] on icon at bounding box center [1531, 45] width 21 height 25
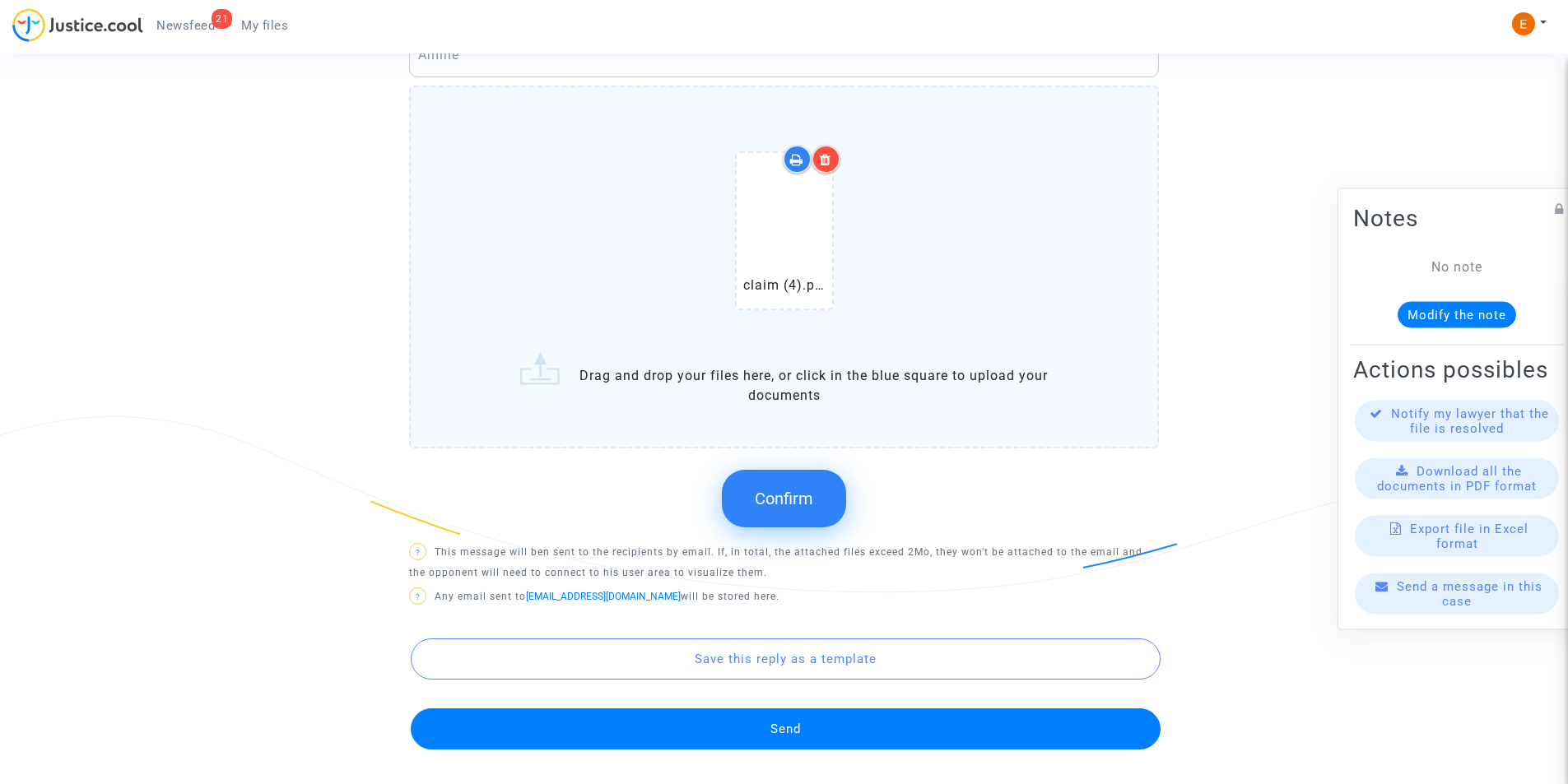
scroll to position [985, 0]
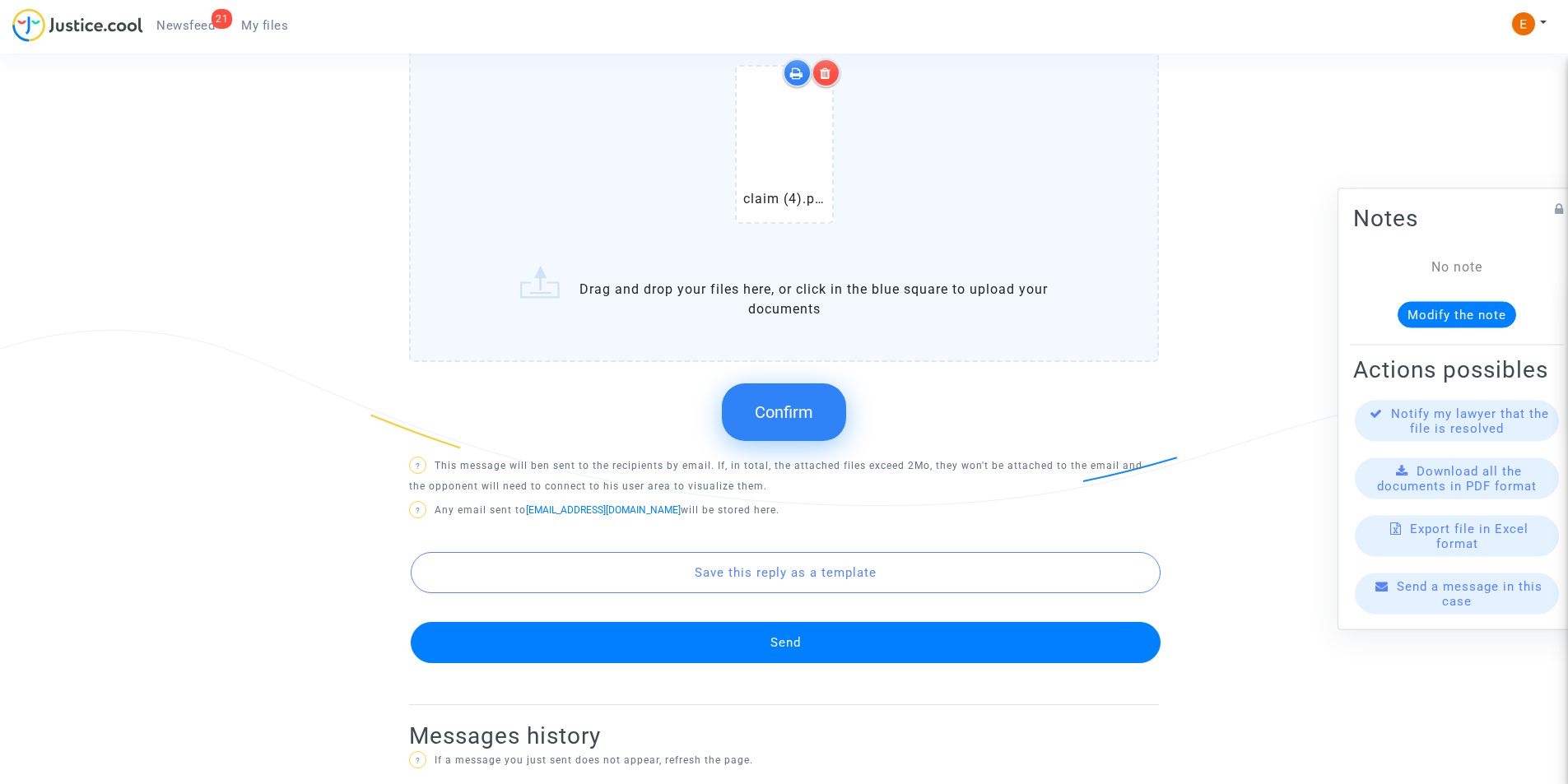
click at [798, 405] on span "Confirm" at bounding box center [784, 412] width 59 height 20
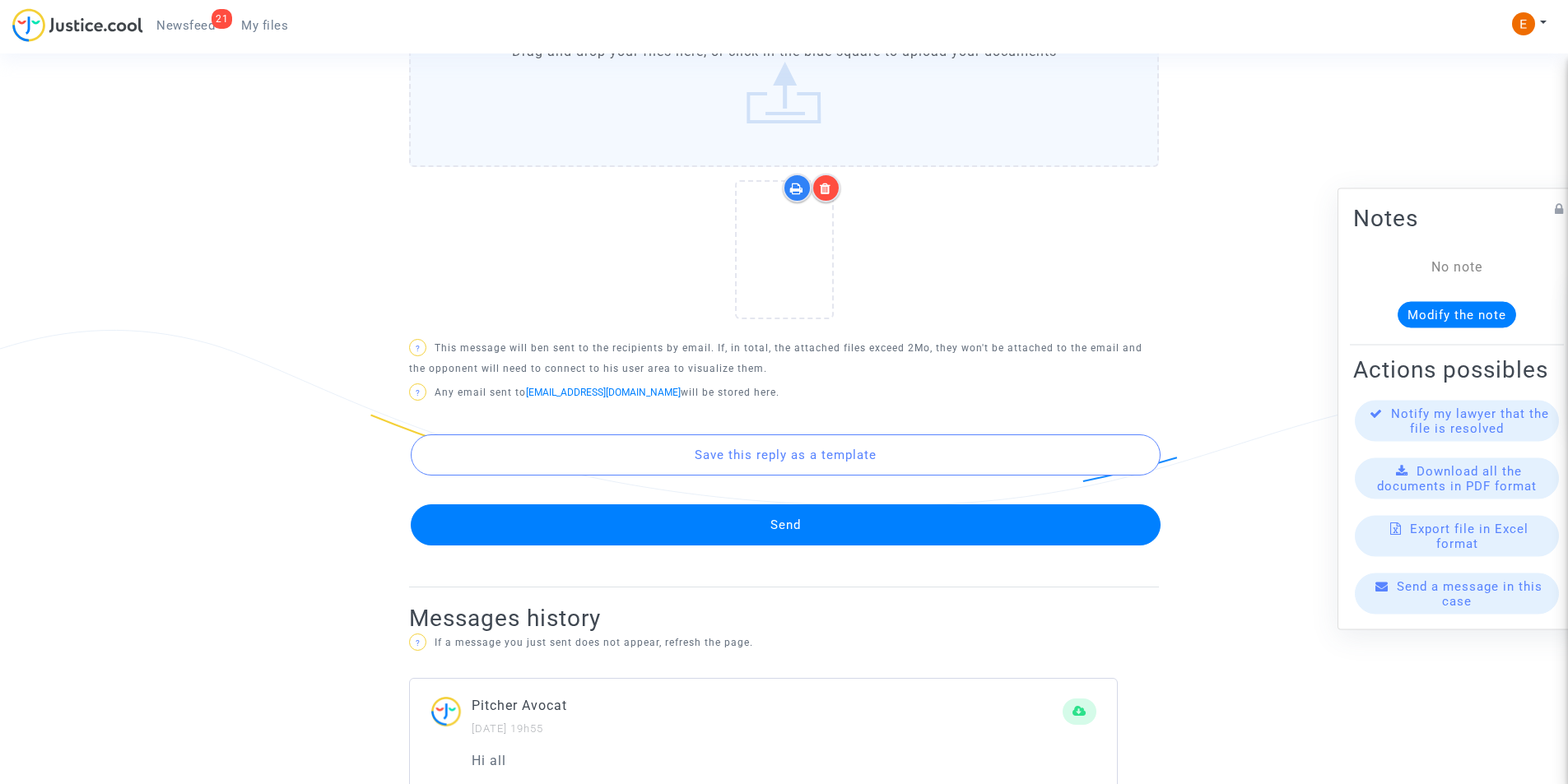
click at [812, 518] on button "Send" at bounding box center [785, 525] width 750 height 41
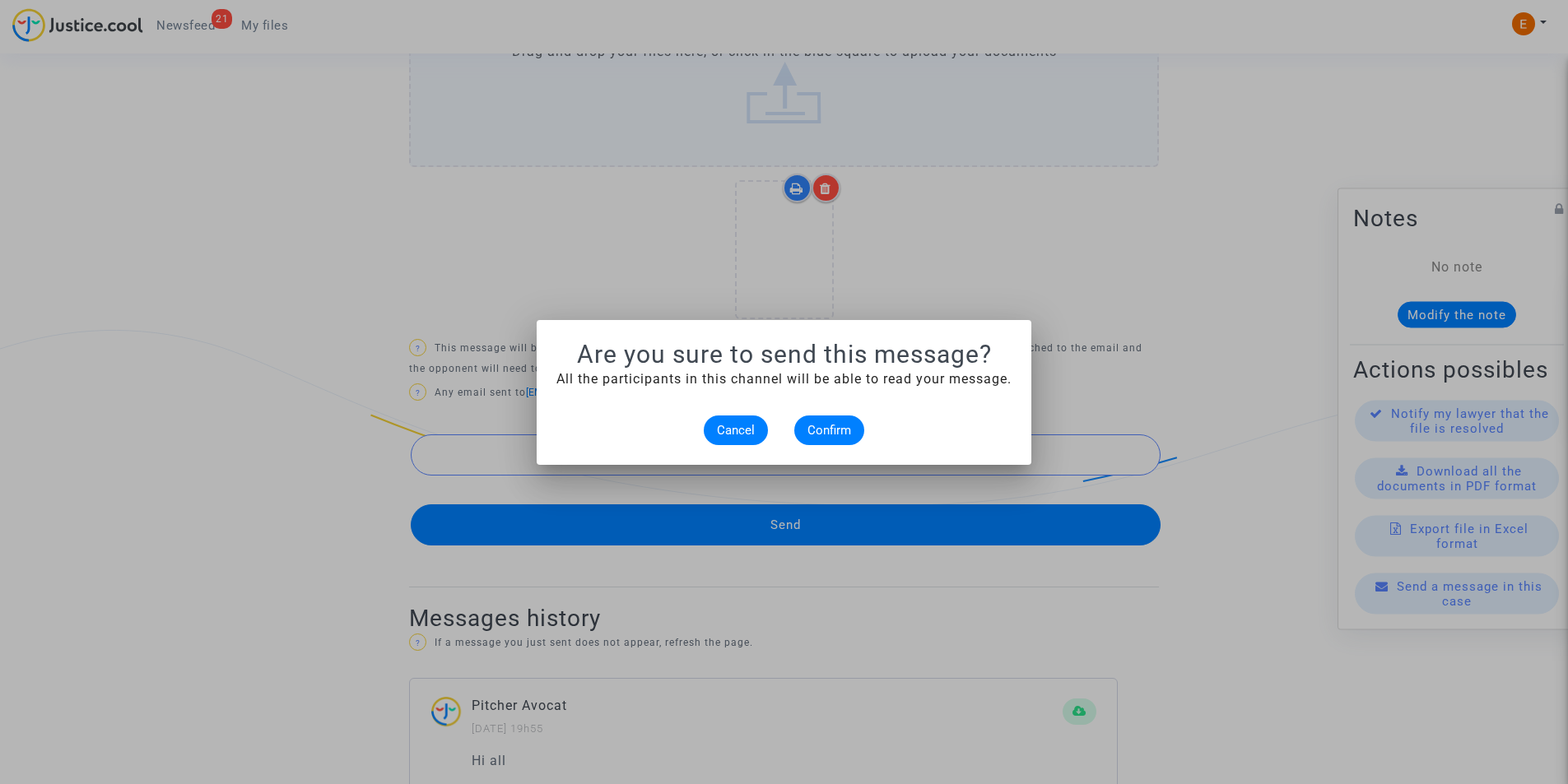
scroll to position [0, 0]
click at [828, 433] on span "Confirm" at bounding box center [829, 430] width 44 height 15
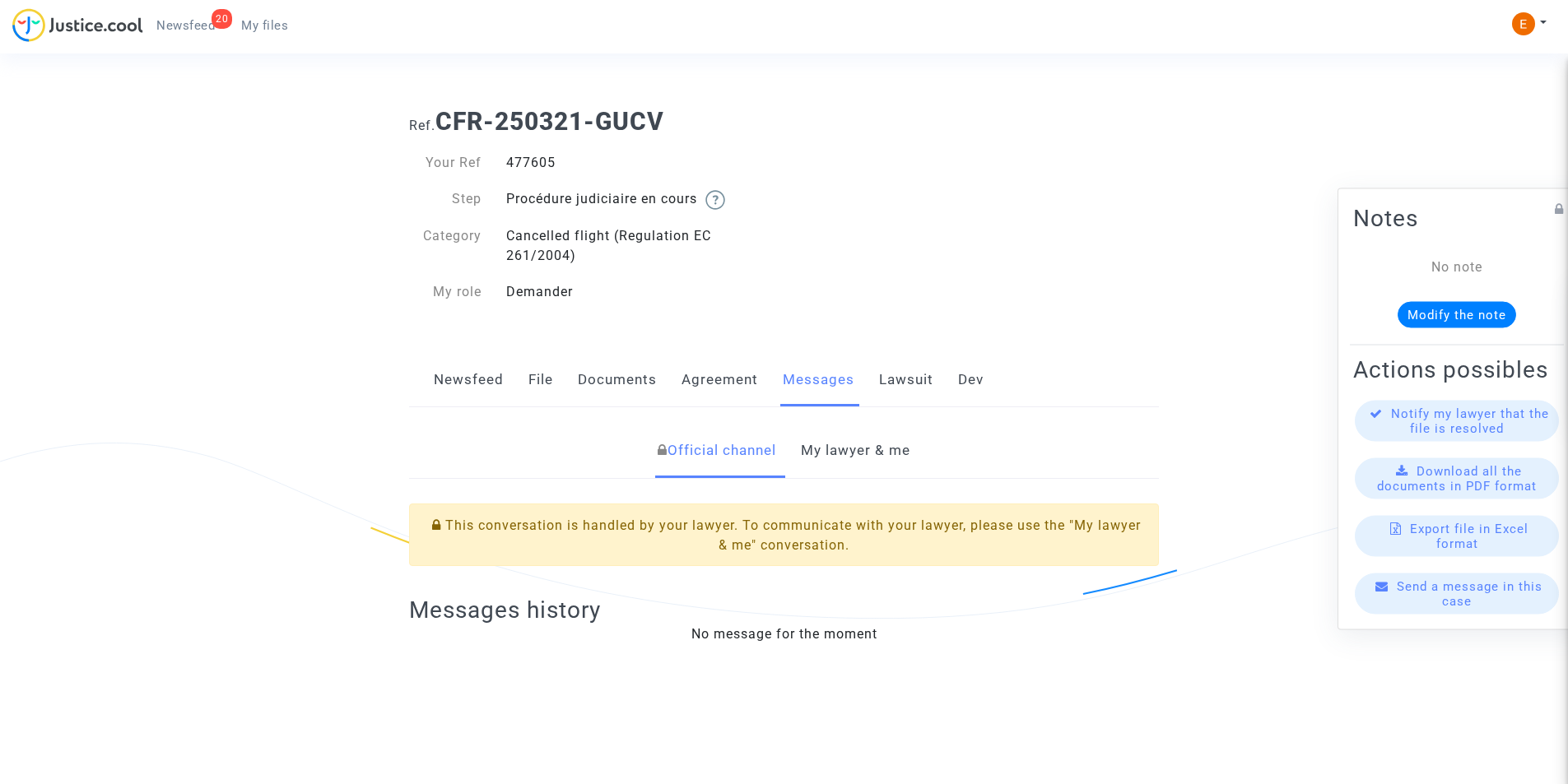
click at [512, 159] on div "477605" at bounding box center [640, 163] width 291 height 20
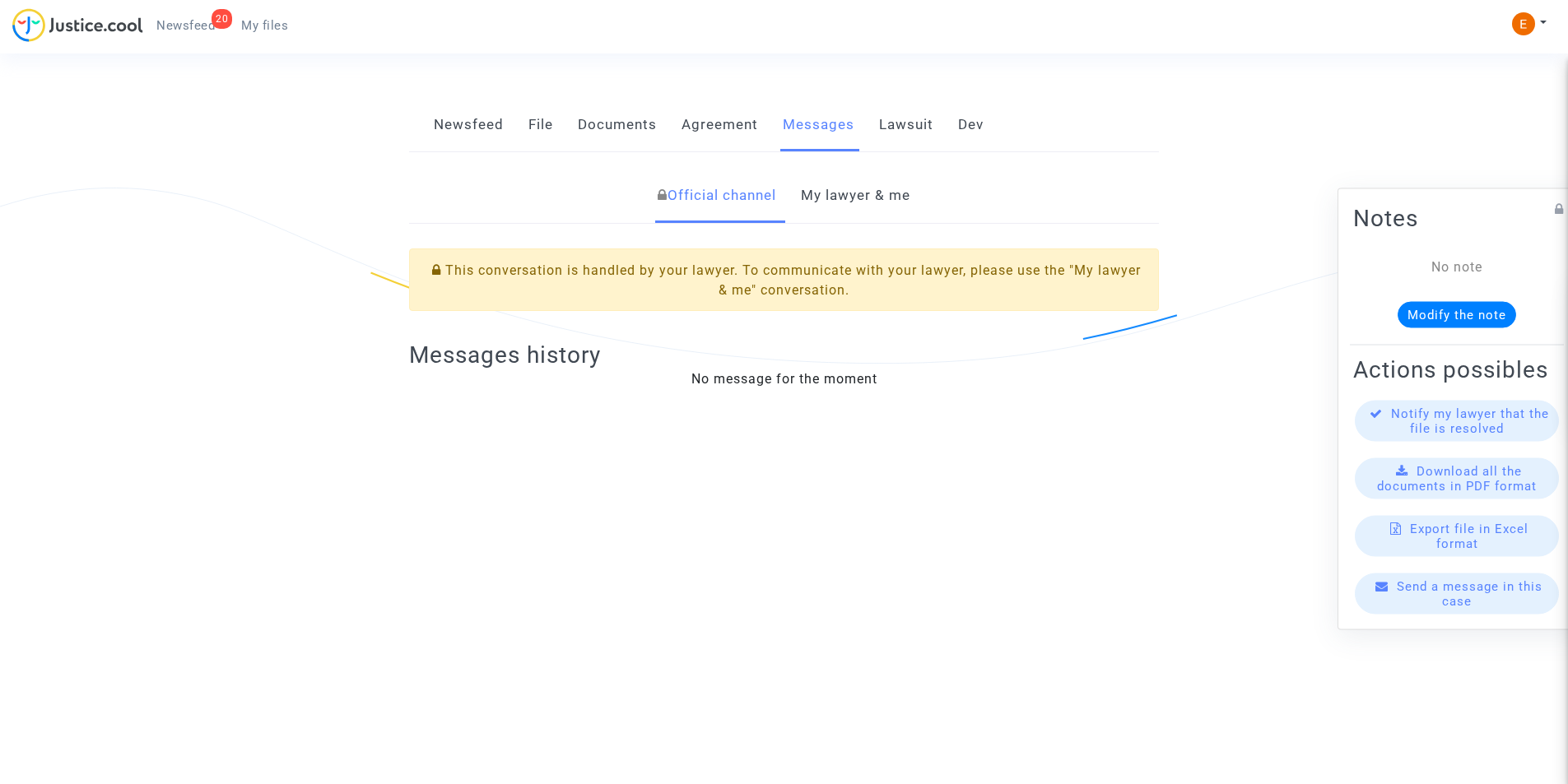
scroll to position [78, 0]
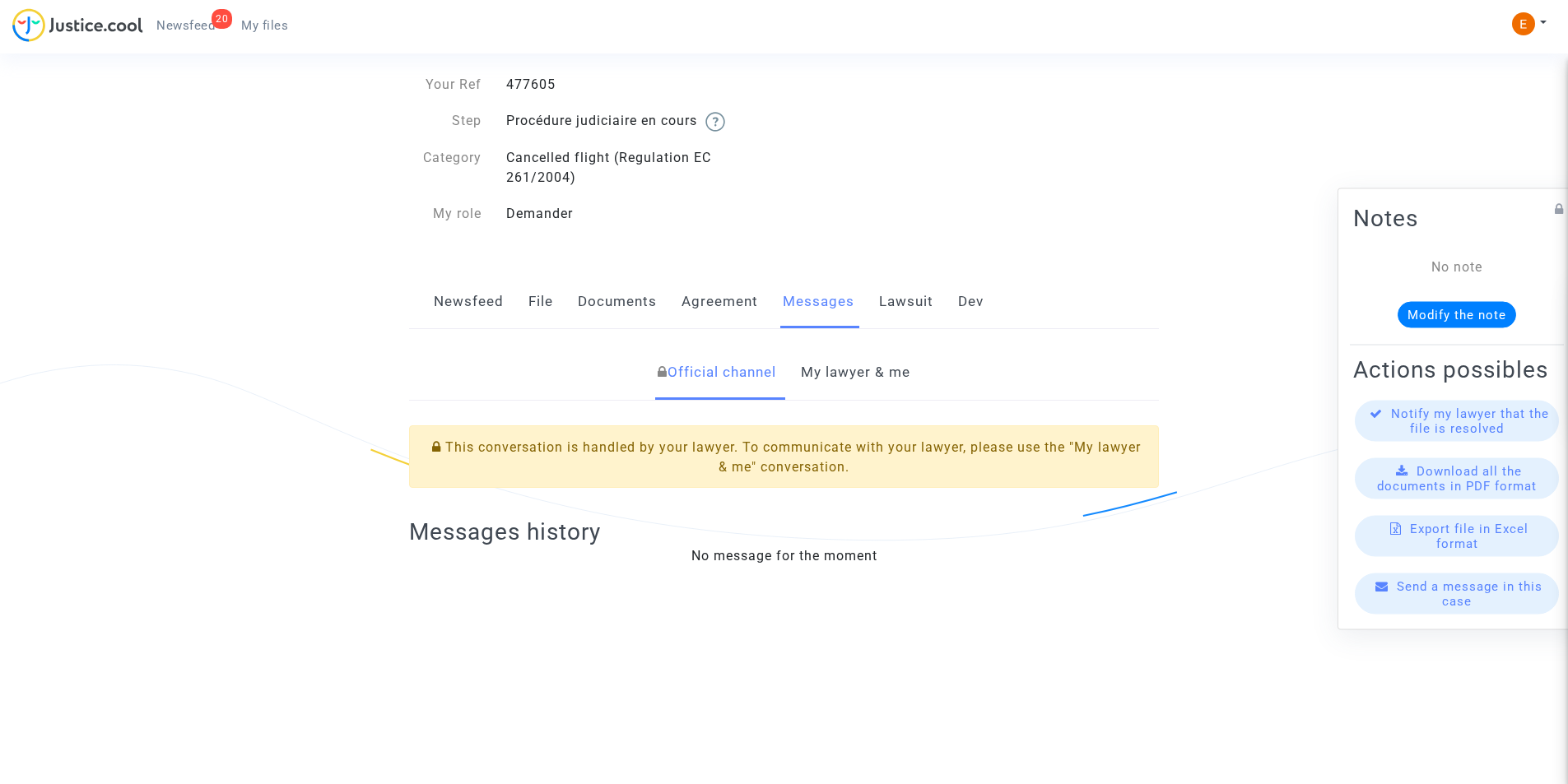
click at [839, 372] on link "My lawyer & me" at bounding box center [855, 373] width 109 height 55
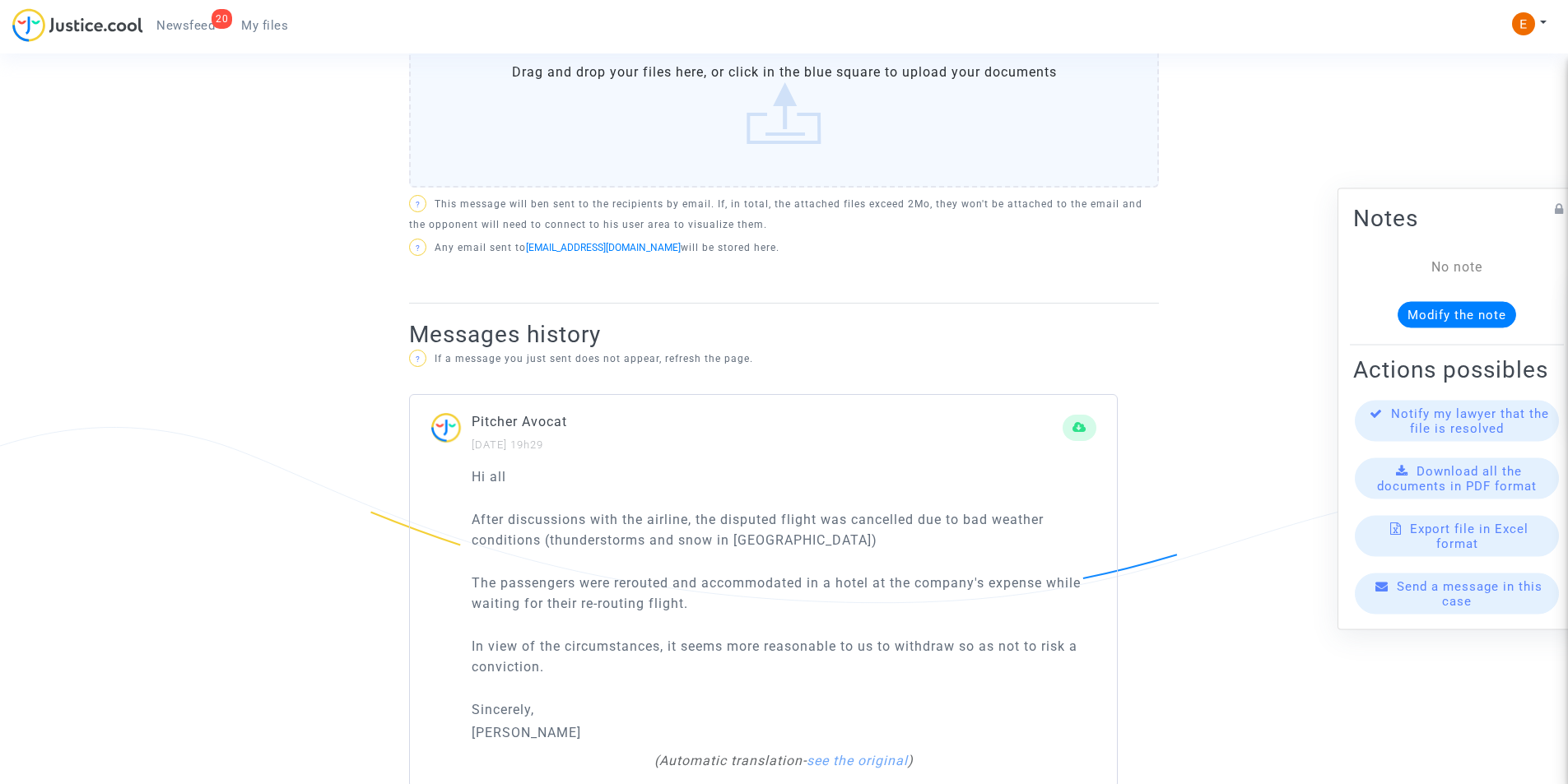
scroll to position [905, 0]
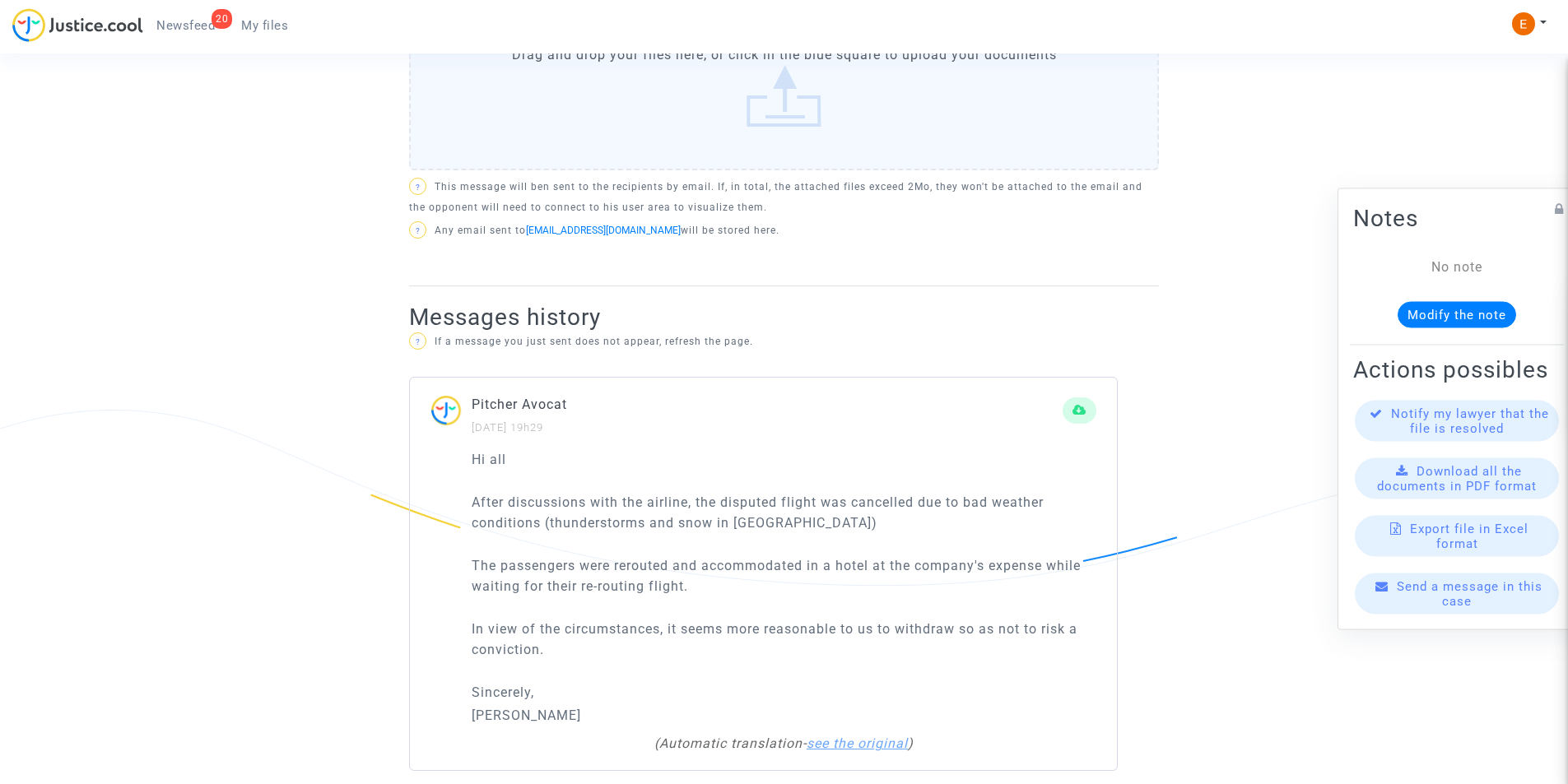
click at [849, 735] on link "see the original" at bounding box center [857, 743] width 101 height 16
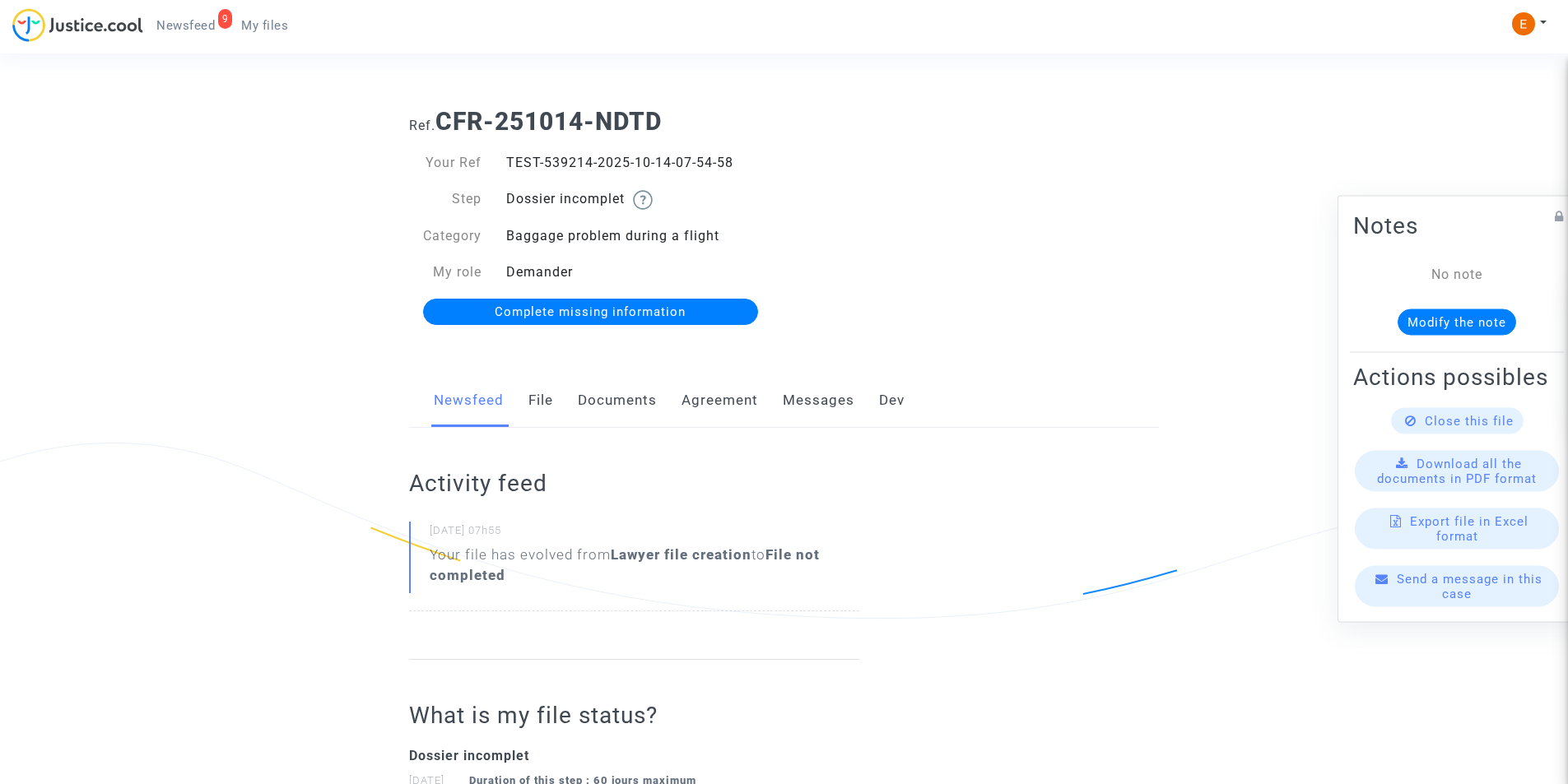
click at [625, 394] on link "Documents" at bounding box center [617, 401] width 79 height 55
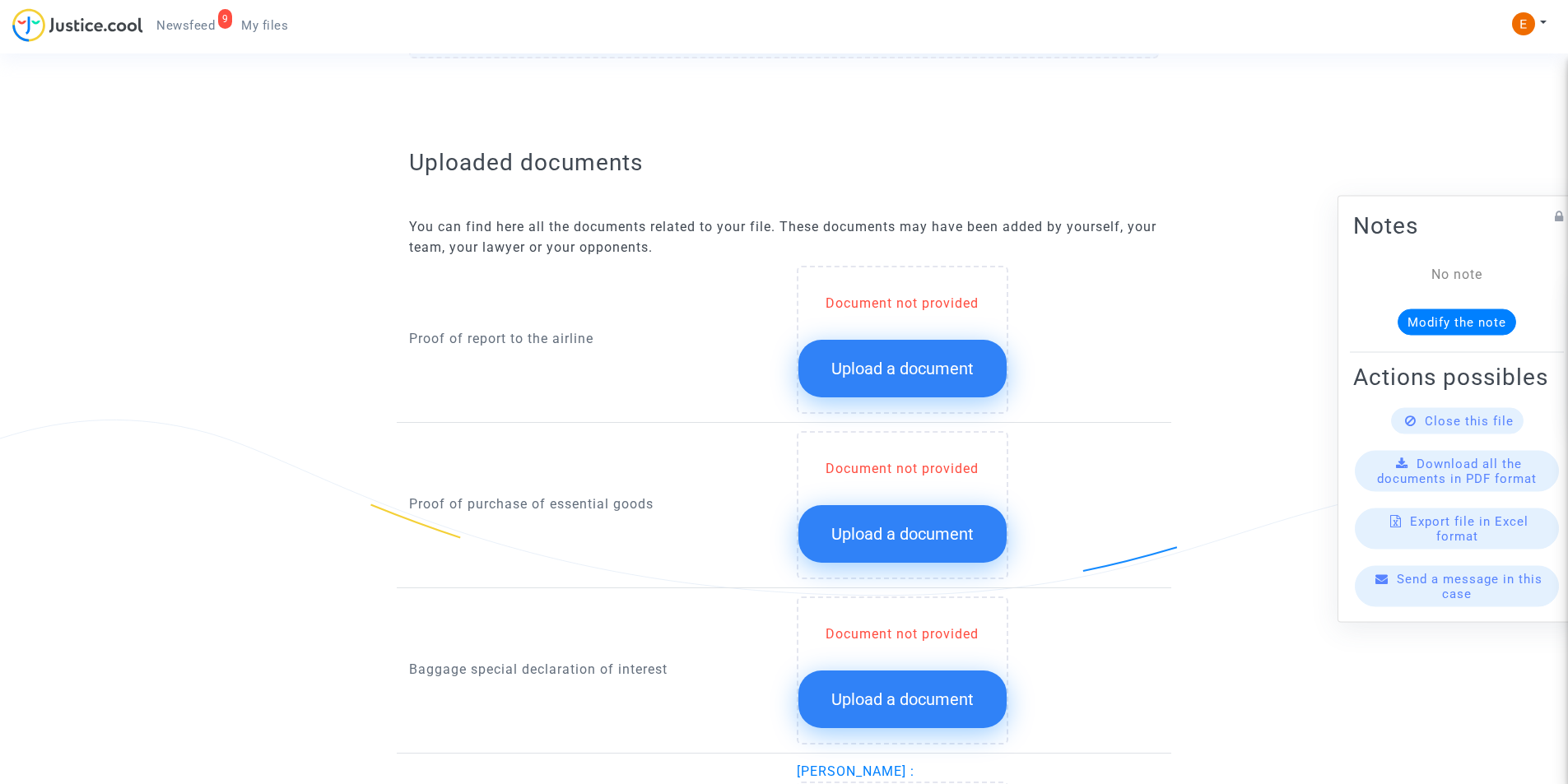
scroll to position [987, 0]
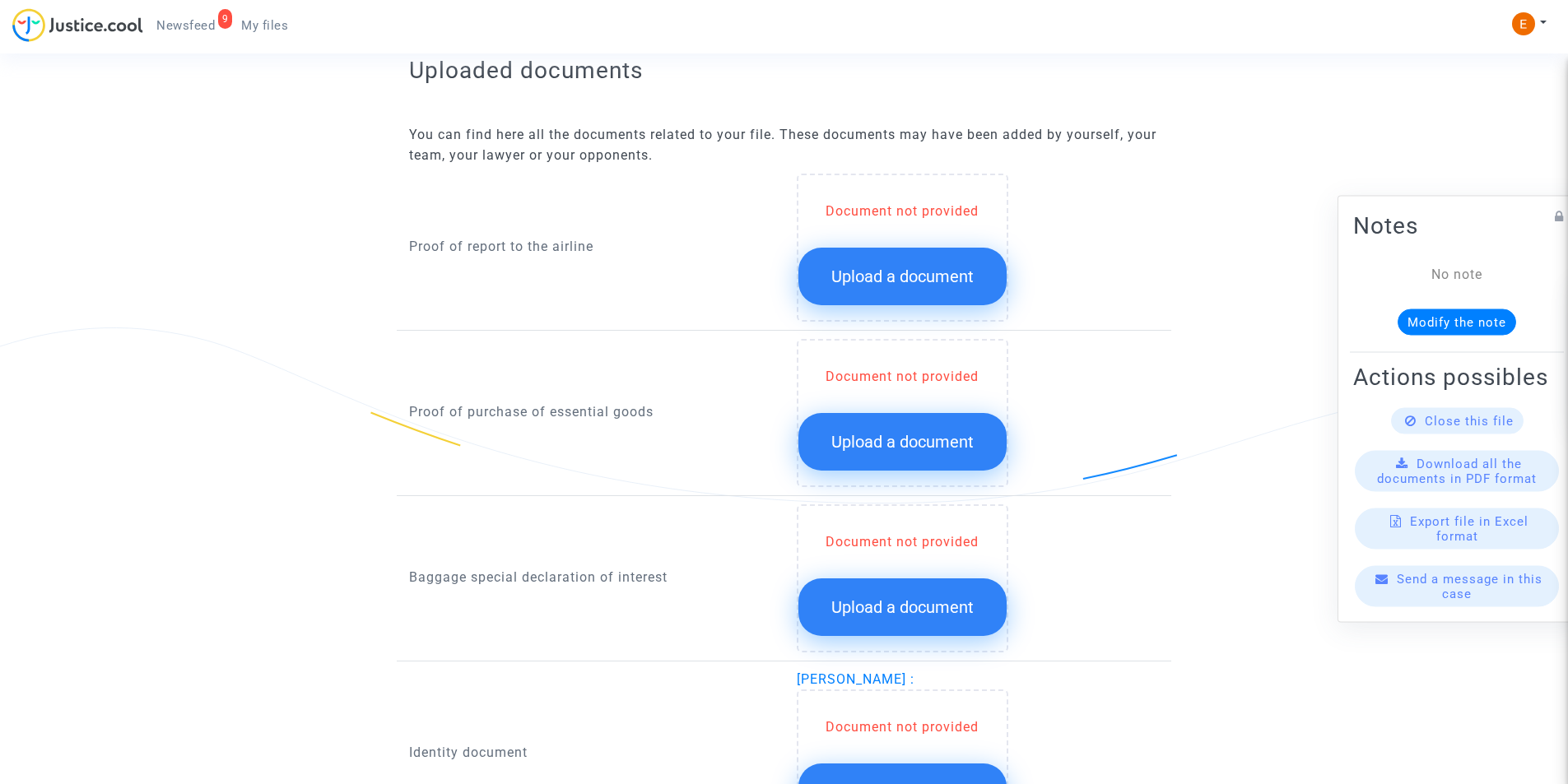
click at [848, 264] on button "Upload a document" at bounding box center [903, 277] width 208 height 58
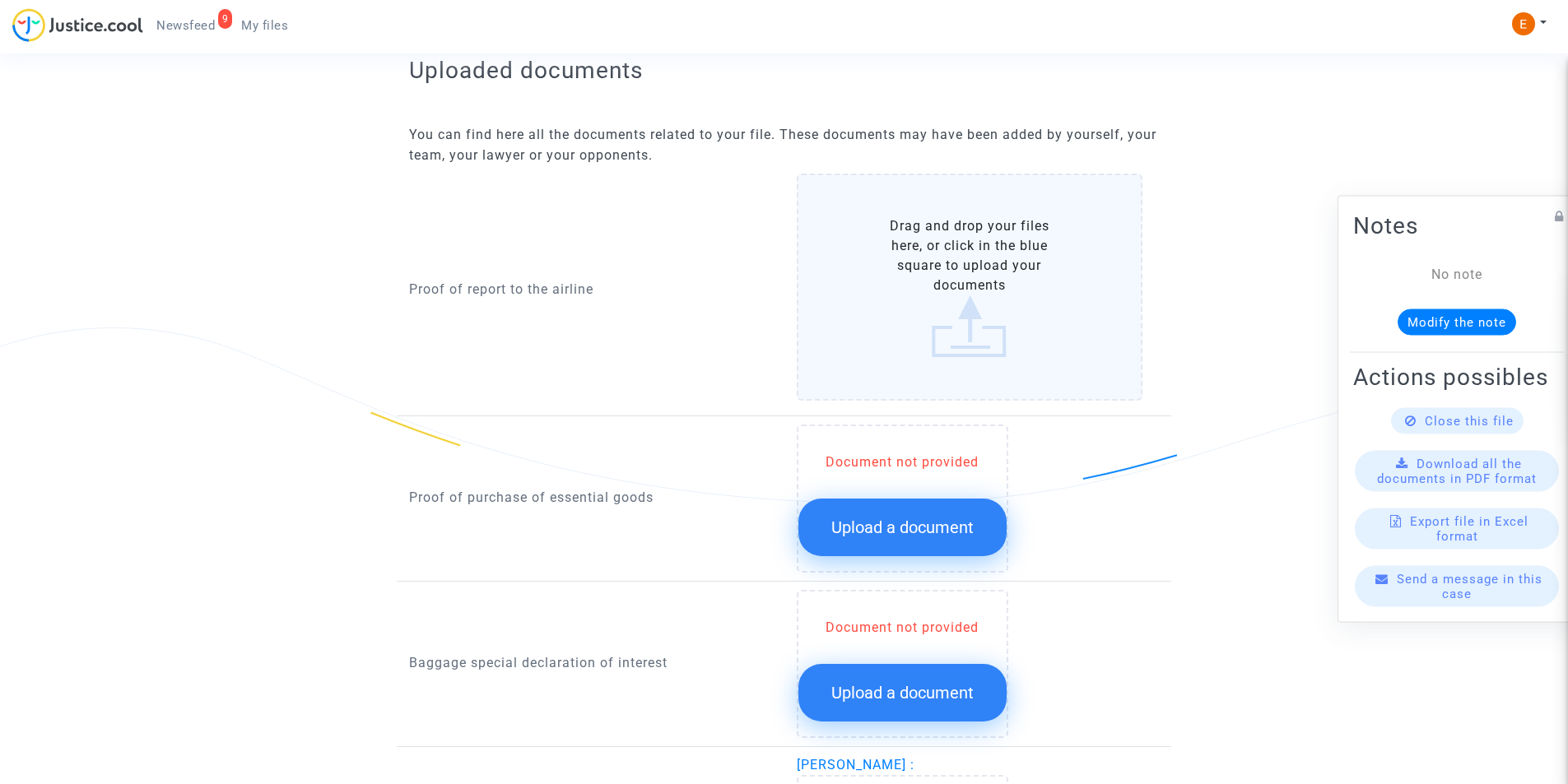
click at [986, 264] on label "Drag and drop your files here, or click in the blue square to upload your docum…" at bounding box center [970, 287] width 346 height 227
click at [0, 0] on input "Drag and drop your files here, or click in the blue square to upload your docum…" at bounding box center [0, 0] width 0 height 0
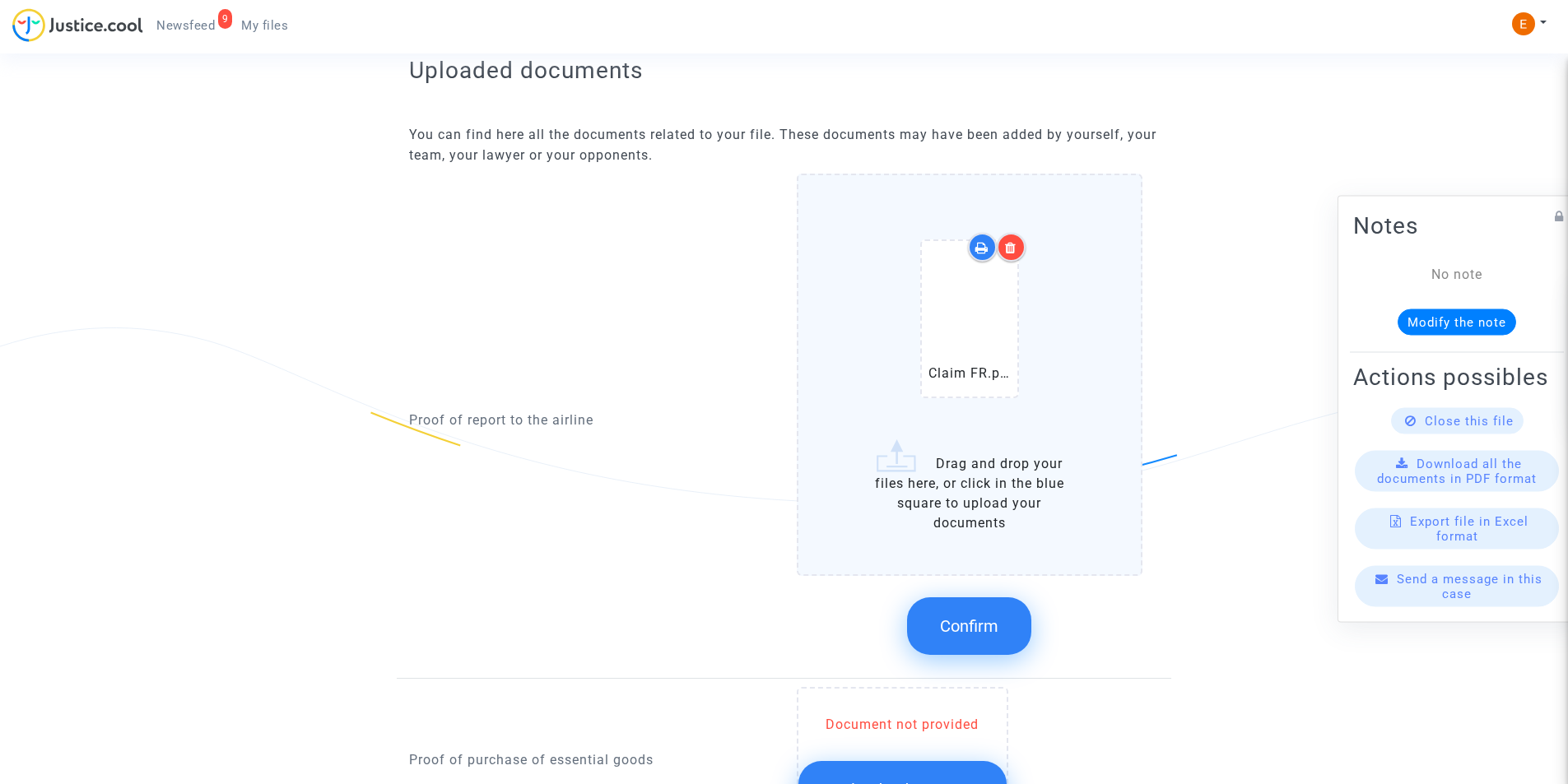
click at [989, 615] on button "Confirm" at bounding box center [969, 626] width 124 height 58
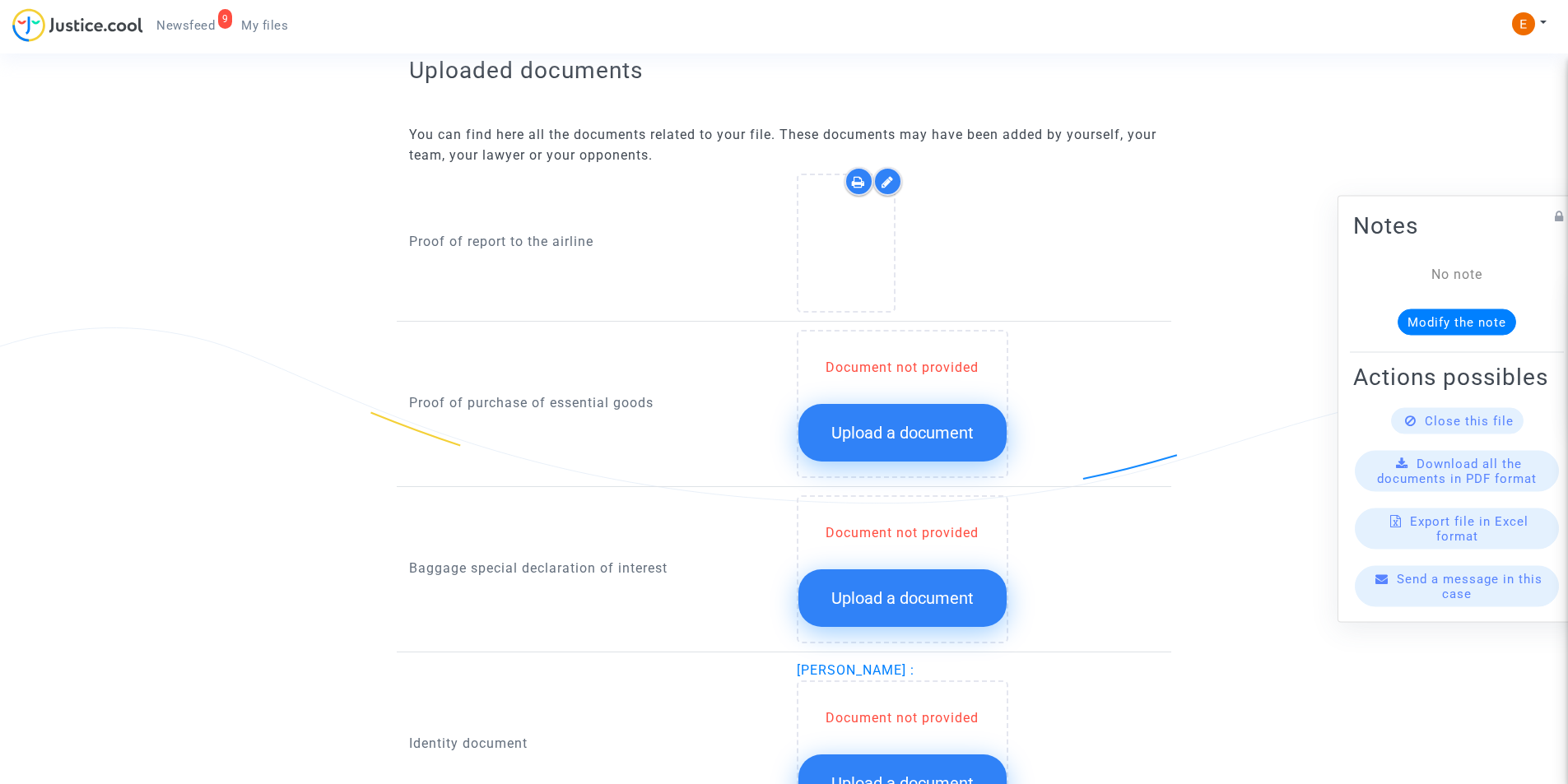
click at [880, 417] on button "Upload a document" at bounding box center [903, 433] width 208 height 58
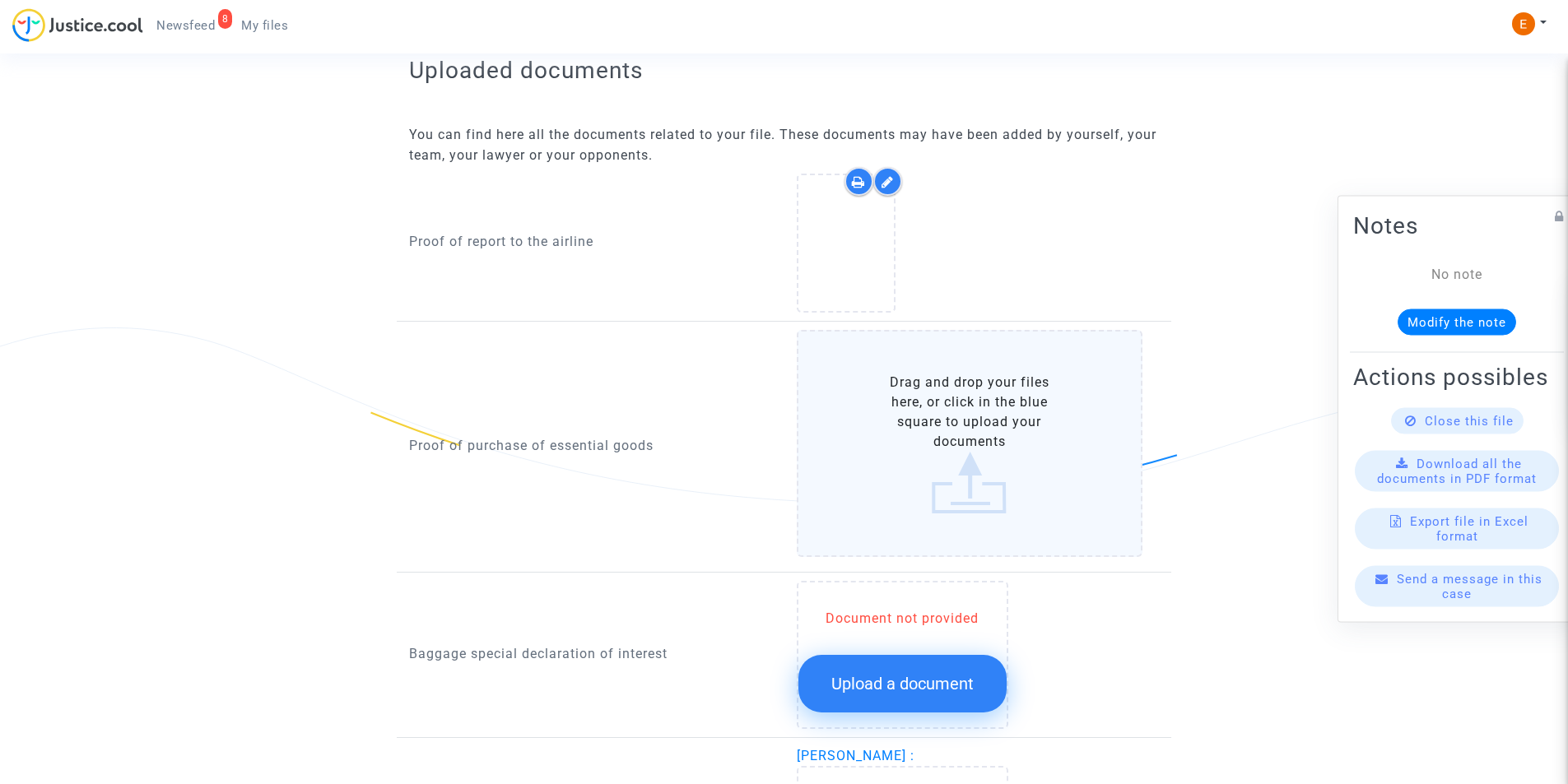
click at [957, 424] on label "Drag and drop your files here, or click in the blue square to upload your docum…" at bounding box center [970, 443] width 346 height 227
click at [0, 0] on input "Drag and drop your files here, or click in the blue square to upload your docum…" at bounding box center [0, 0] width 0 height 0
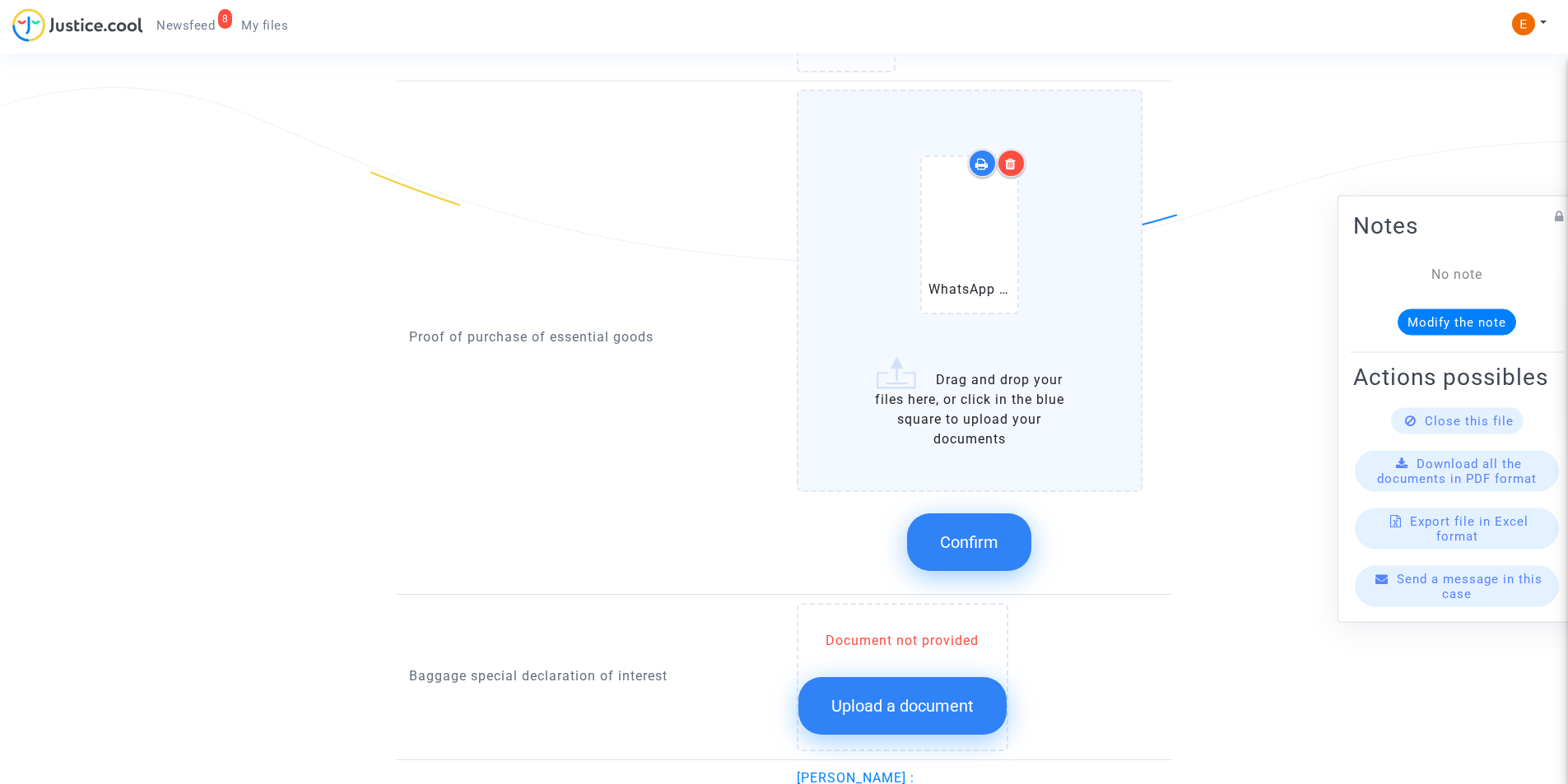
scroll to position [1316, 0]
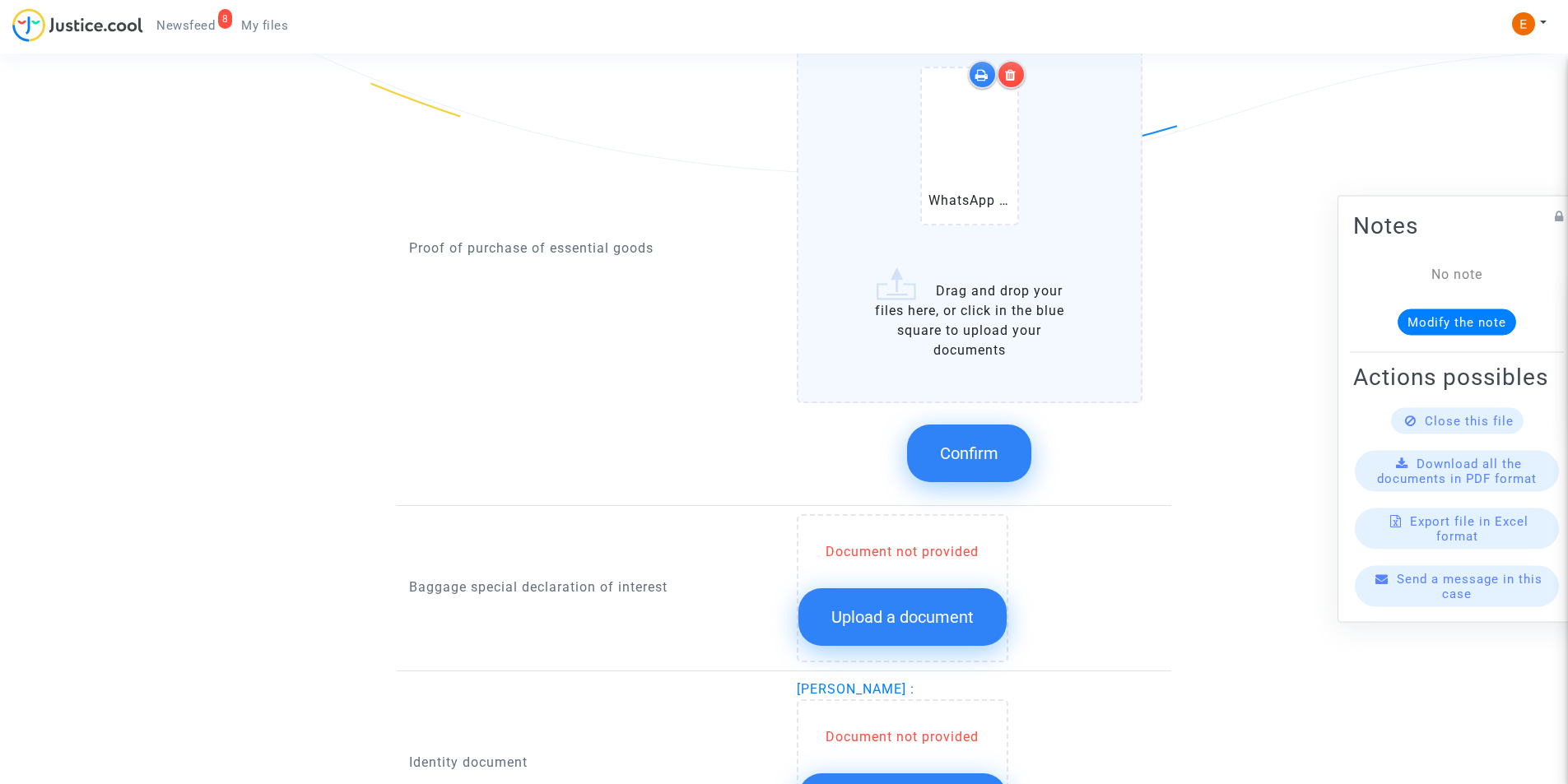
click at [972, 445] on span "Confirm" at bounding box center [969, 454] width 59 height 20
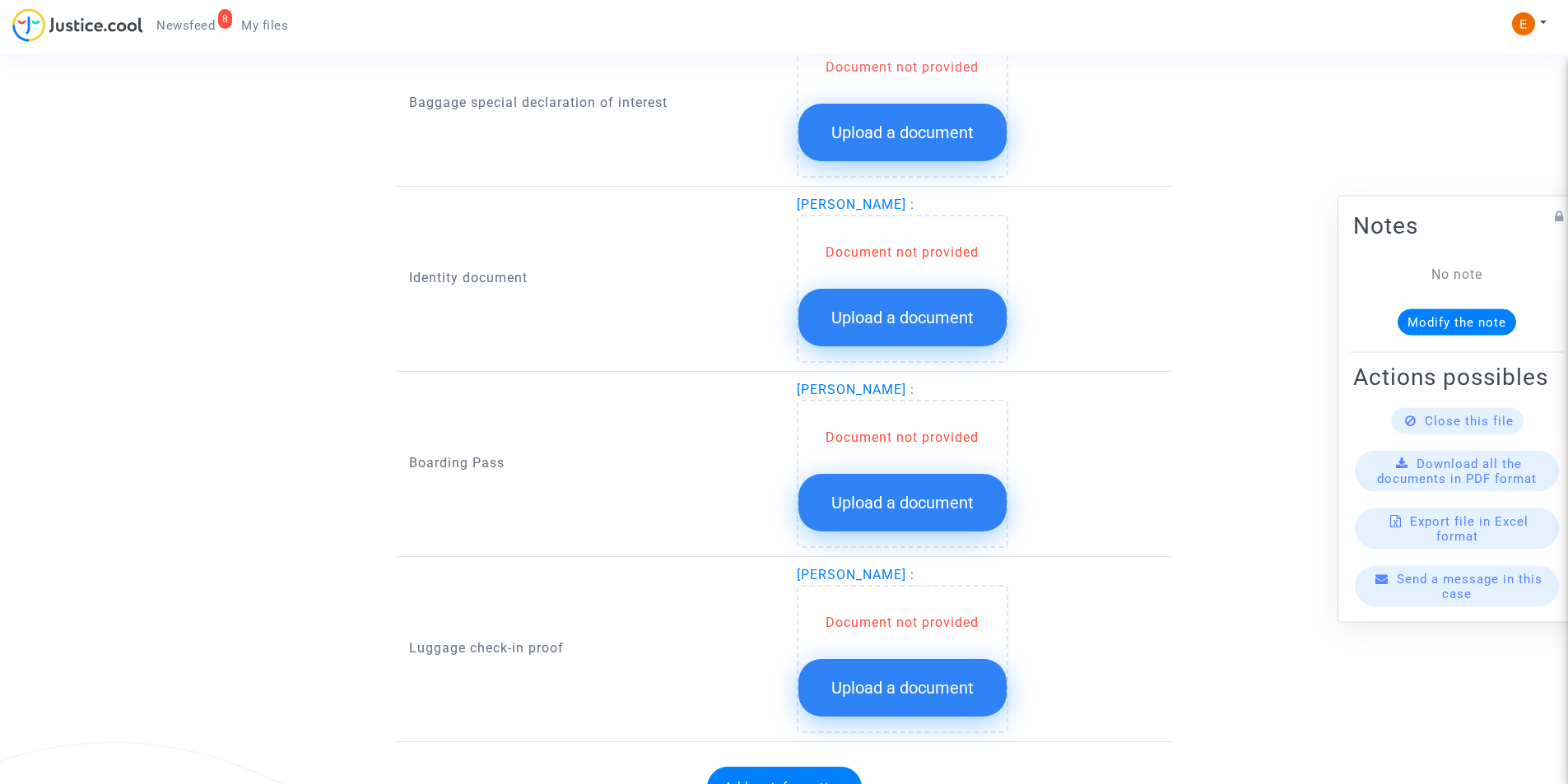
scroll to position [1197, 0]
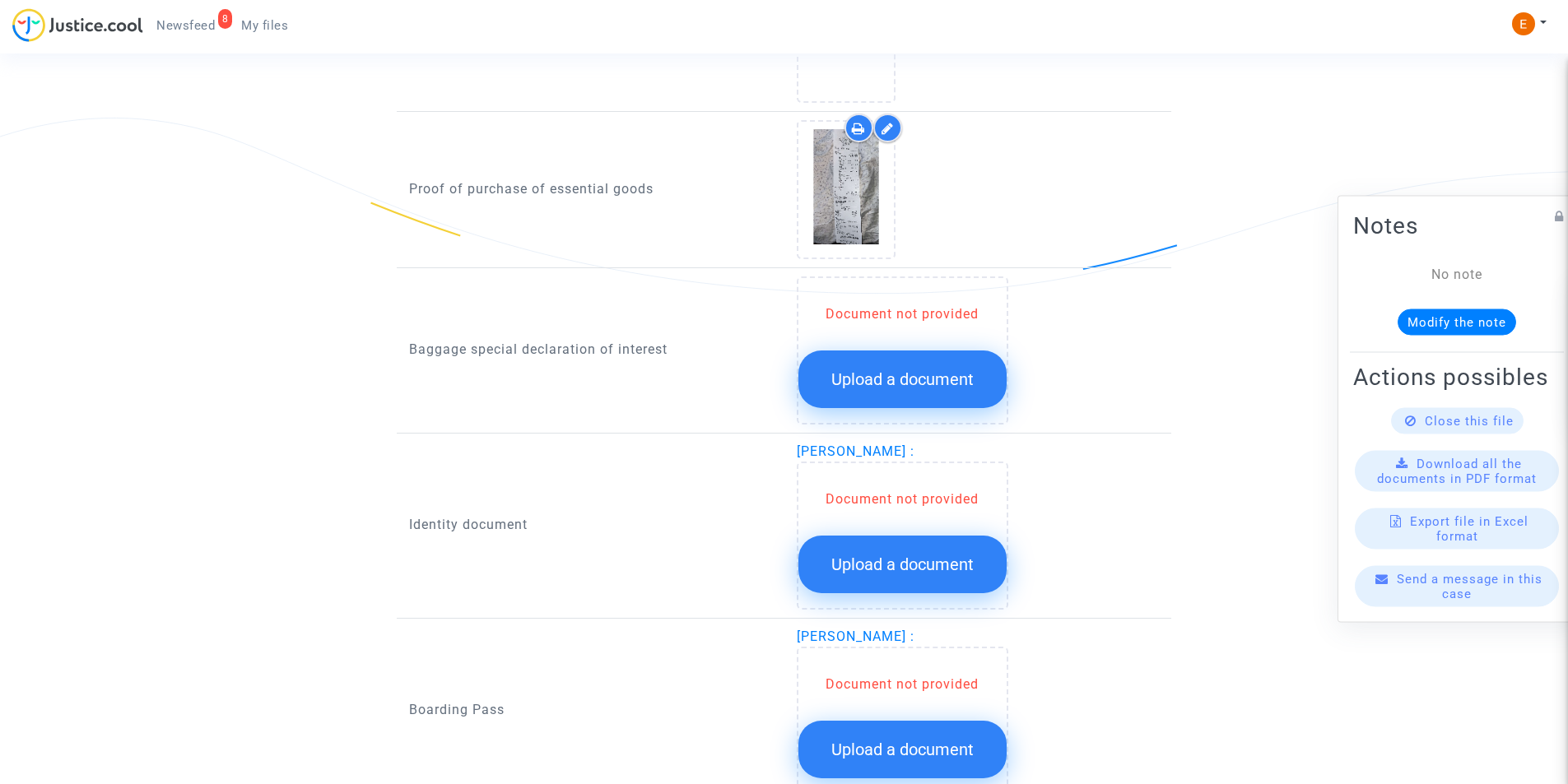
click at [855, 373] on span "Upload a document" at bounding box center [903, 379] width 142 height 20
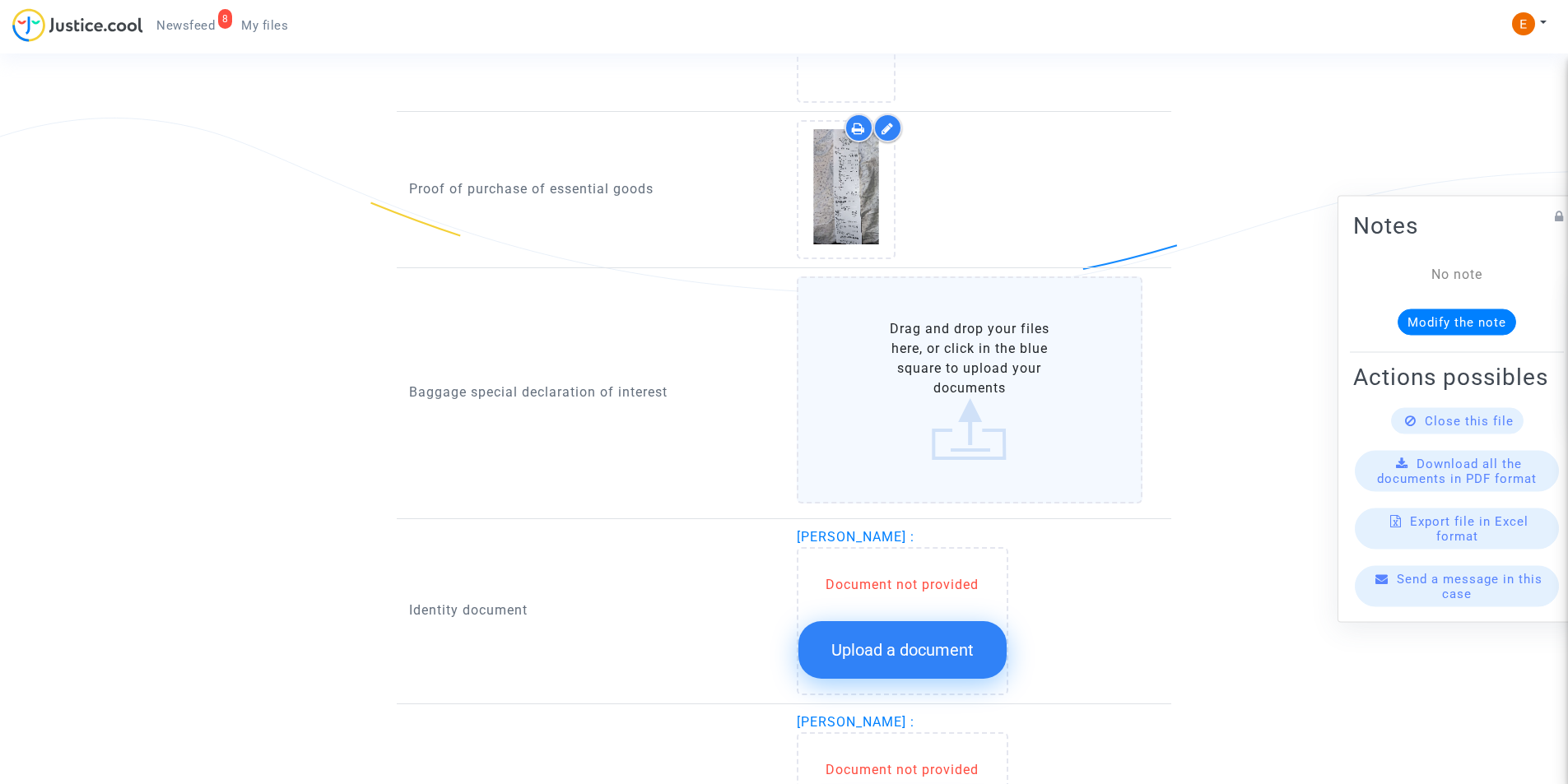
click at [937, 381] on label "Drag and drop your files here, or click in the blue square to upload your docum…" at bounding box center [970, 390] width 346 height 227
click at [0, 0] on input "Drag and drop your files here, or click in the blue square to upload your docum…" at bounding box center [0, 0] width 0 height 0
click at [1013, 383] on label "Drag and drop your files here, or click in the blue square to upload your docum…" at bounding box center [970, 390] width 346 height 227
click at [0, 0] on input "Drag and drop your files here, or click in the blue square to upload your docum…" at bounding box center [0, 0] width 0 height 0
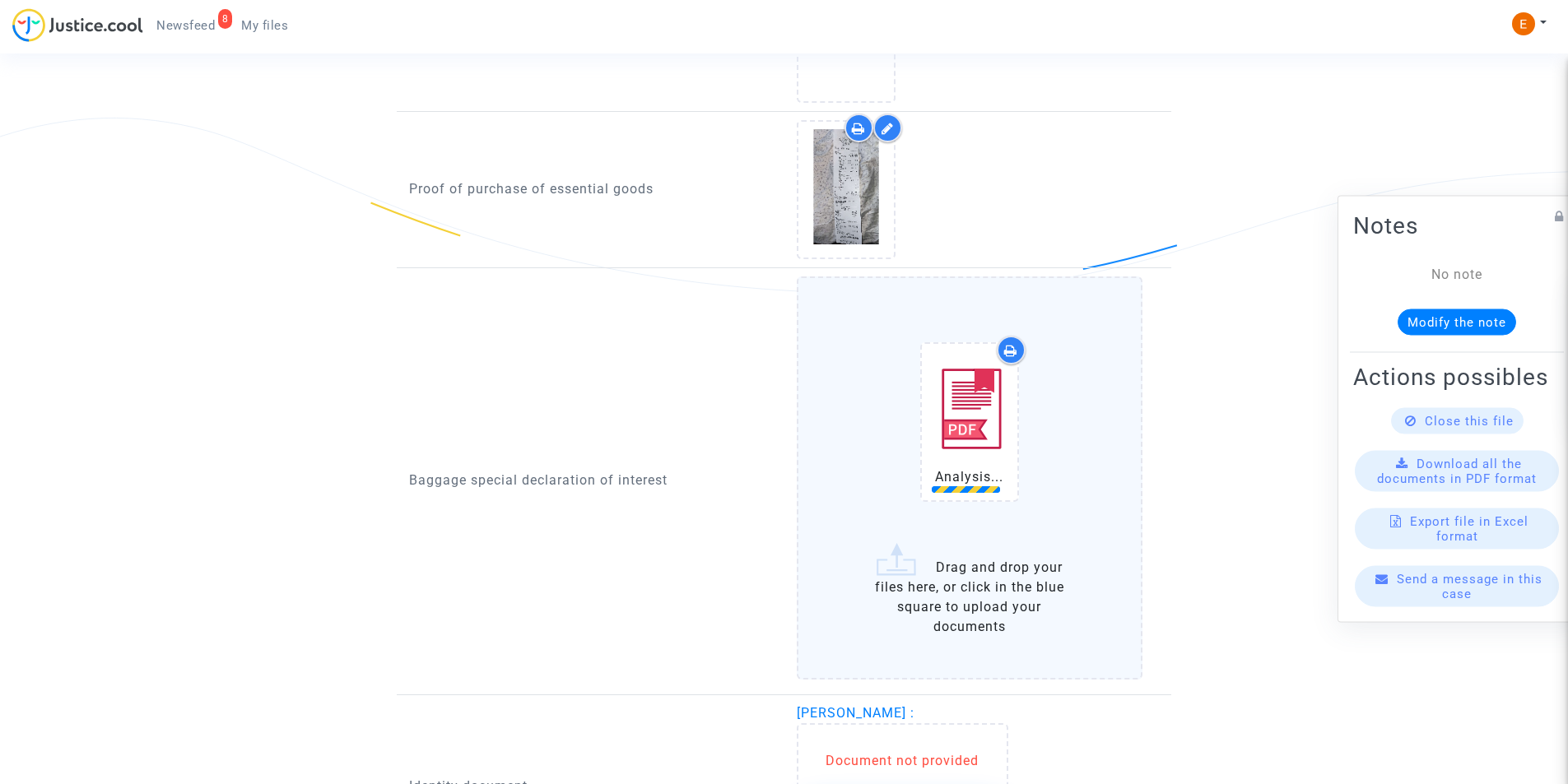
scroll to position [1444, 0]
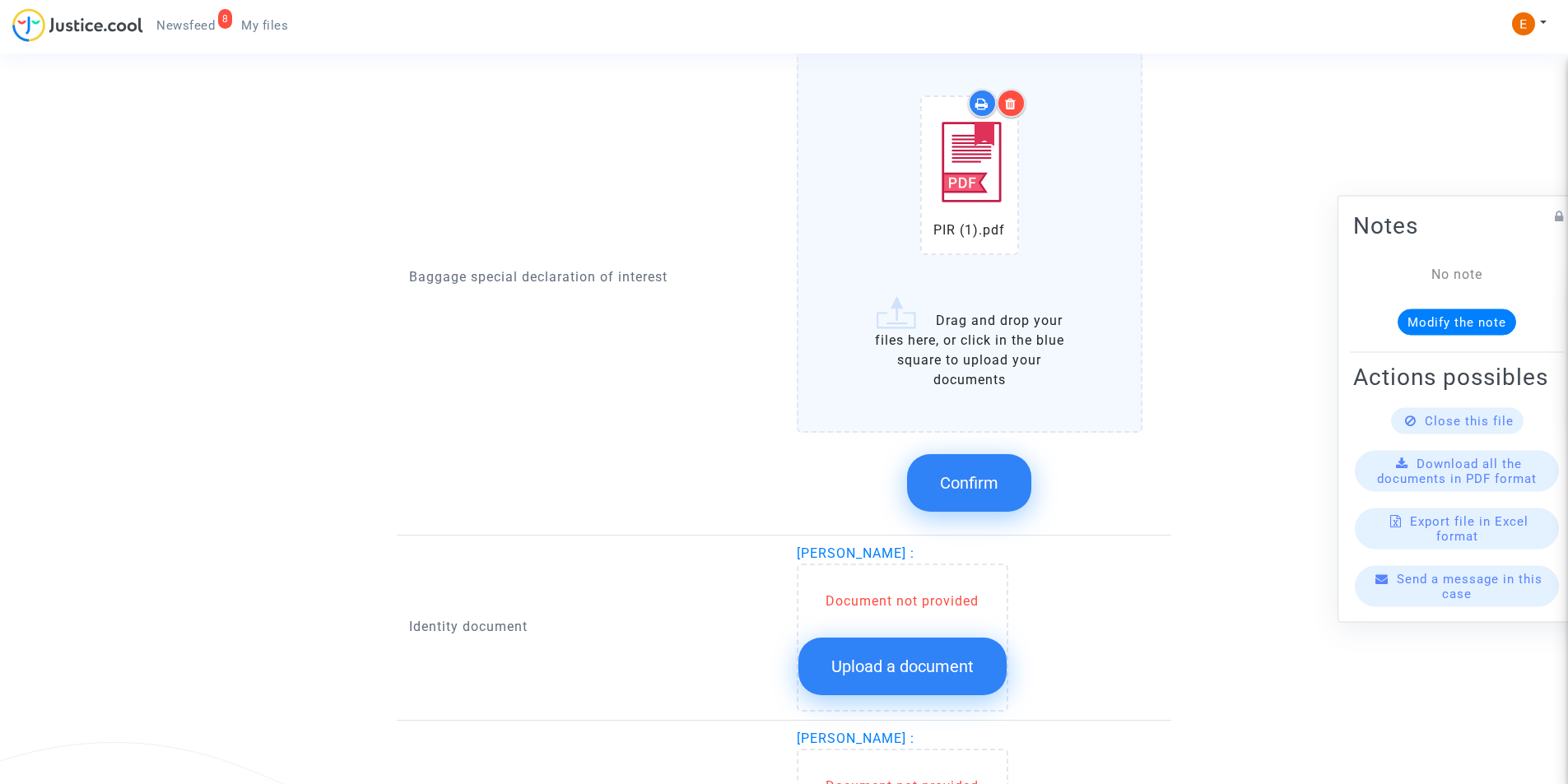
click at [970, 467] on button "Confirm" at bounding box center [969, 483] width 124 height 58
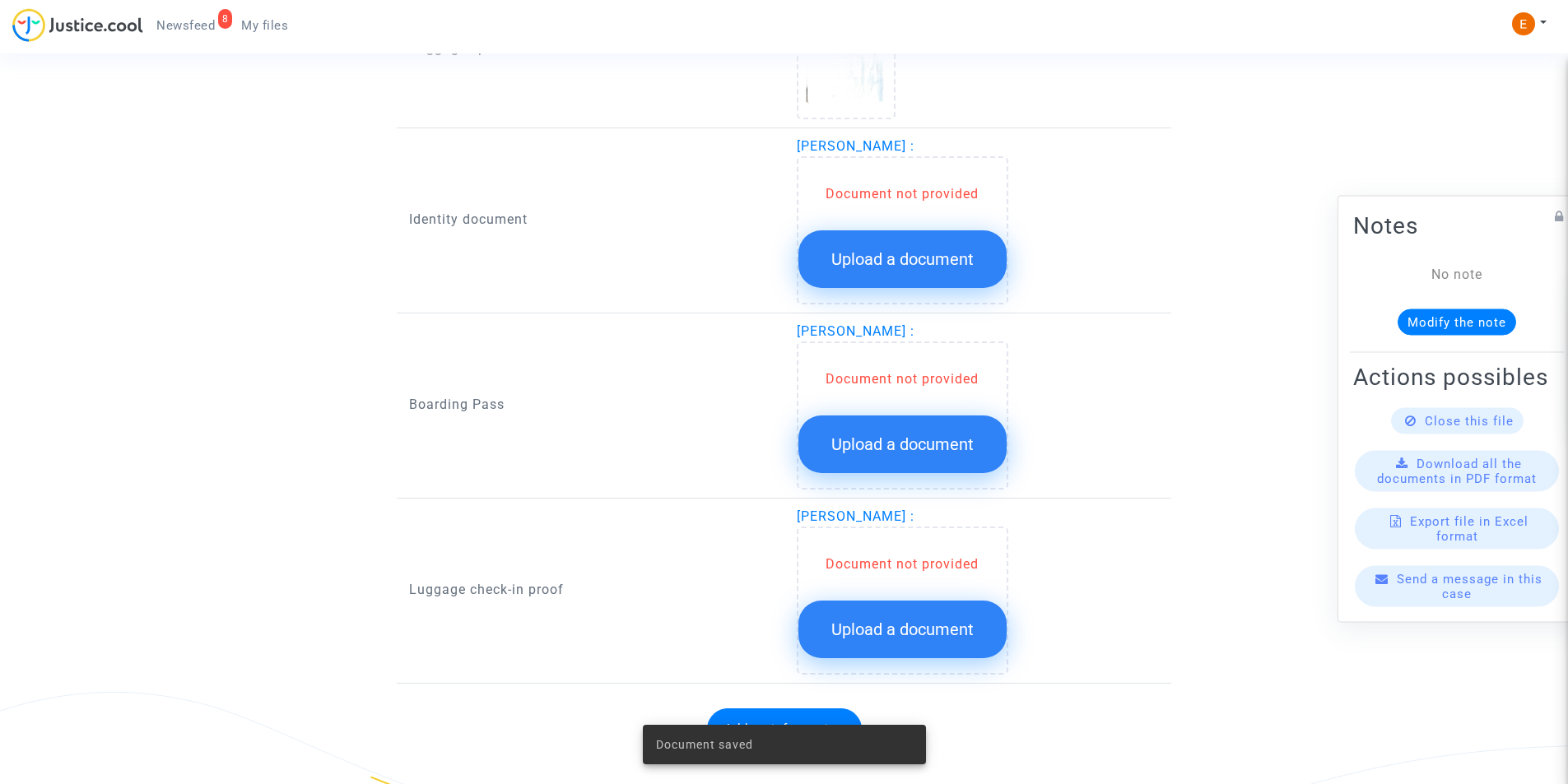
scroll to position [1518, 0]
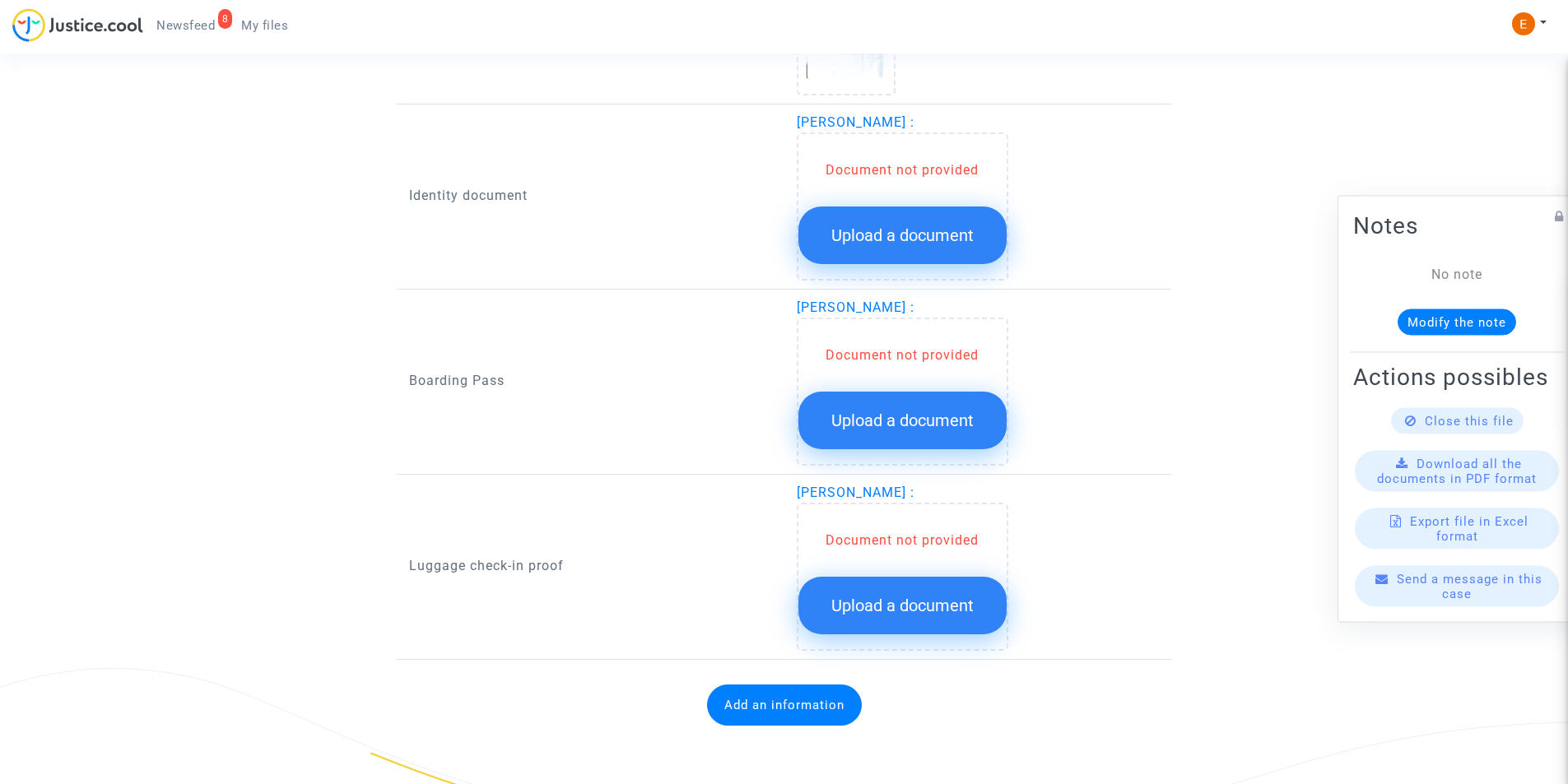
click at [932, 613] on span "Upload a document" at bounding box center [903, 606] width 142 height 20
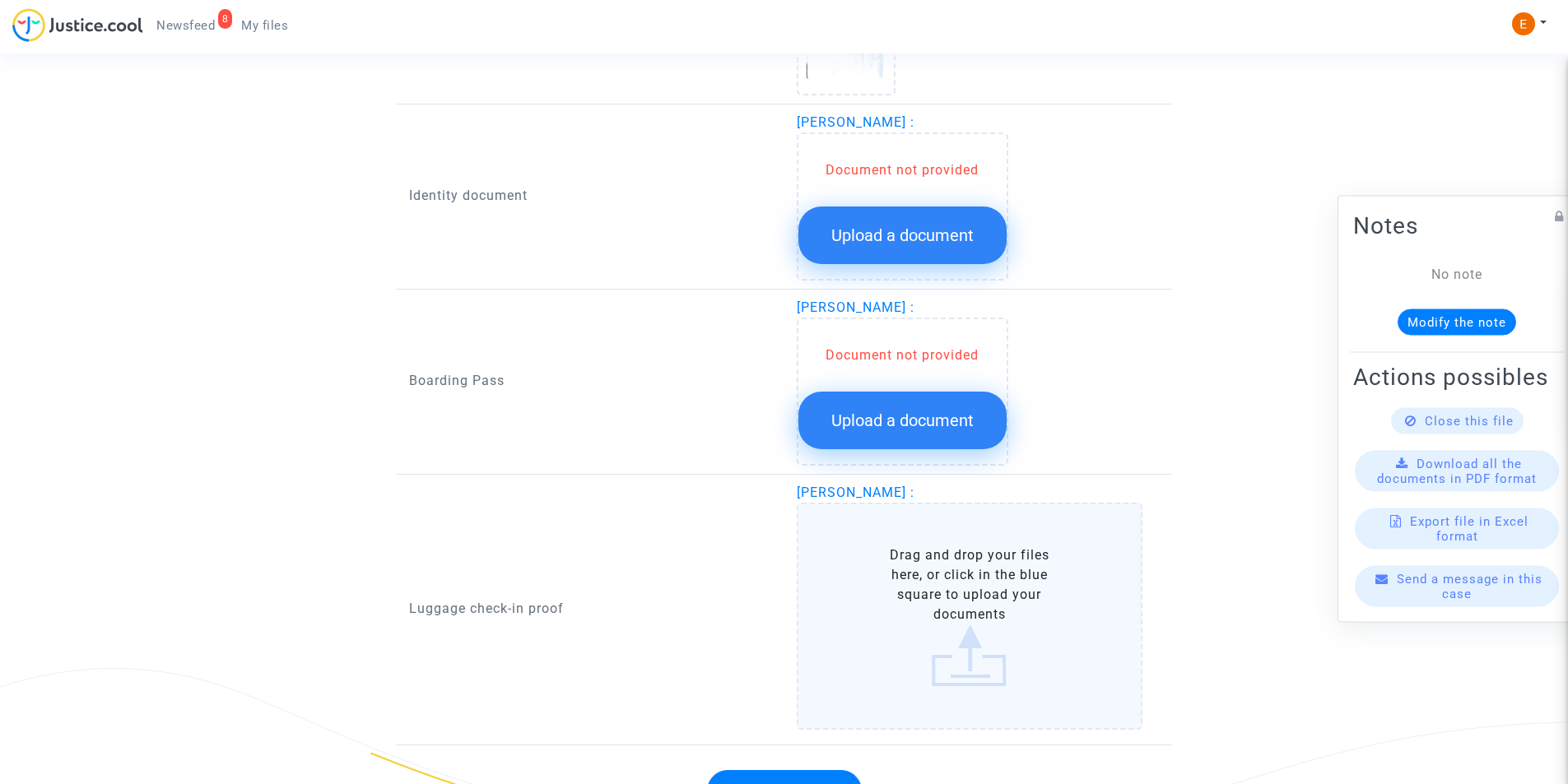
click at [862, 416] on span "Upload a document" at bounding box center [903, 421] width 142 height 20
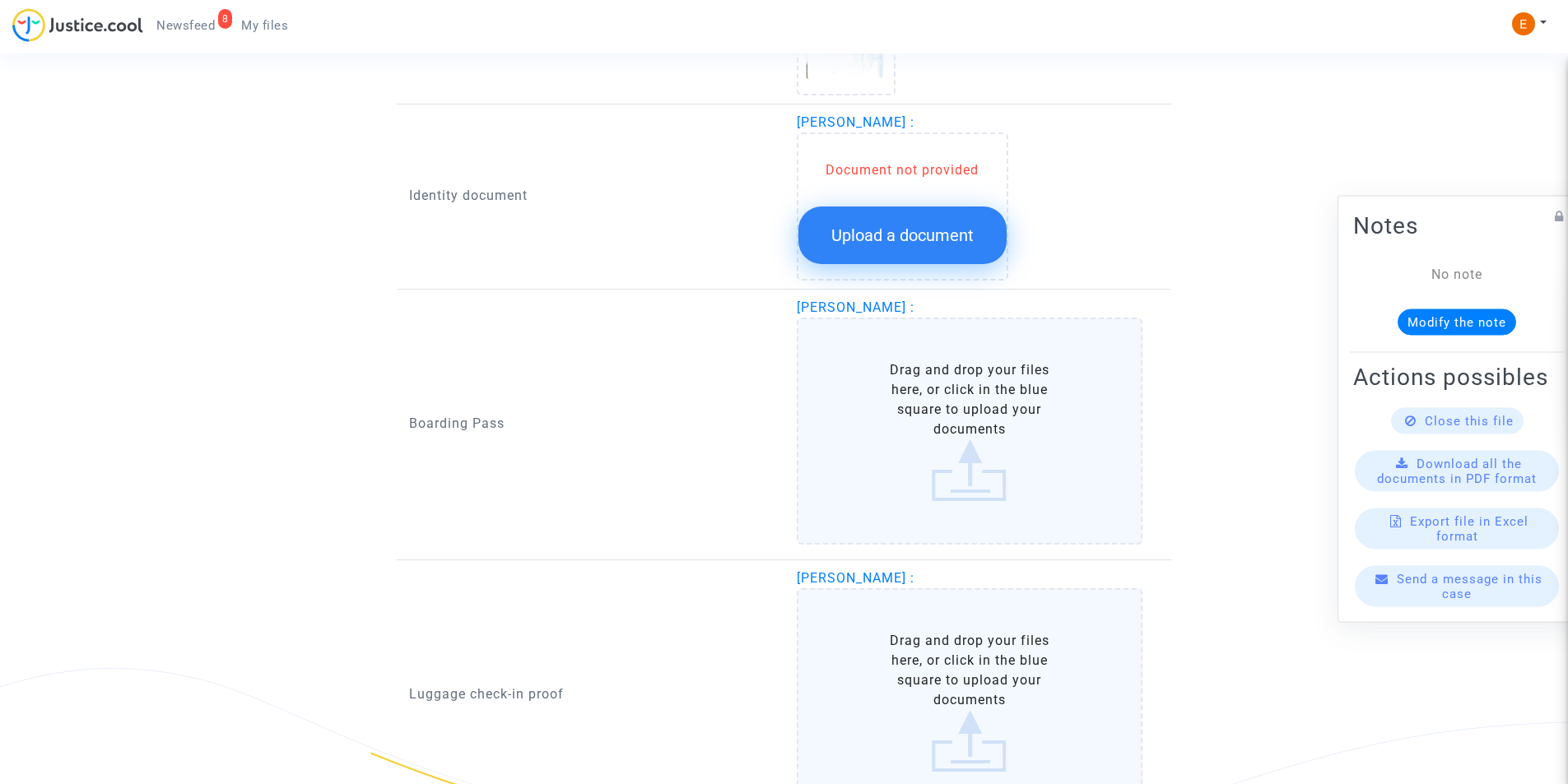
click at [909, 230] on span "Upload a document" at bounding box center [903, 235] width 142 height 20
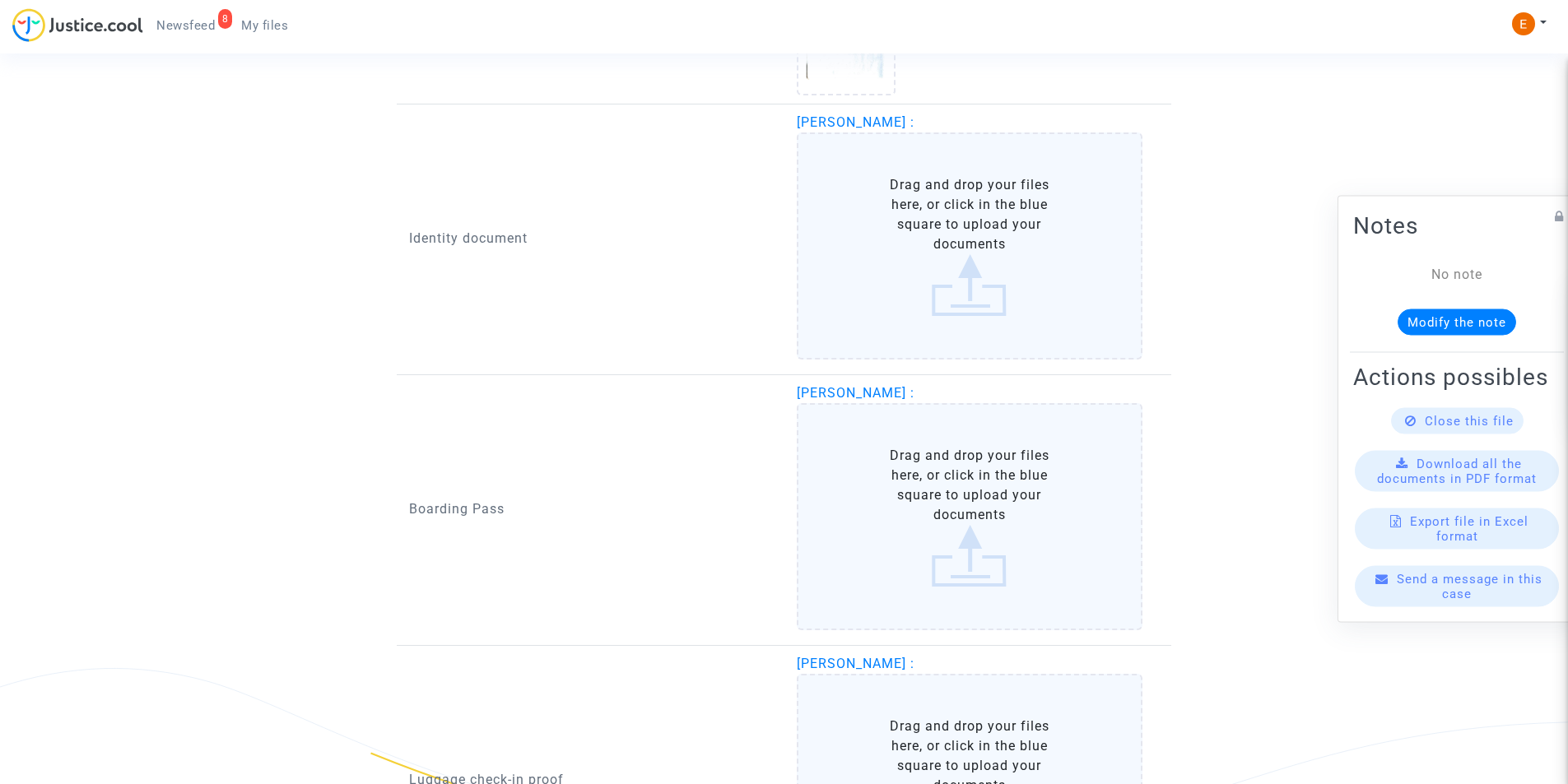
click at [939, 245] on label "Drag and drop your files here, or click in the blue square to upload your docum…" at bounding box center [970, 245] width 346 height 227
click at [0, 0] on input "Drag and drop your files here, or click in the blue square to upload your docum…" at bounding box center [0, 0] width 0 height 0
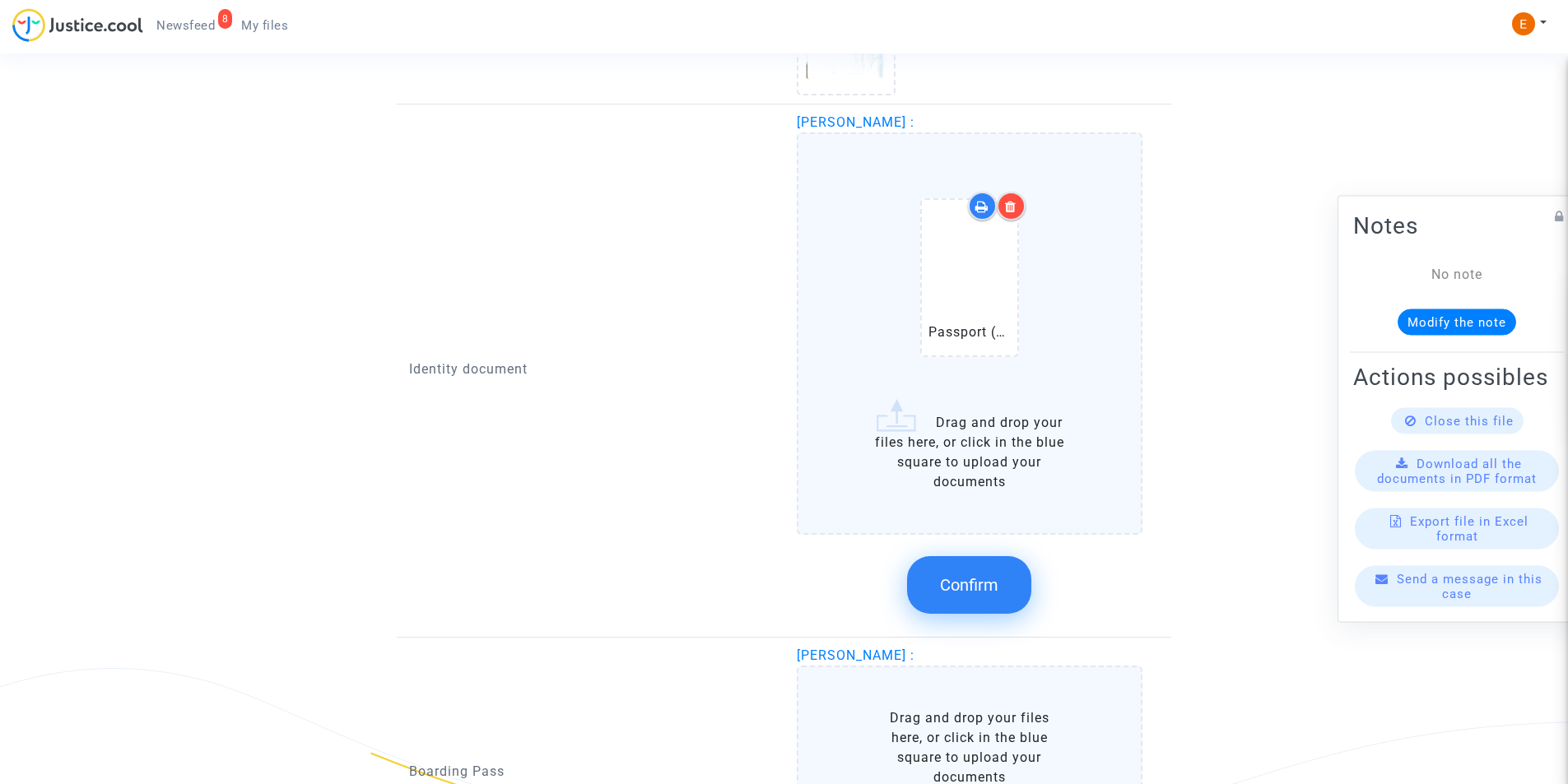
click at [988, 578] on span "Confirm" at bounding box center [969, 585] width 59 height 20
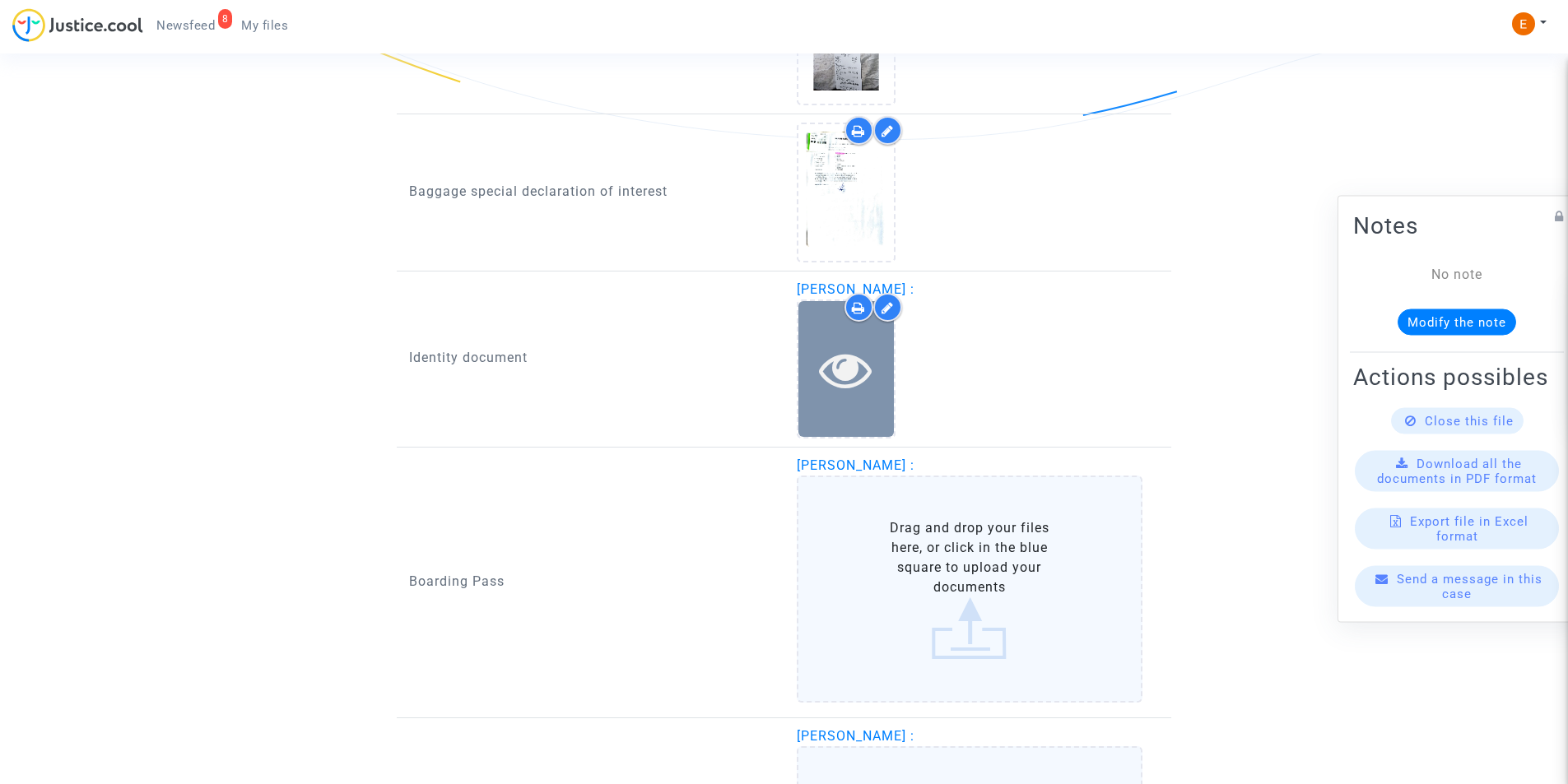
scroll to position [1598, 0]
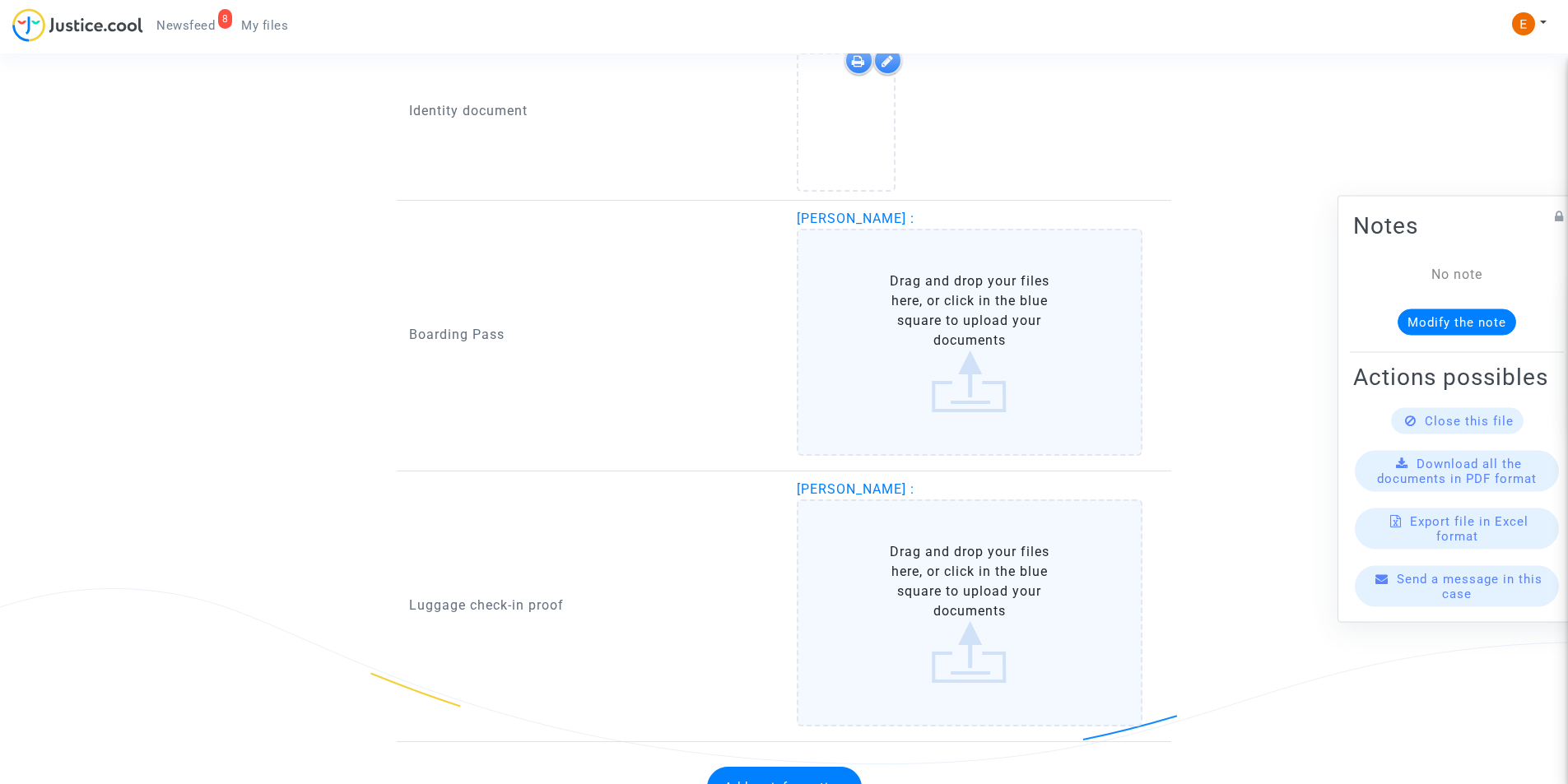
click at [962, 361] on label "Drag and drop your files here, or click in the blue square to upload your docum…" at bounding box center [970, 342] width 346 height 227
click at [0, 0] on input "Drag and drop your files here, or click in the blue square to upload your docum…" at bounding box center [0, 0] width 0 height 0
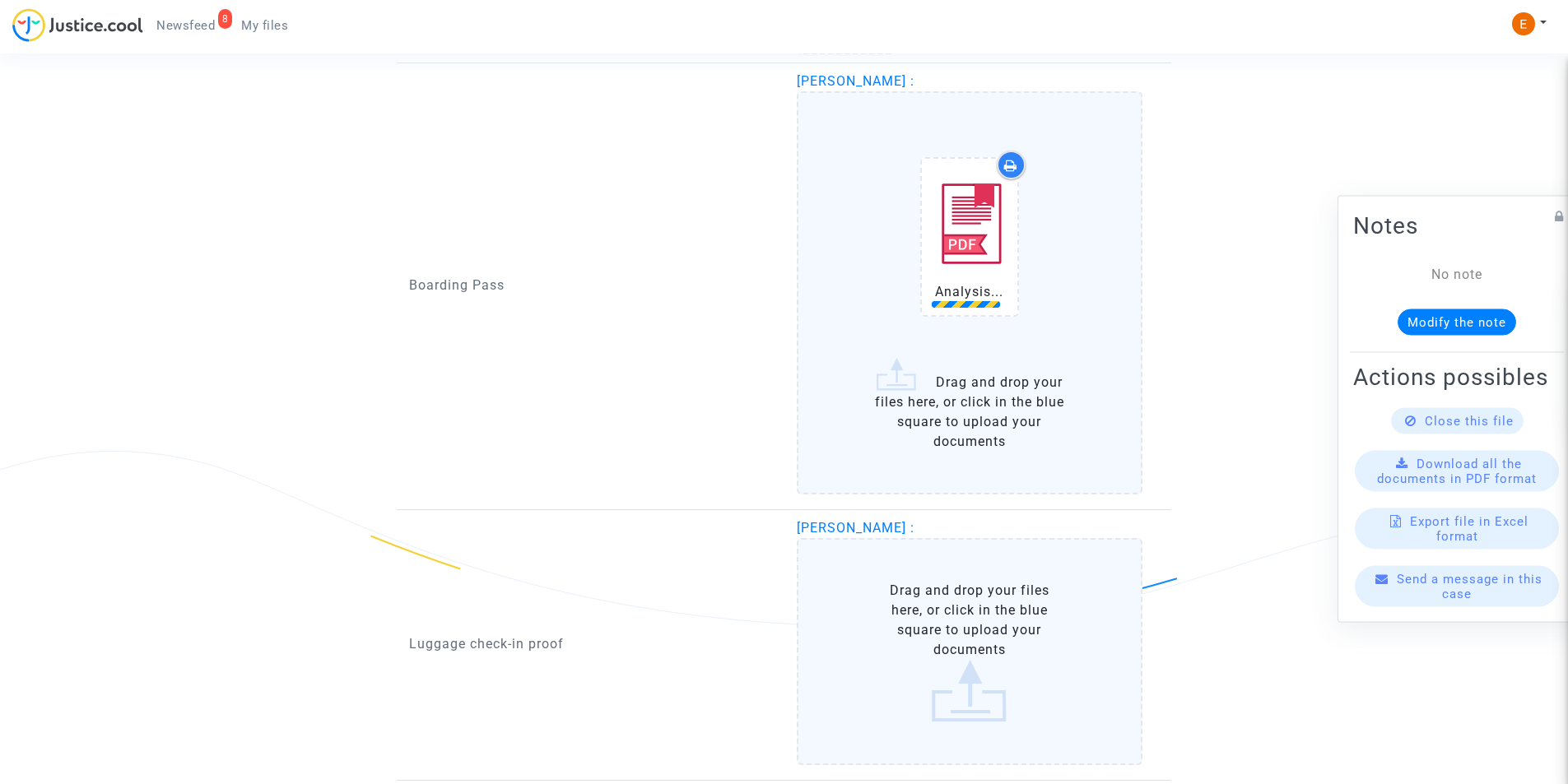
scroll to position [1856, 0]
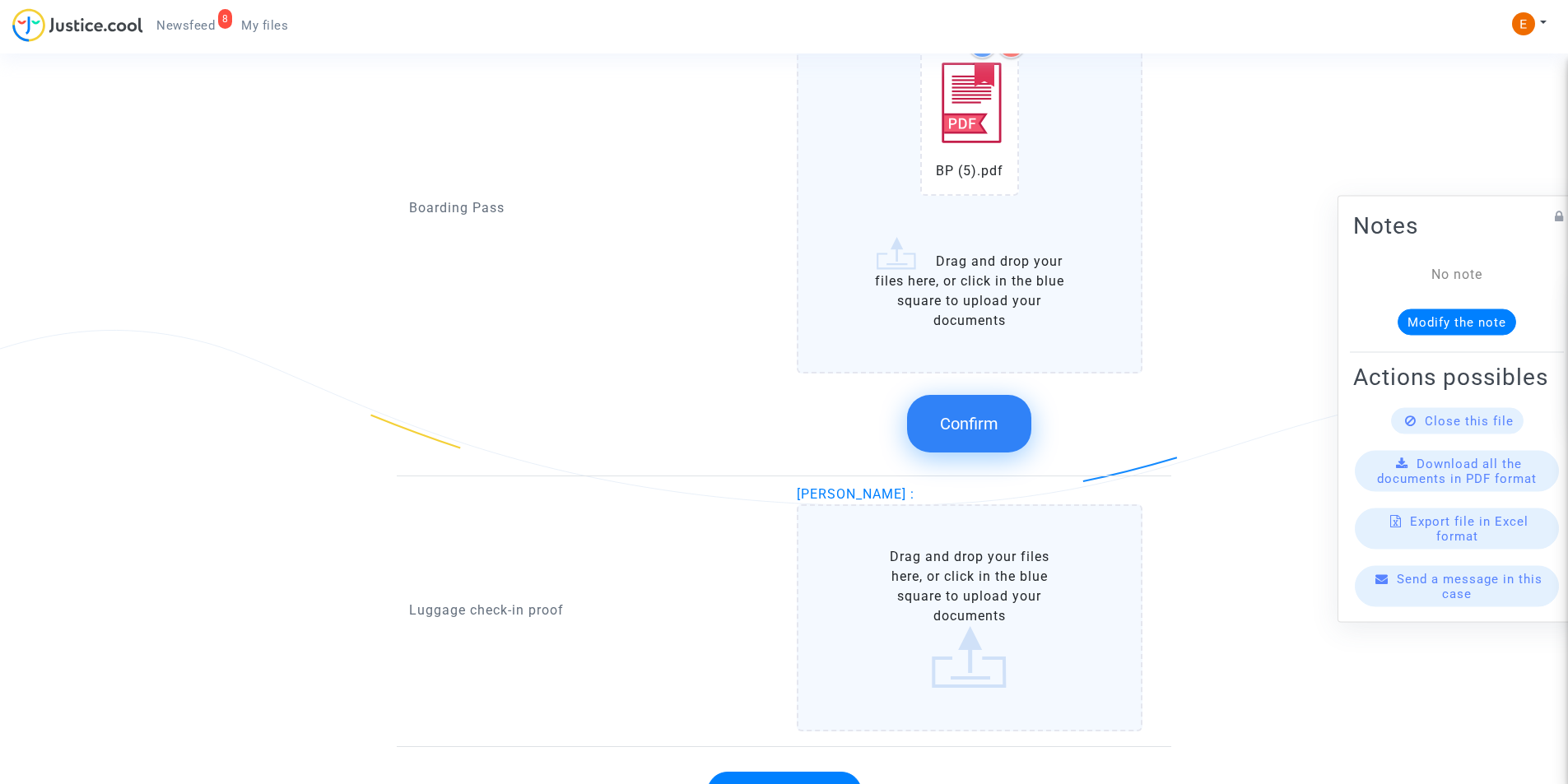
click at [987, 427] on span "Confirm" at bounding box center [969, 424] width 59 height 20
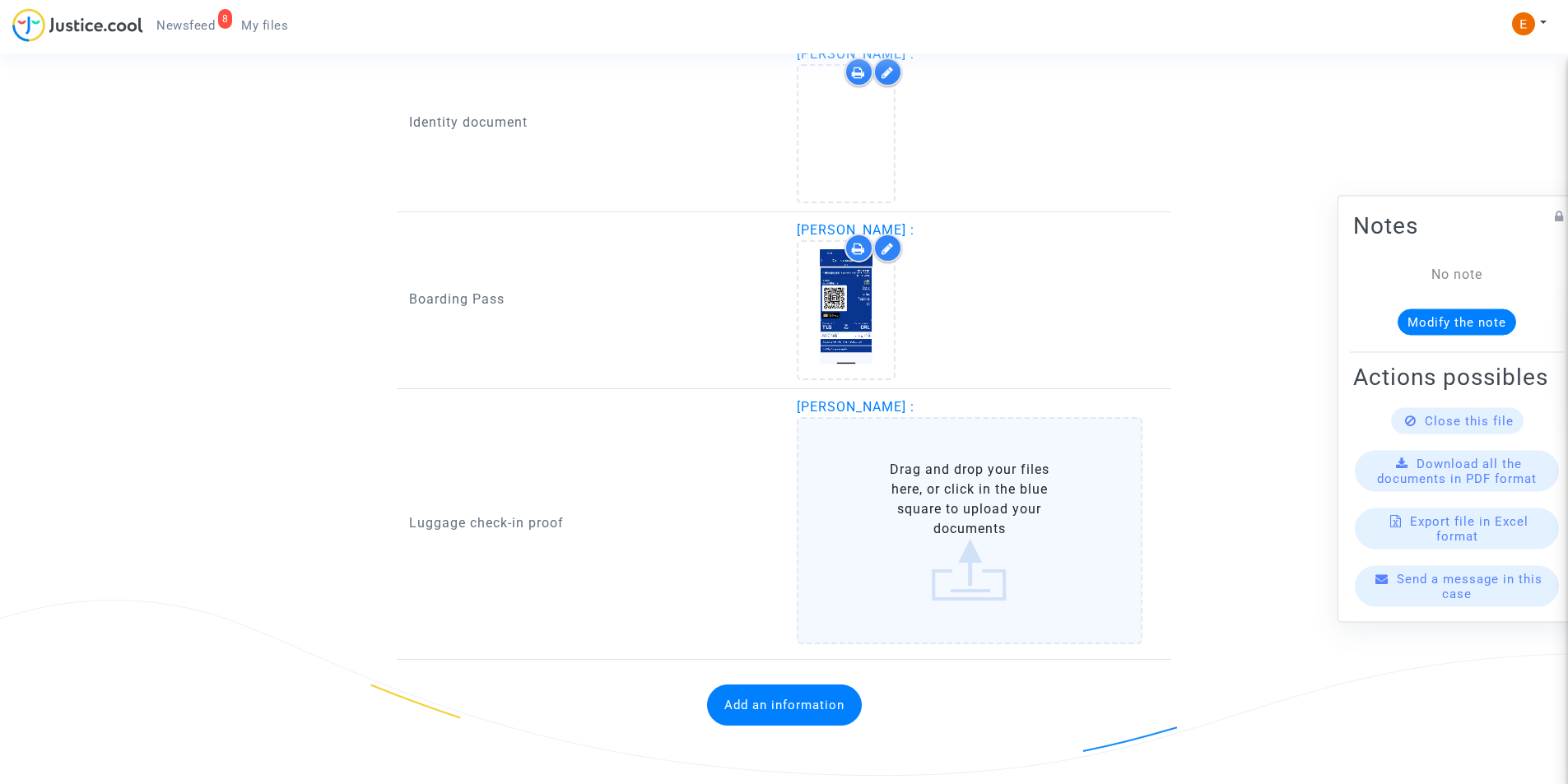
scroll to position [1586, 0]
click at [977, 511] on label "Drag and drop your files here, or click in the blue square to upload your docum…" at bounding box center [970, 530] width 346 height 227
click at [0, 0] on input "Drag and drop your files here, or click in the blue square to upload your docum…" at bounding box center [0, 0] width 0 height 0
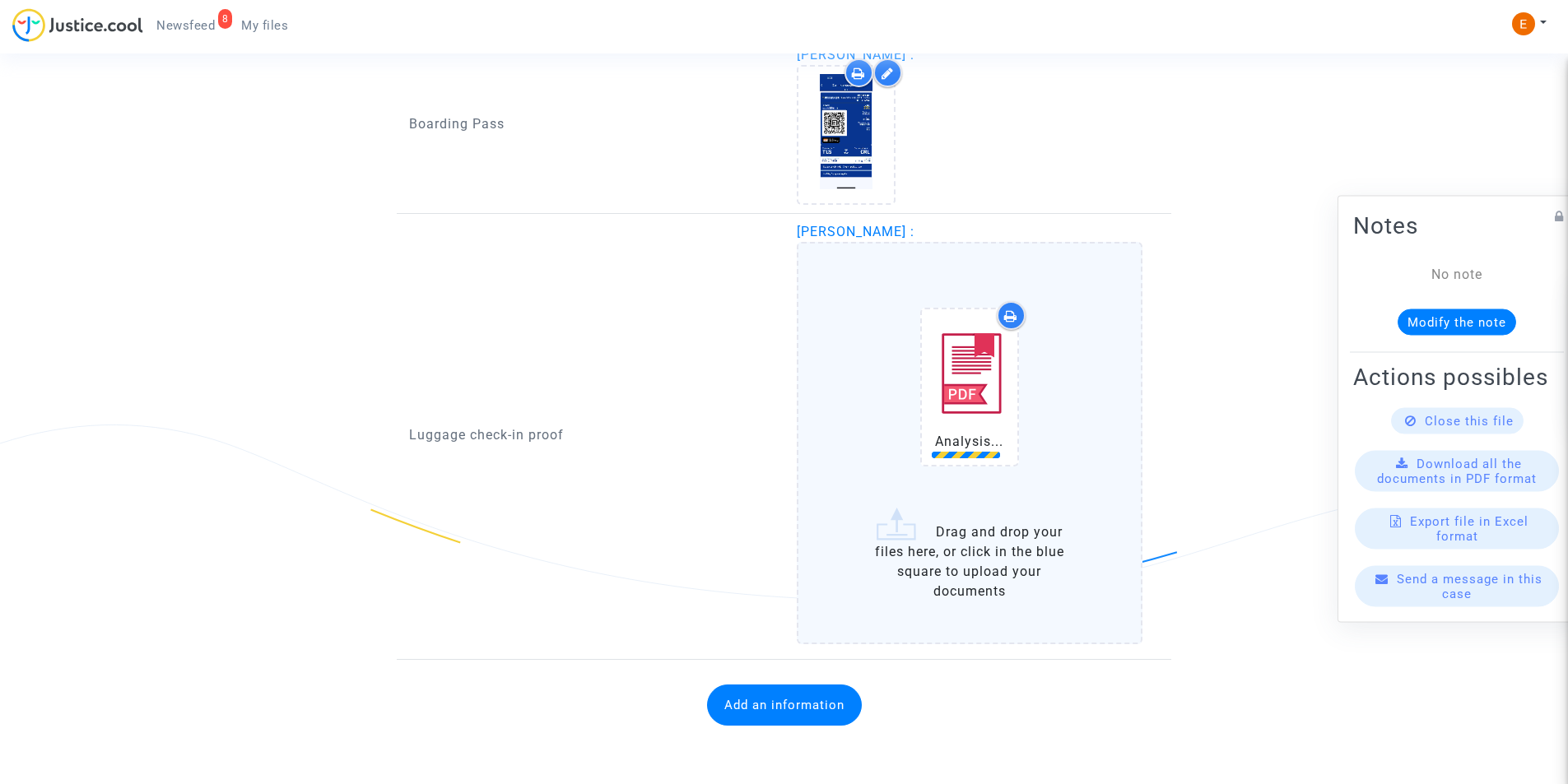
scroll to position [1849, 0]
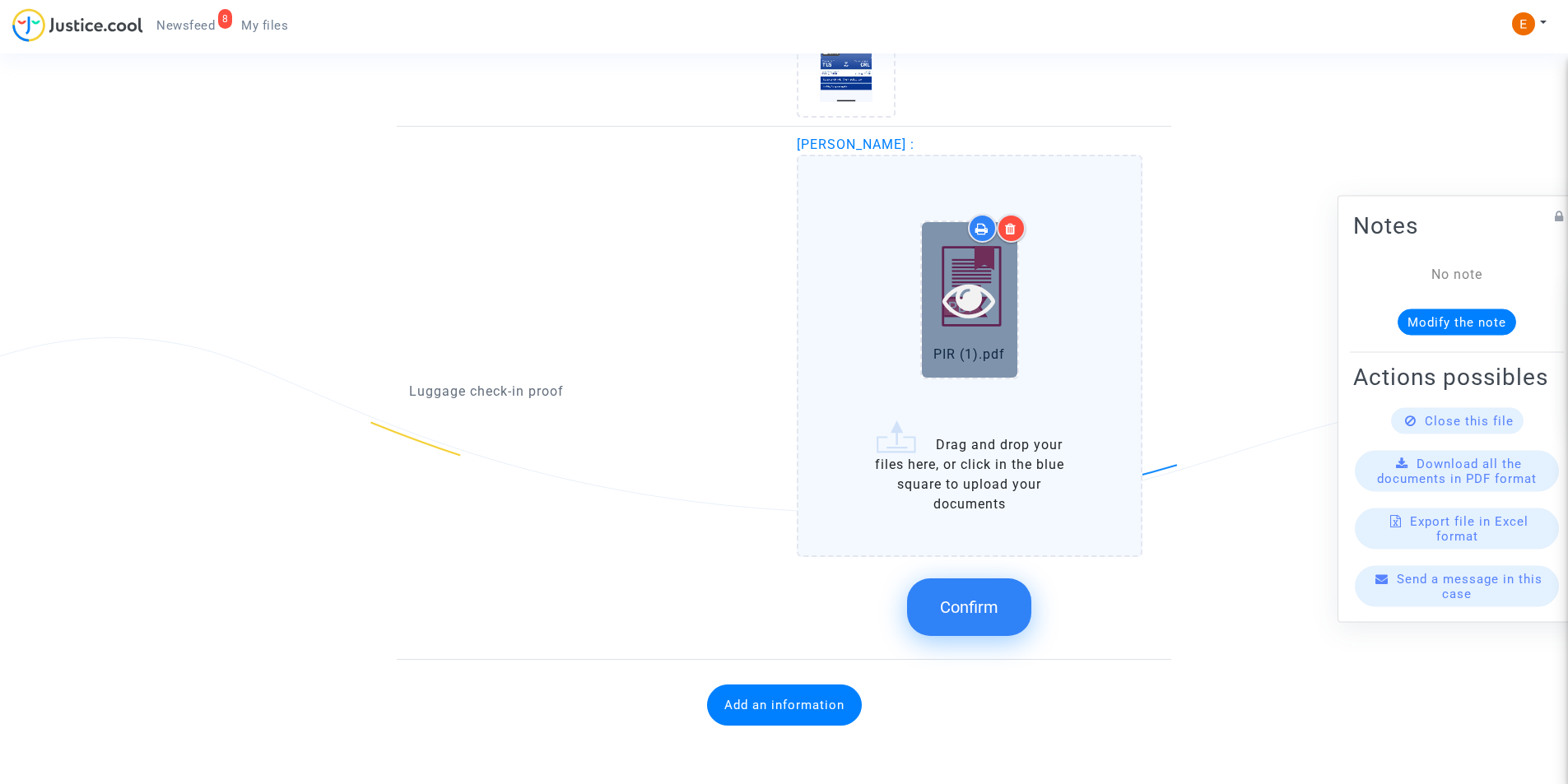
click at [984, 298] on icon at bounding box center [969, 300] width 54 height 53
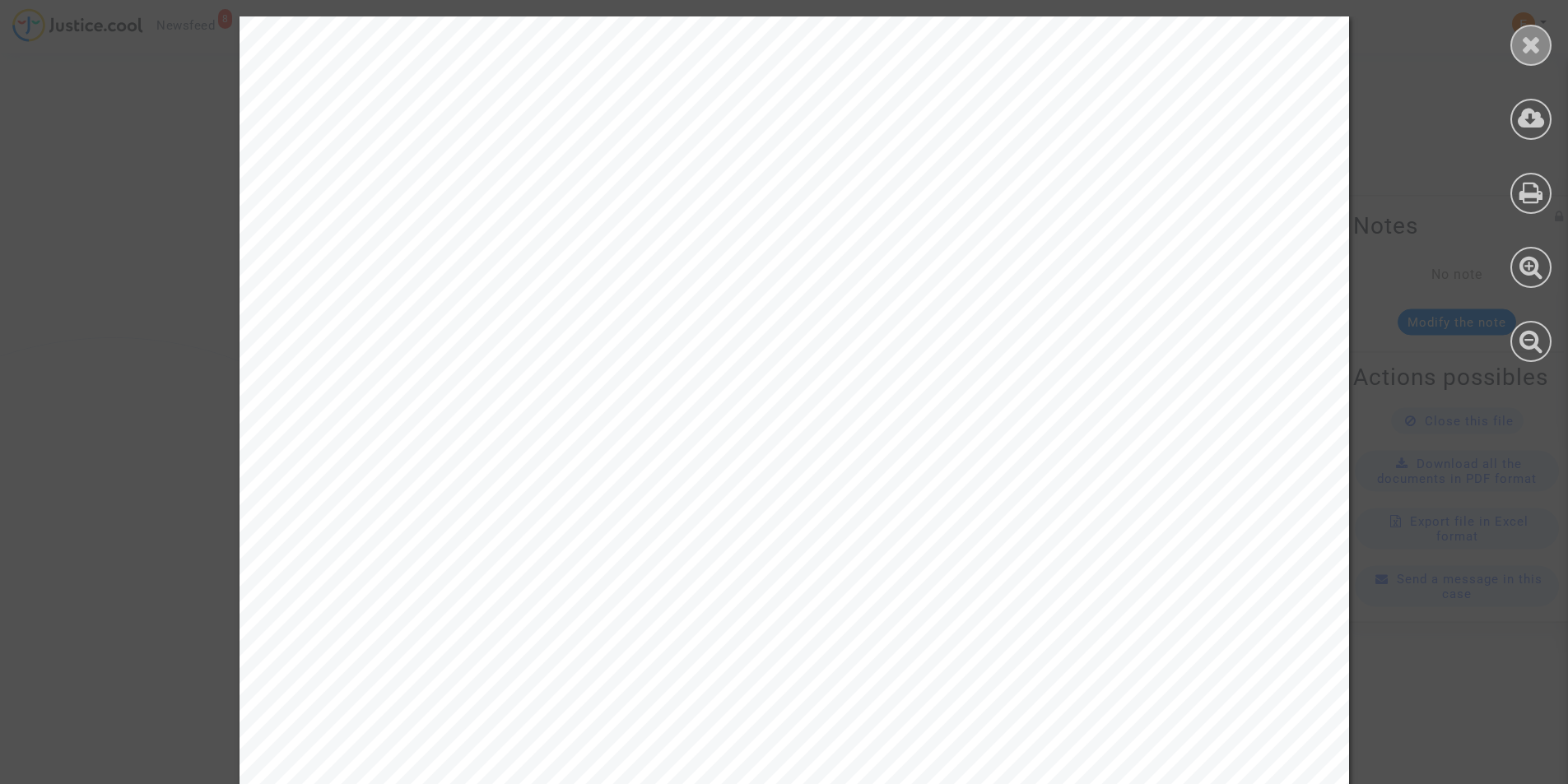
click at [1527, 43] on icon at bounding box center [1531, 45] width 21 height 25
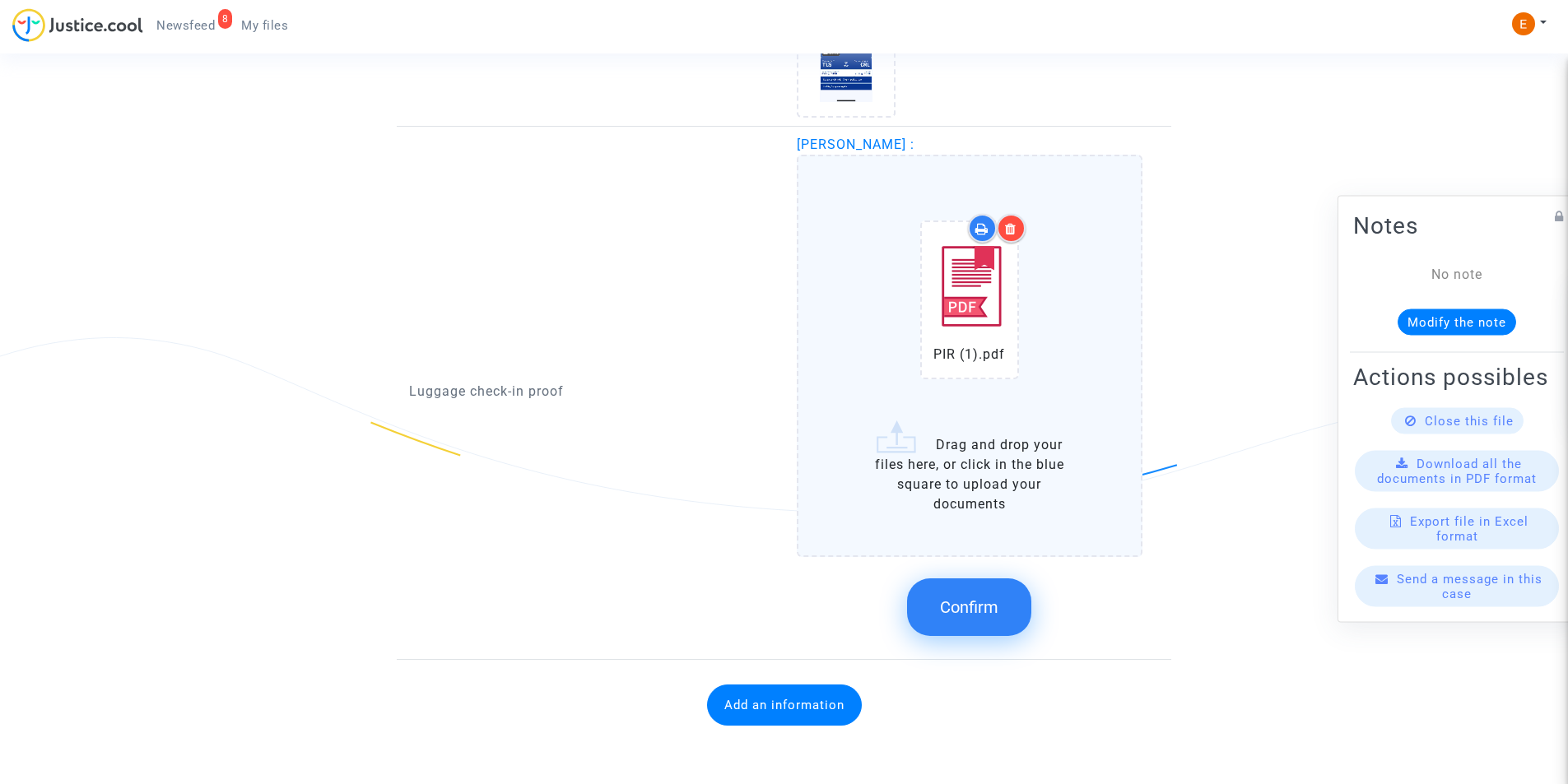
click at [970, 603] on span "Confirm" at bounding box center [969, 607] width 59 height 20
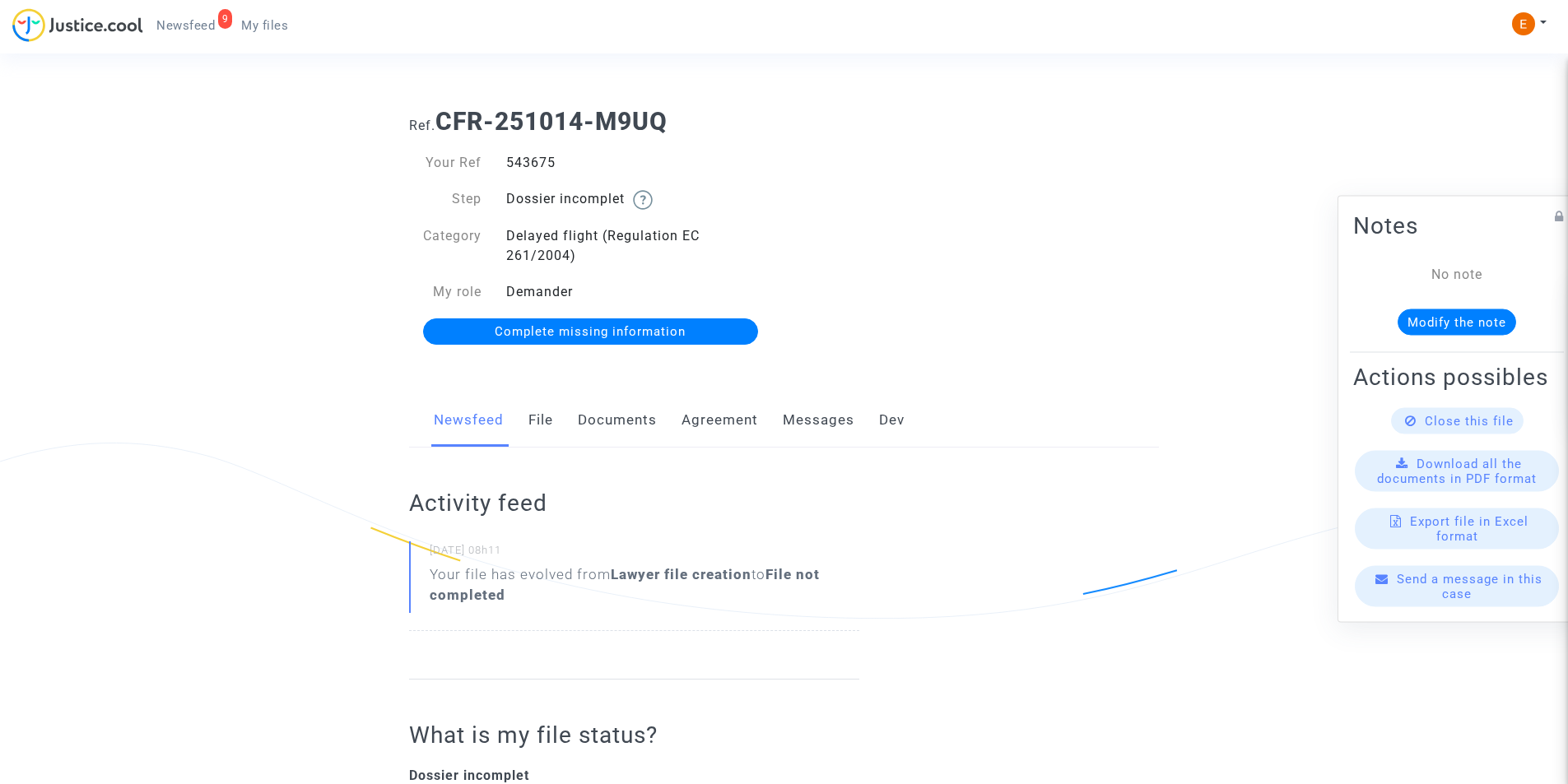
click at [628, 422] on link "Documents" at bounding box center [617, 421] width 79 height 55
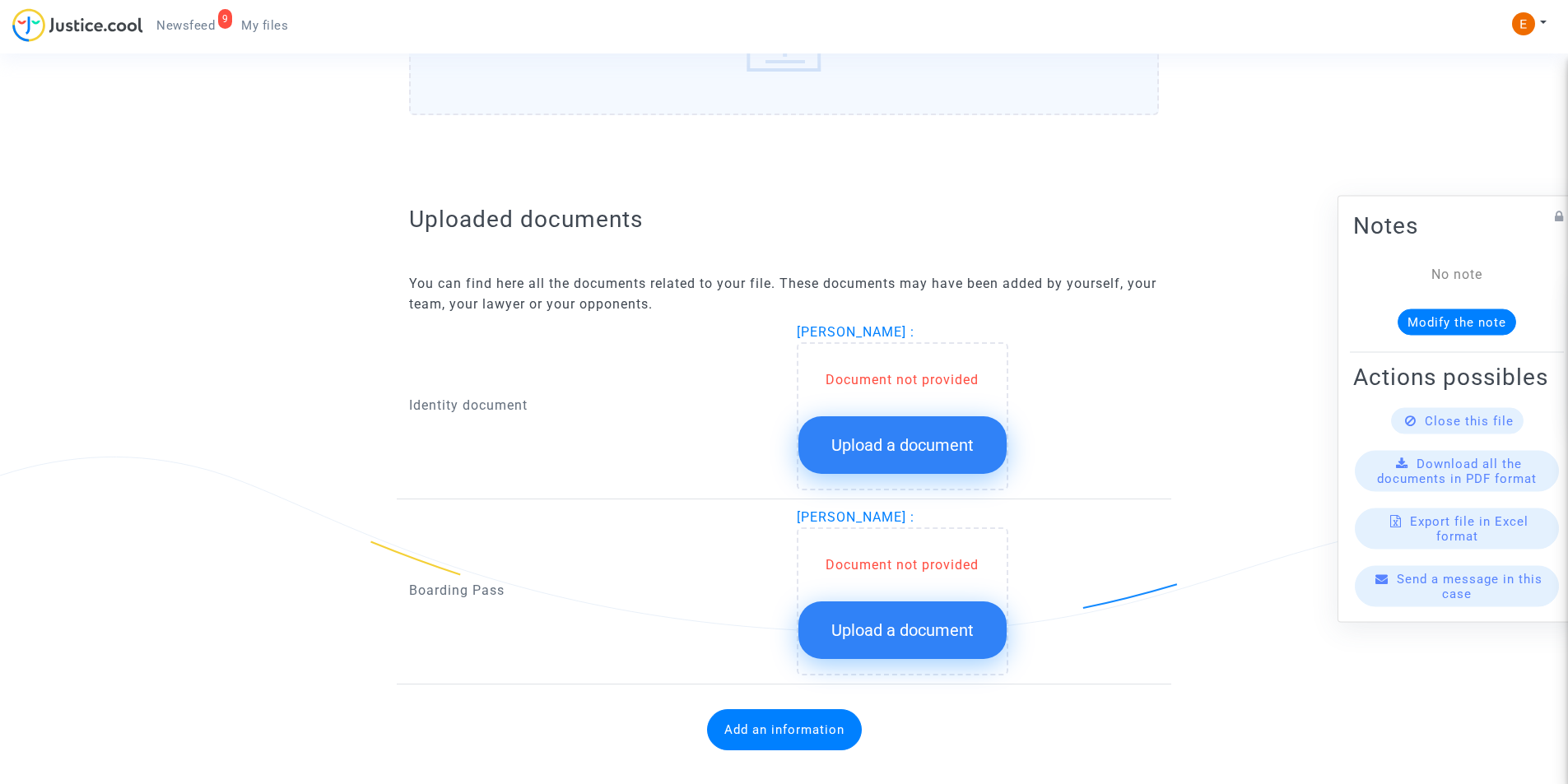
scroll to position [883, 0]
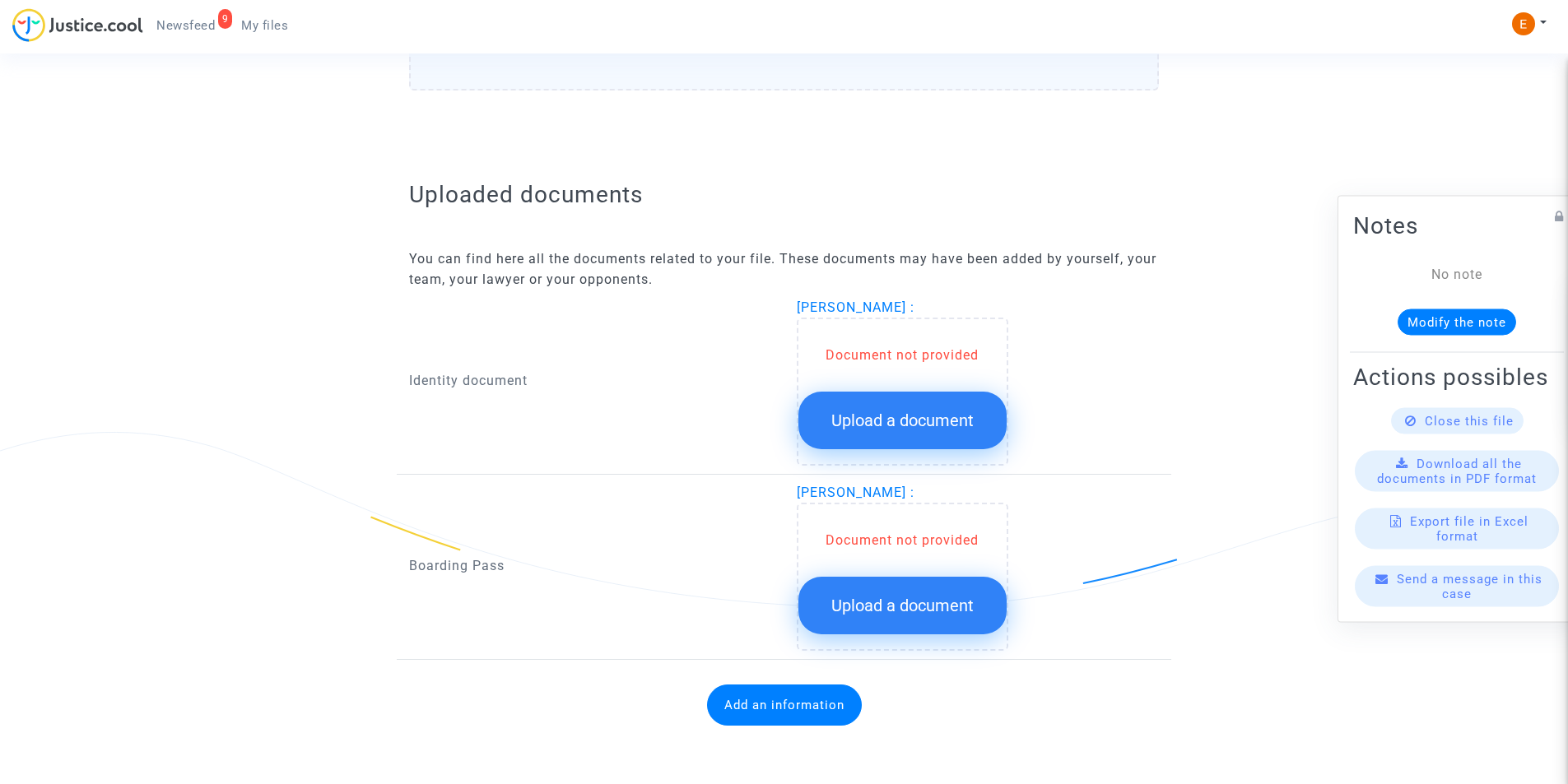
click at [872, 413] on span "Upload a document" at bounding box center [903, 421] width 142 height 20
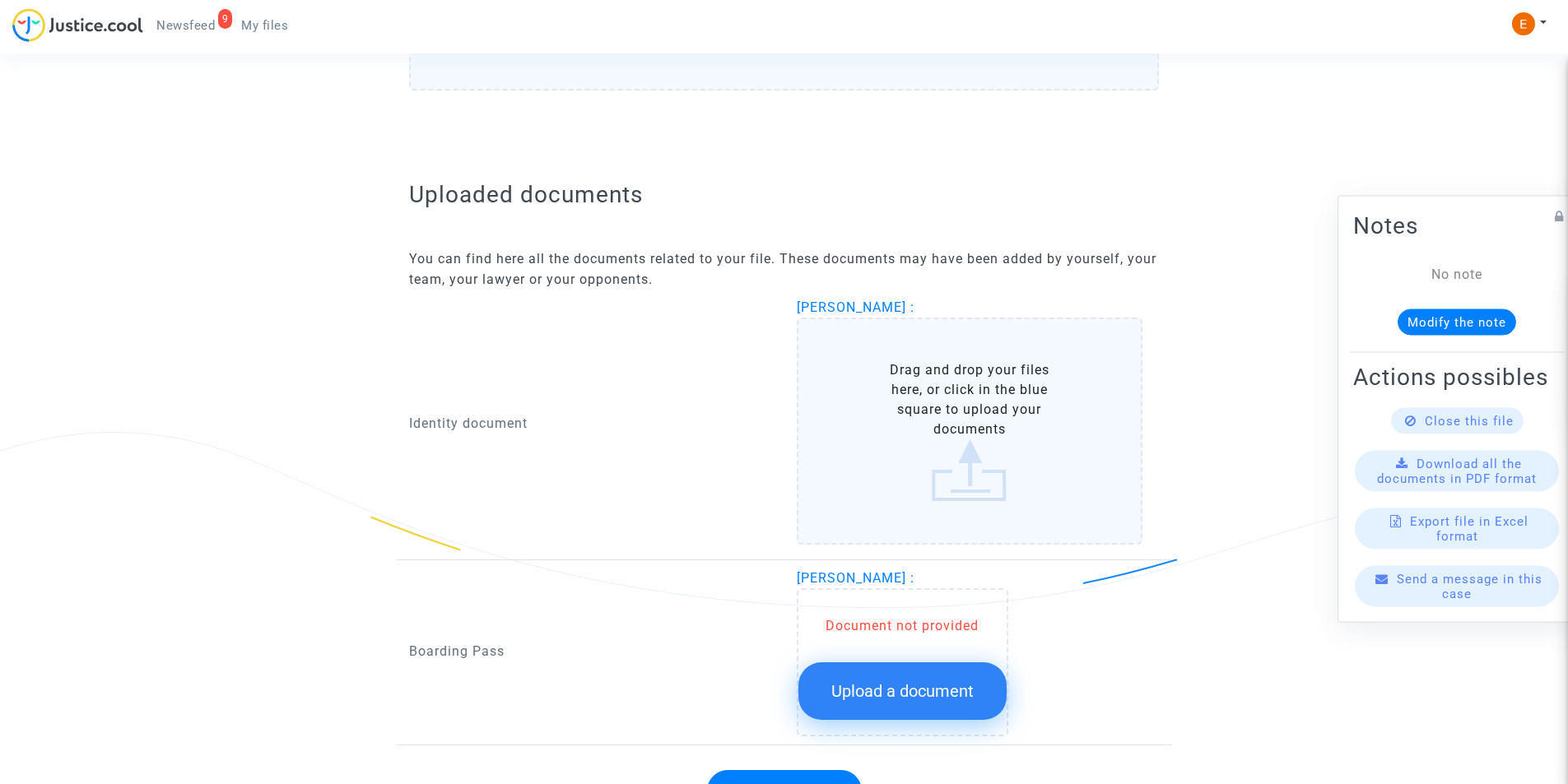
click at [937, 408] on label "Drag and drop your files here, or click in the blue square to upload your docum…" at bounding box center [970, 430] width 346 height 227
click at [0, 0] on input "Drag and drop your files here, or click in the blue square to upload your docum…" at bounding box center [0, 0] width 0 height 0
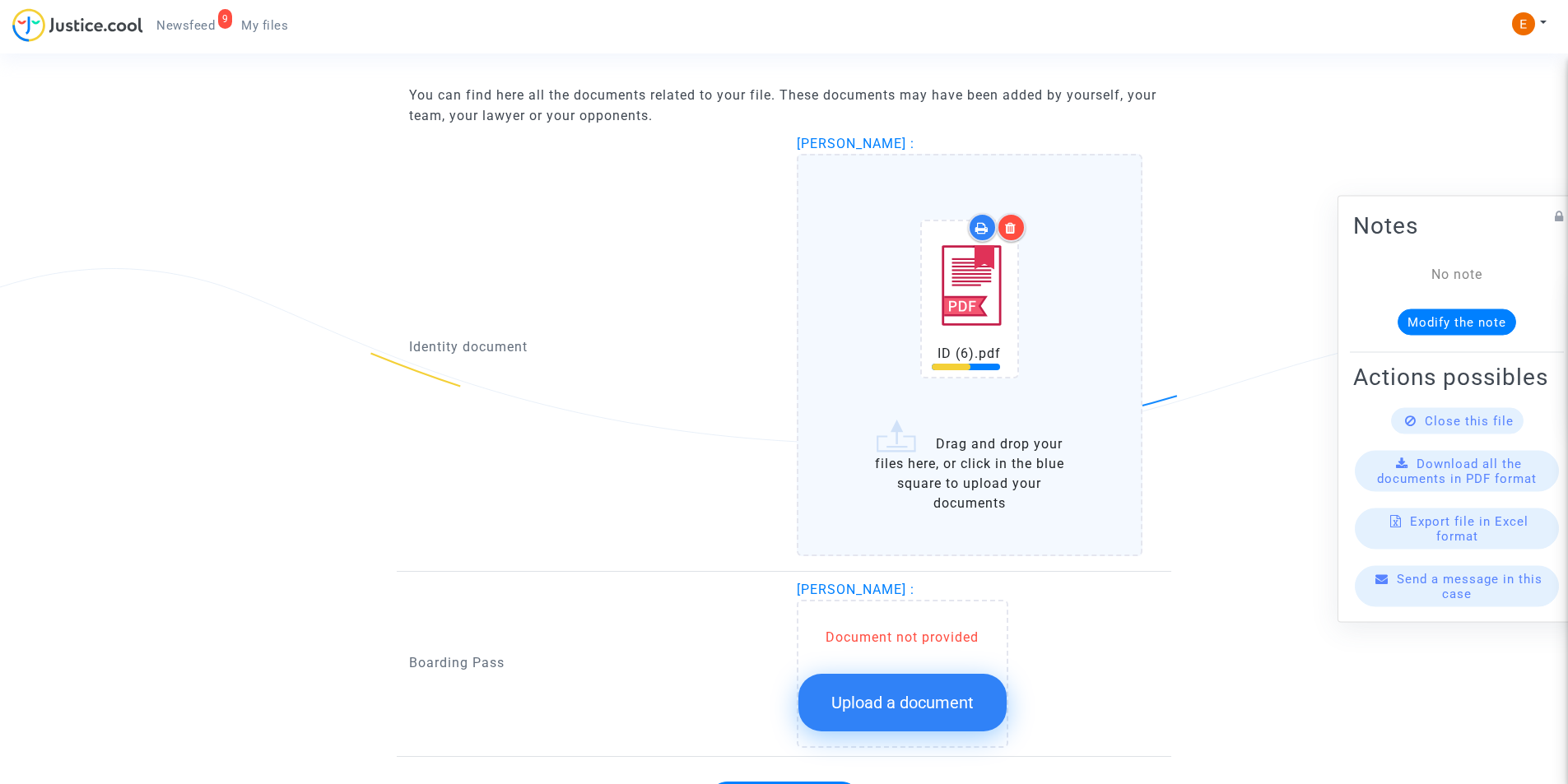
scroll to position [1048, 0]
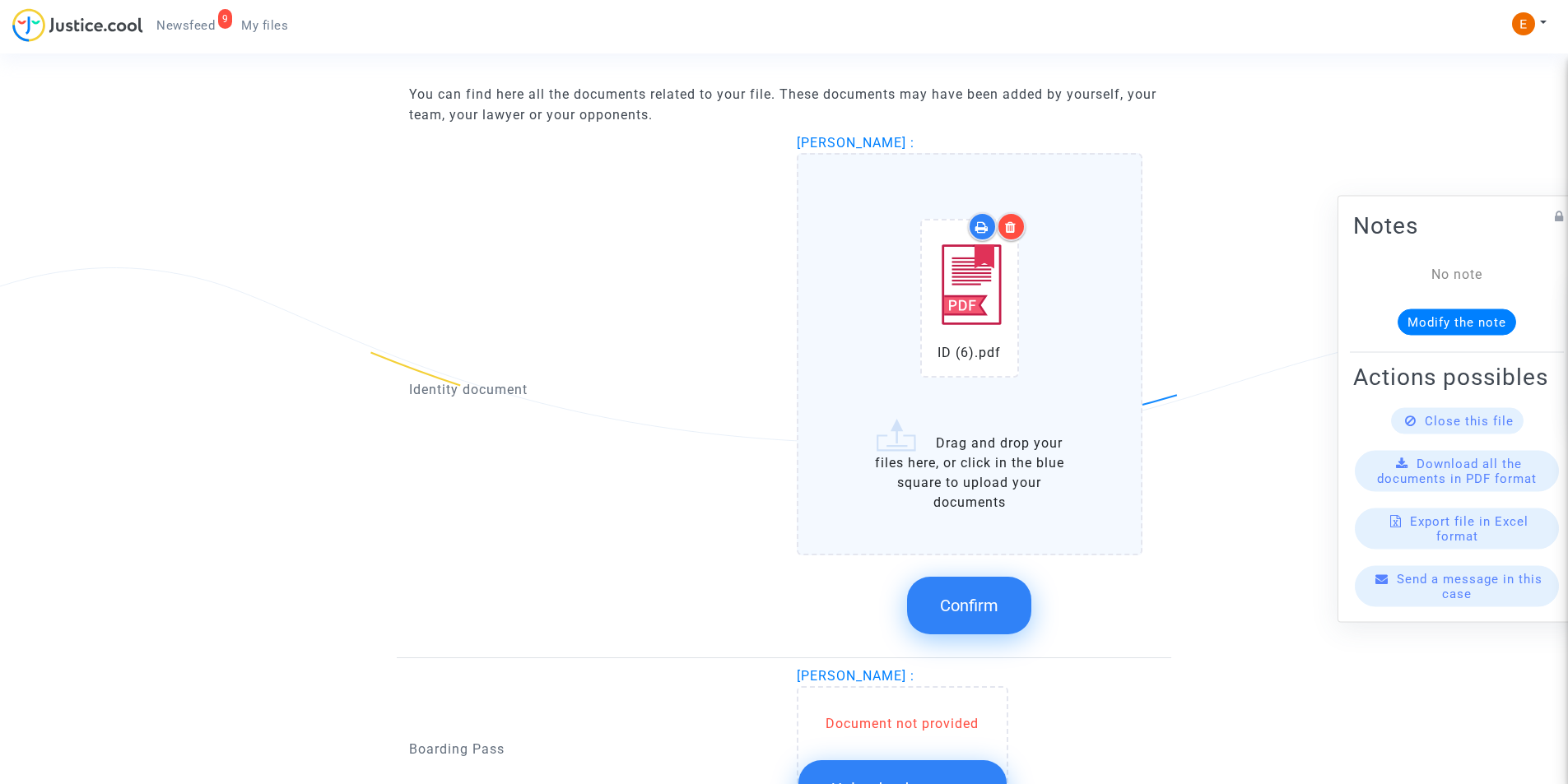
click at [985, 585] on button "Confirm" at bounding box center [969, 606] width 124 height 58
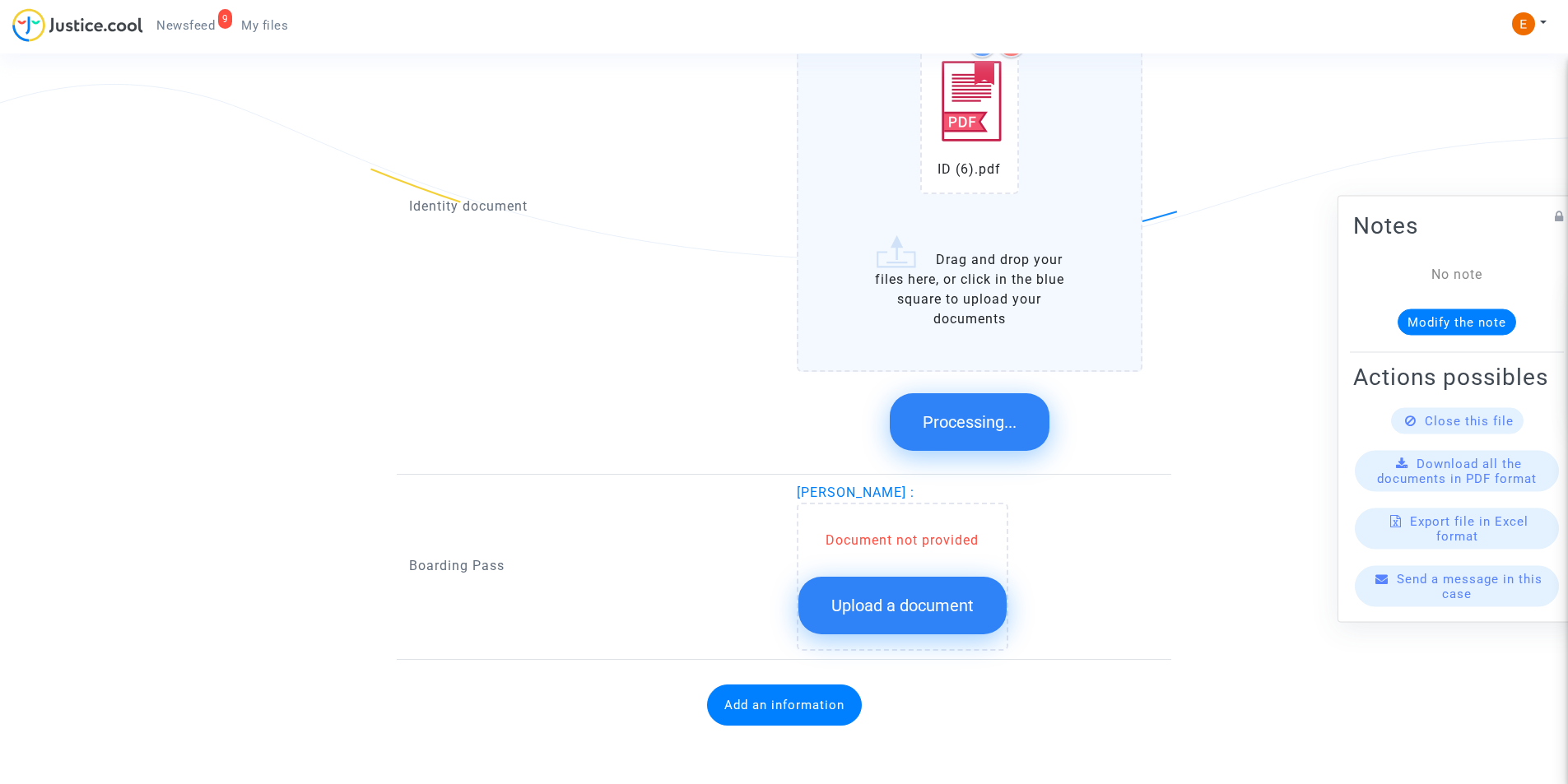
scroll to position [874, 0]
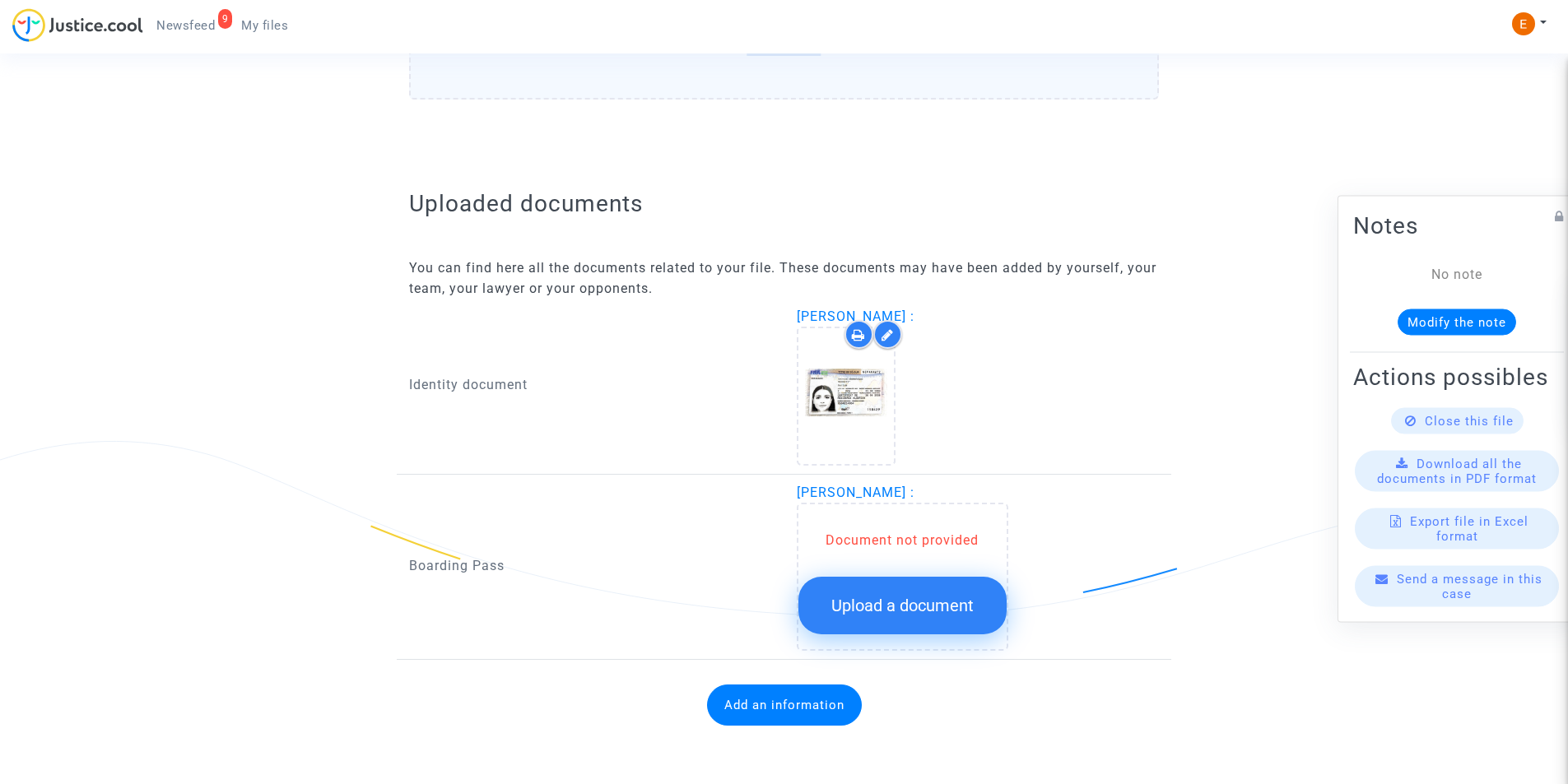
click at [945, 597] on span "Upload a document" at bounding box center [903, 606] width 142 height 20
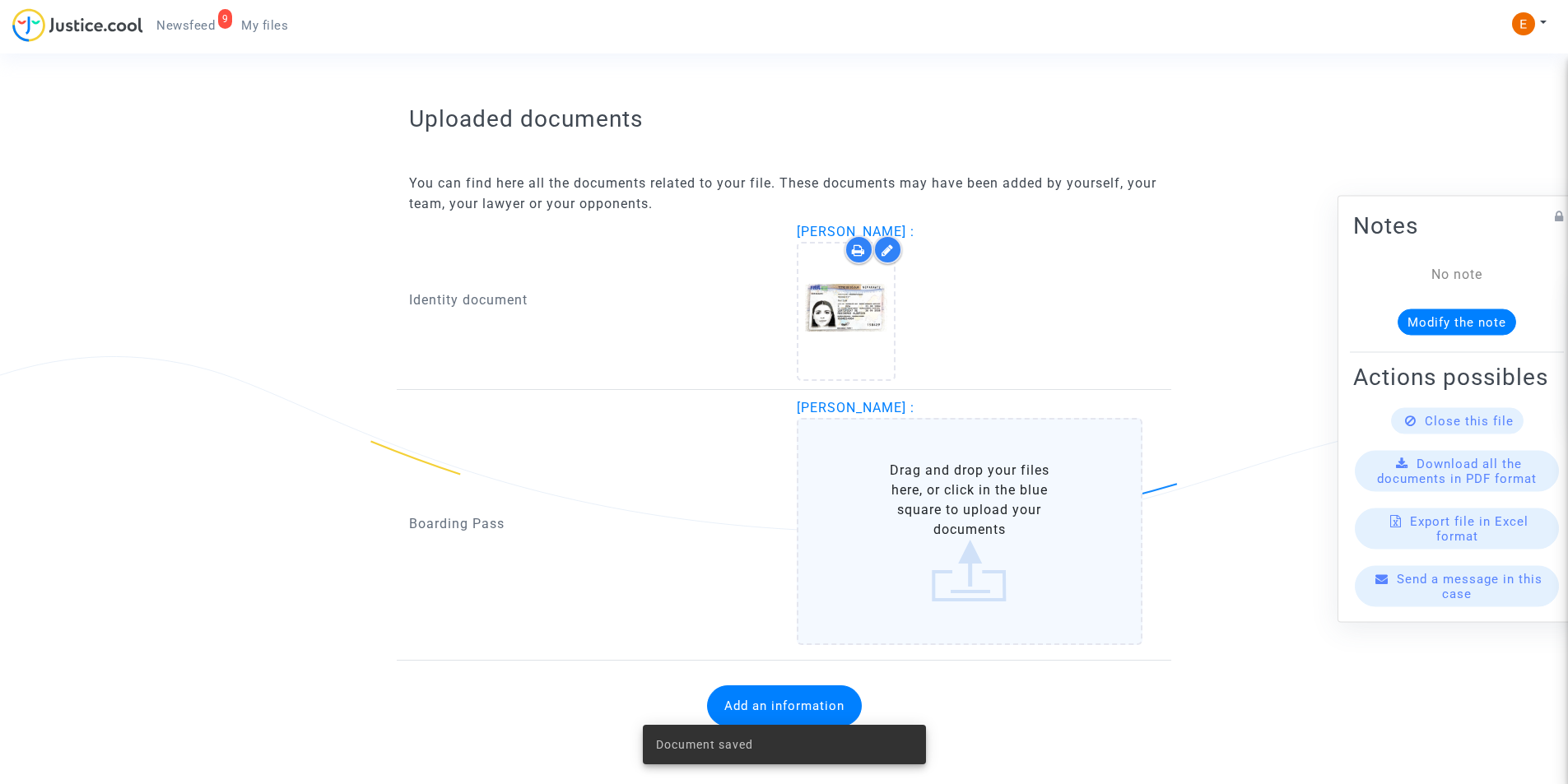
scroll to position [959, 0]
click at [976, 480] on label "Drag and drop your files here, or click in the blue square to upload your docum…" at bounding box center [970, 530] width 346 height 227
click at [0, 0] on input "Drag and drop your files here, or click in the blue square to upload your docum…" at bounding box center [0, 0] width 0 height 0
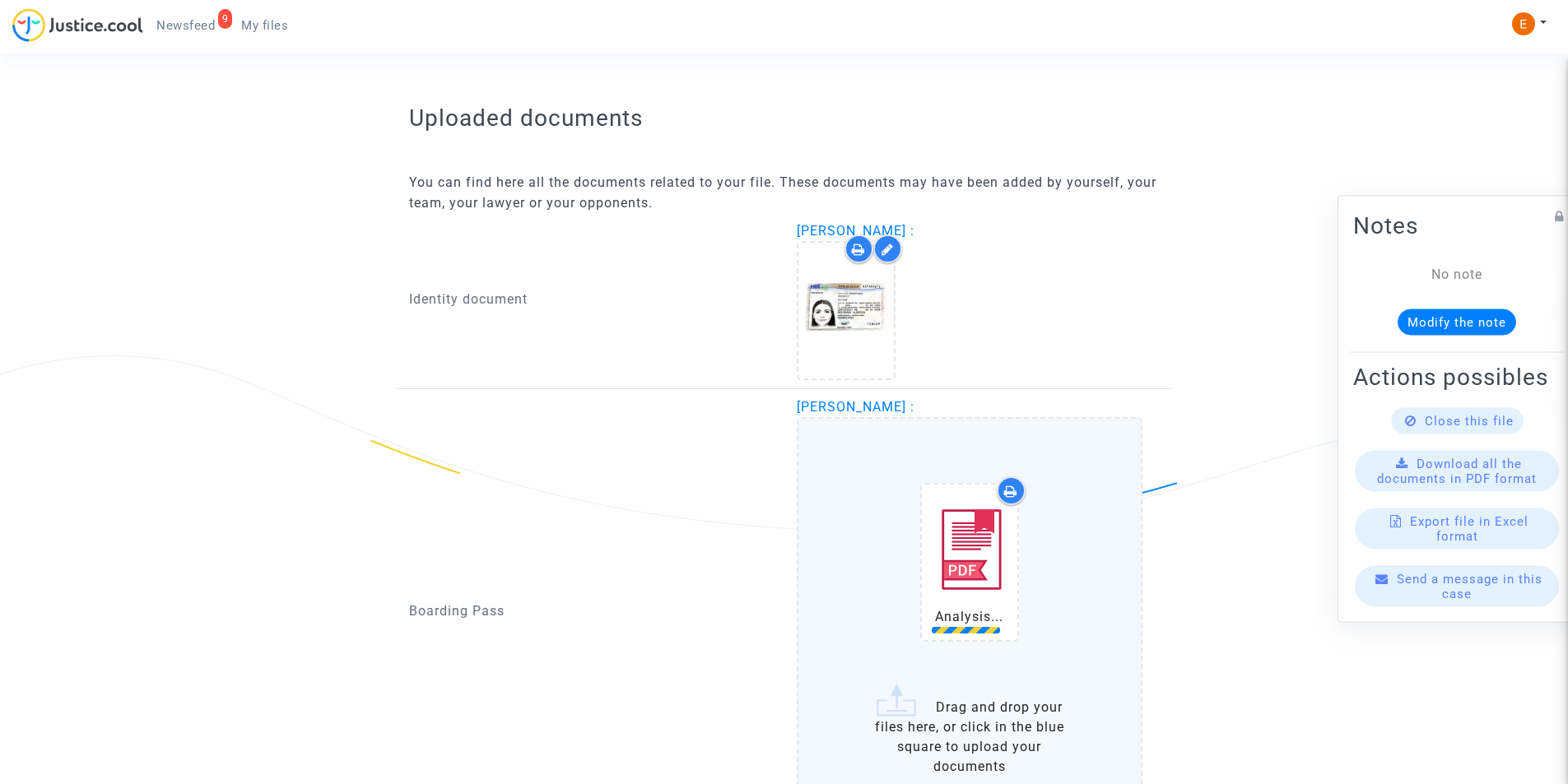
scroll to position [1134, 0]
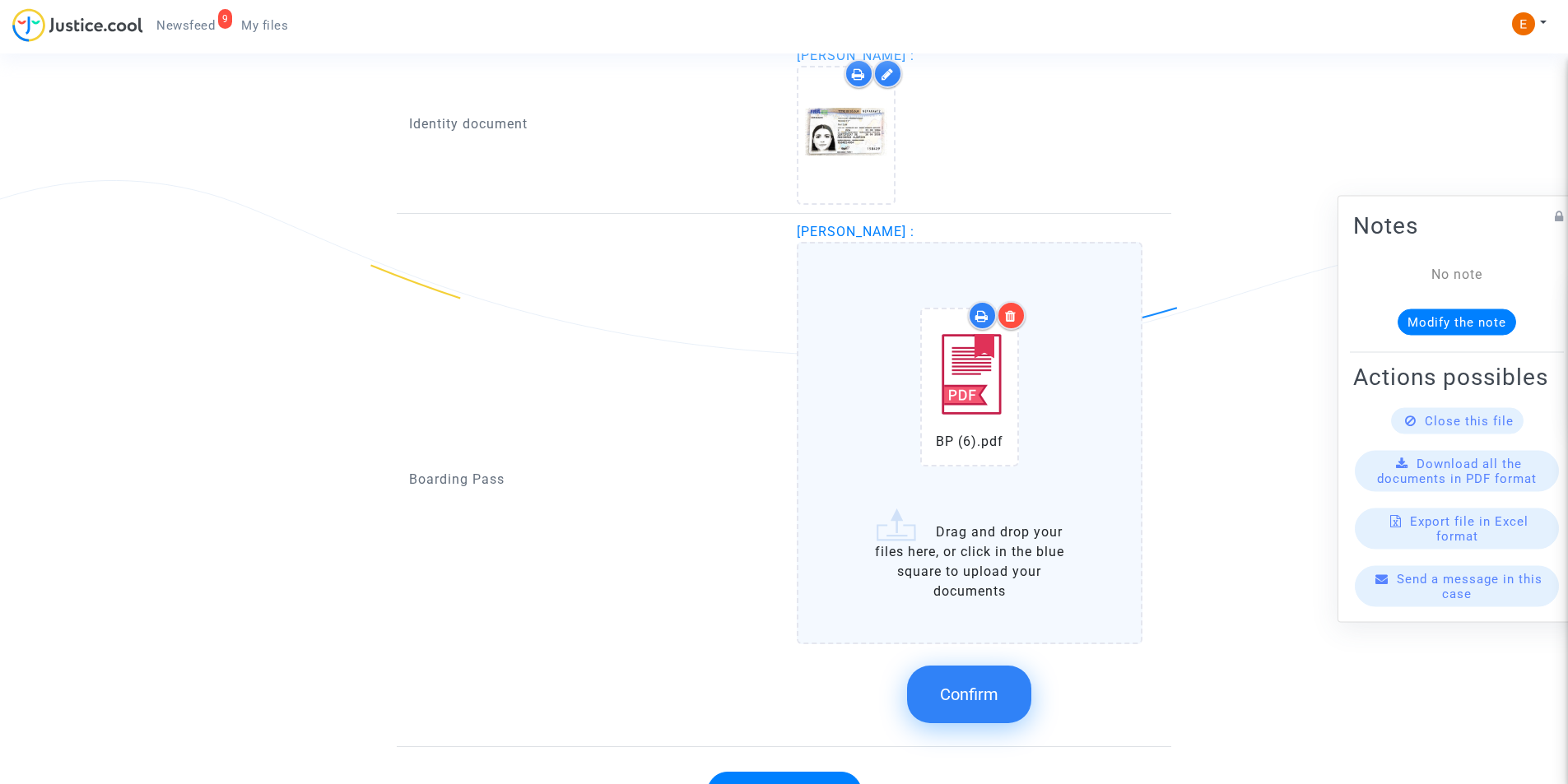
click at [955, 693] on span "Confirm" at bounding box center [969, 695] width 59 height 20
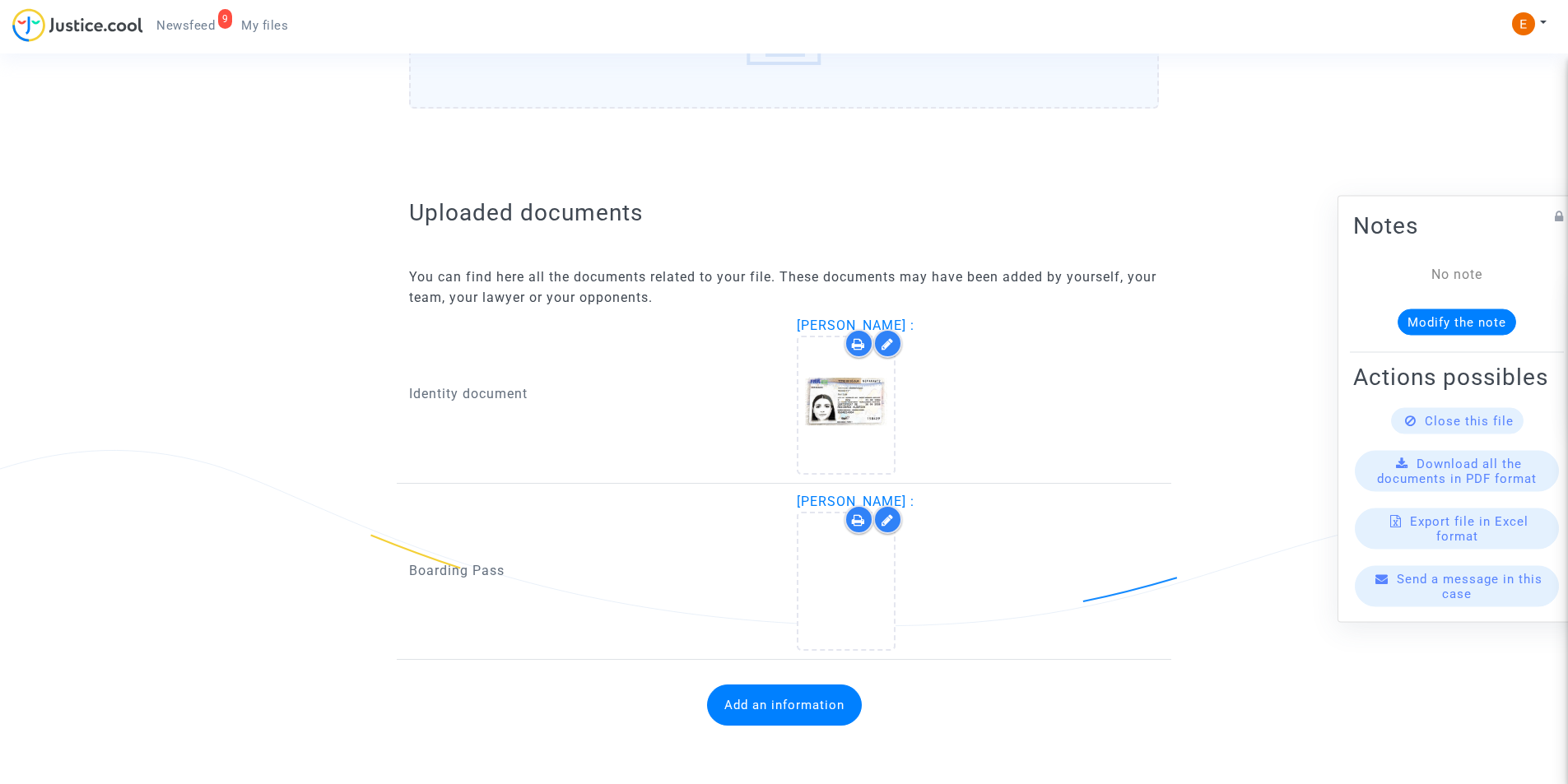
scroll to position [865, 0]
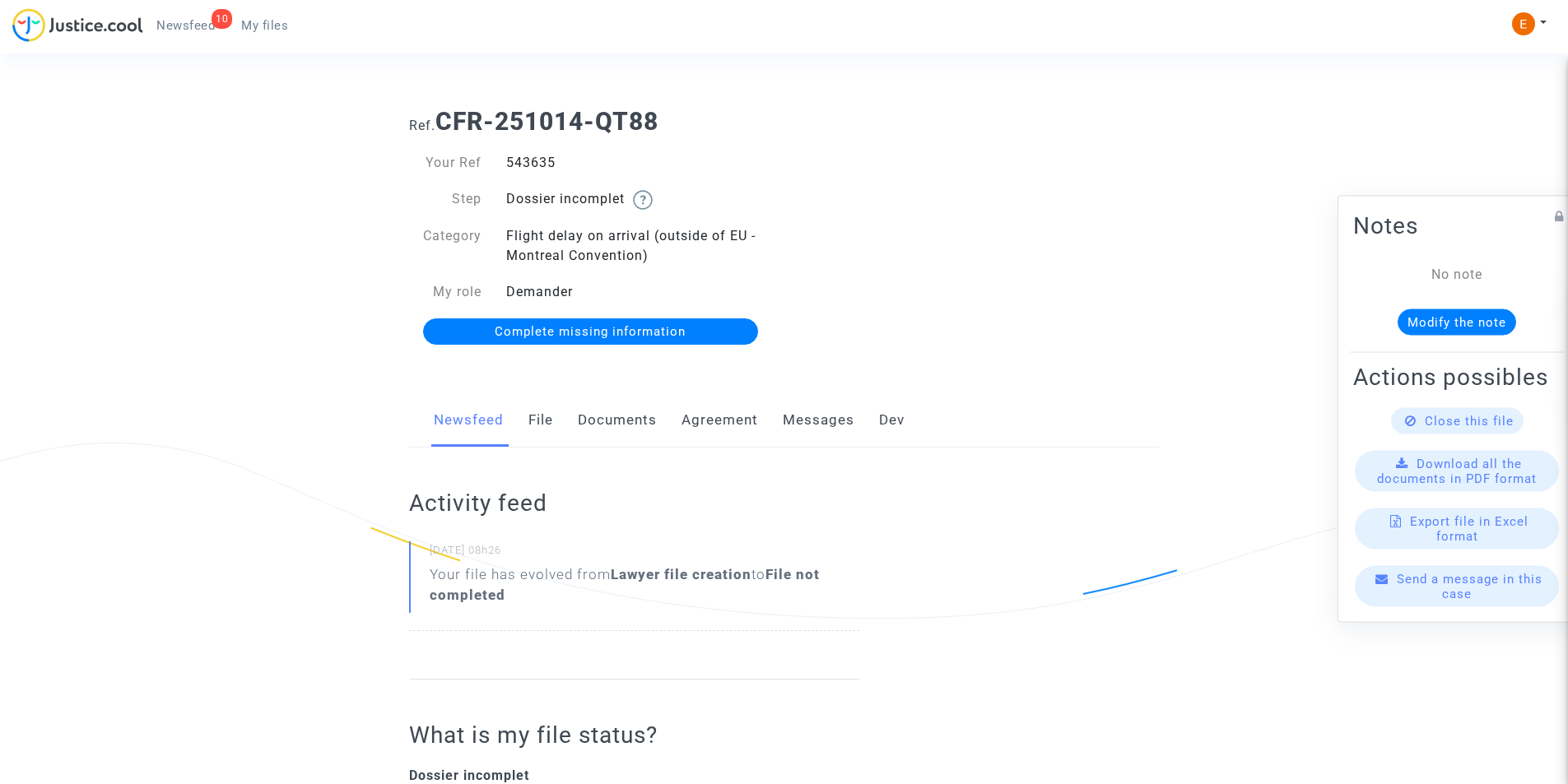
click at [644, 409] on link "Documents" at bounding box center [617, 421] width 79 height 55
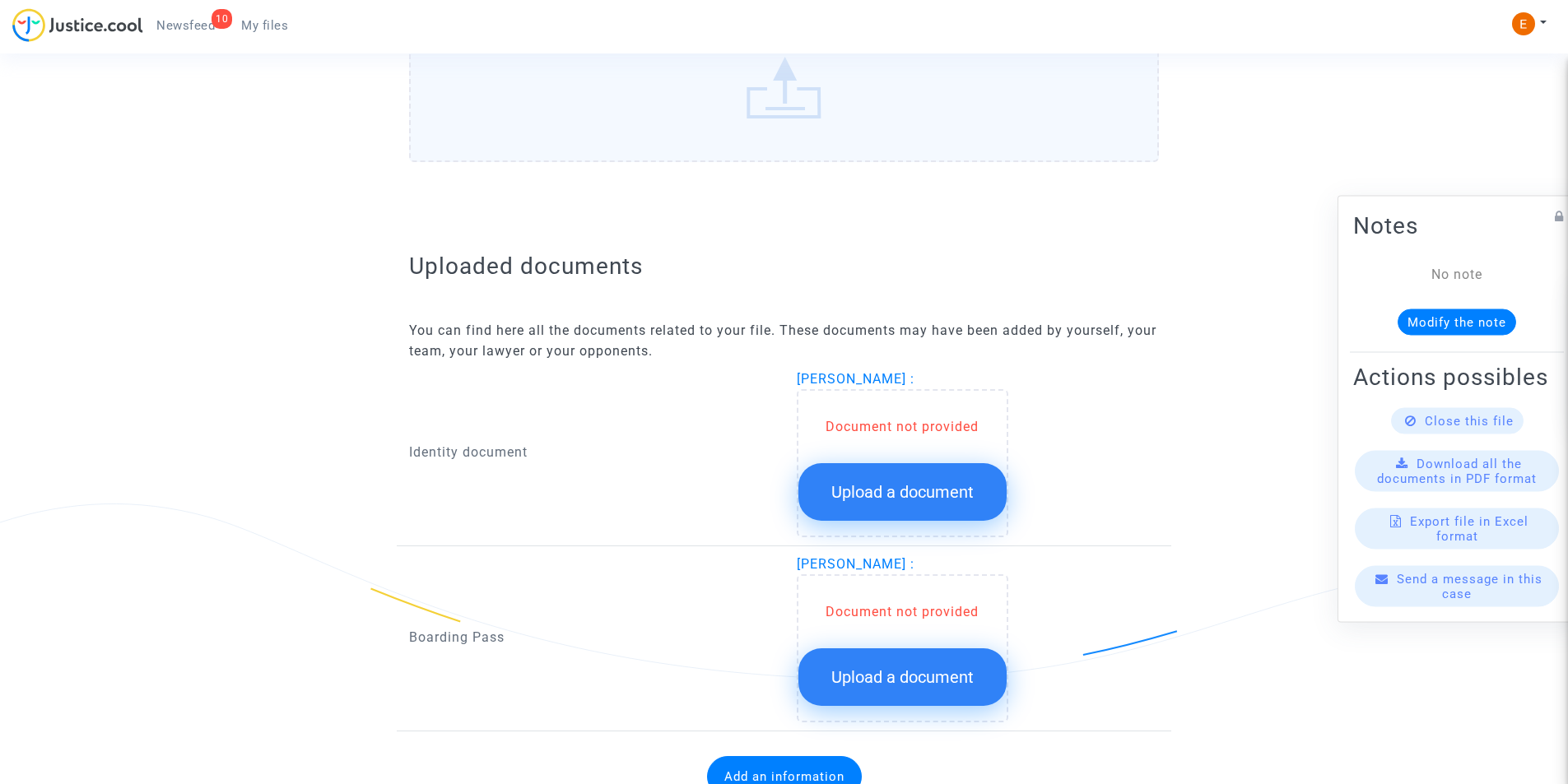
scroll to position [883, 0]
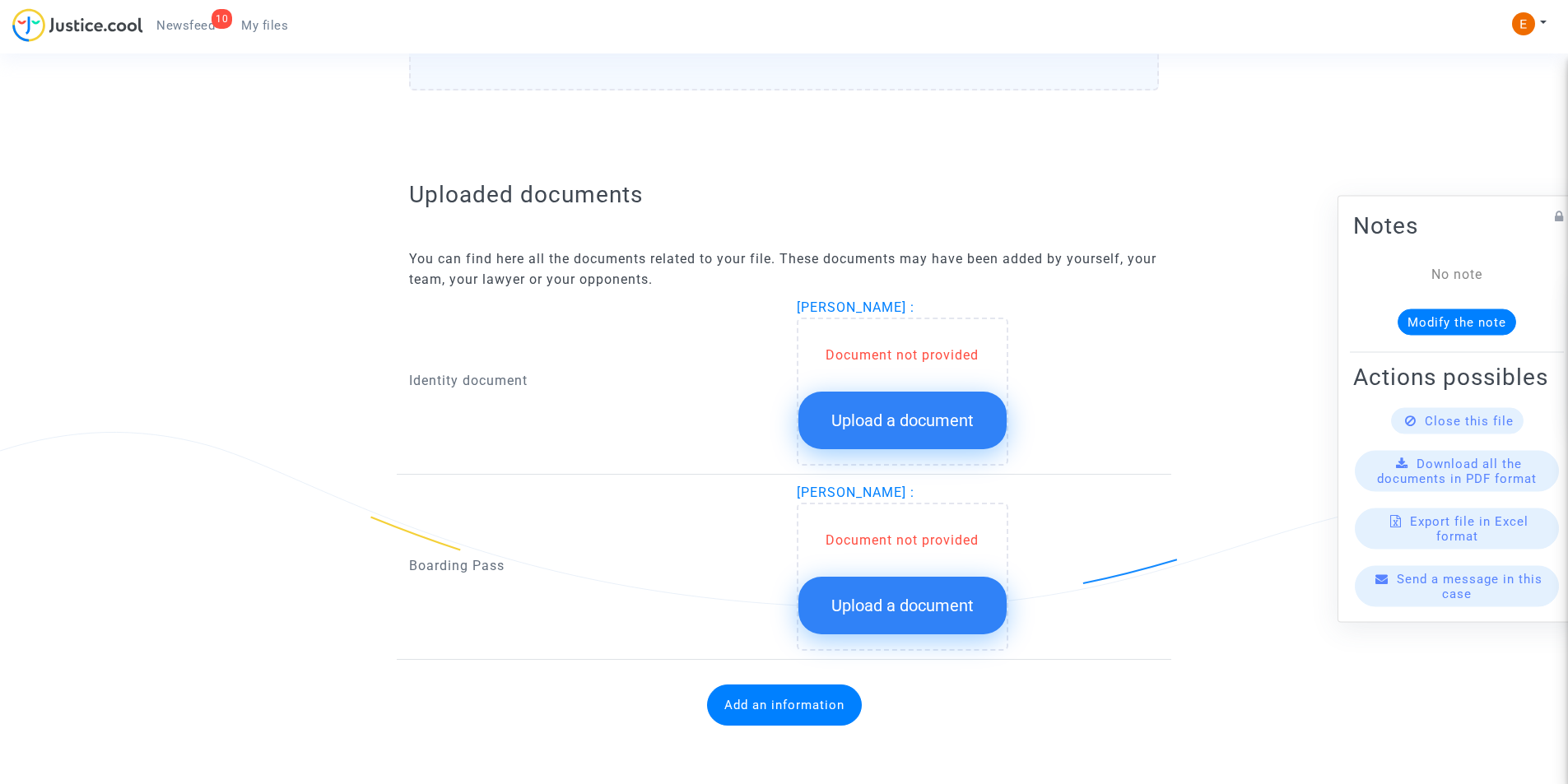
click at [884, 411] on span "Upload a document" at bounding box center [903, 421] width 142 height 20
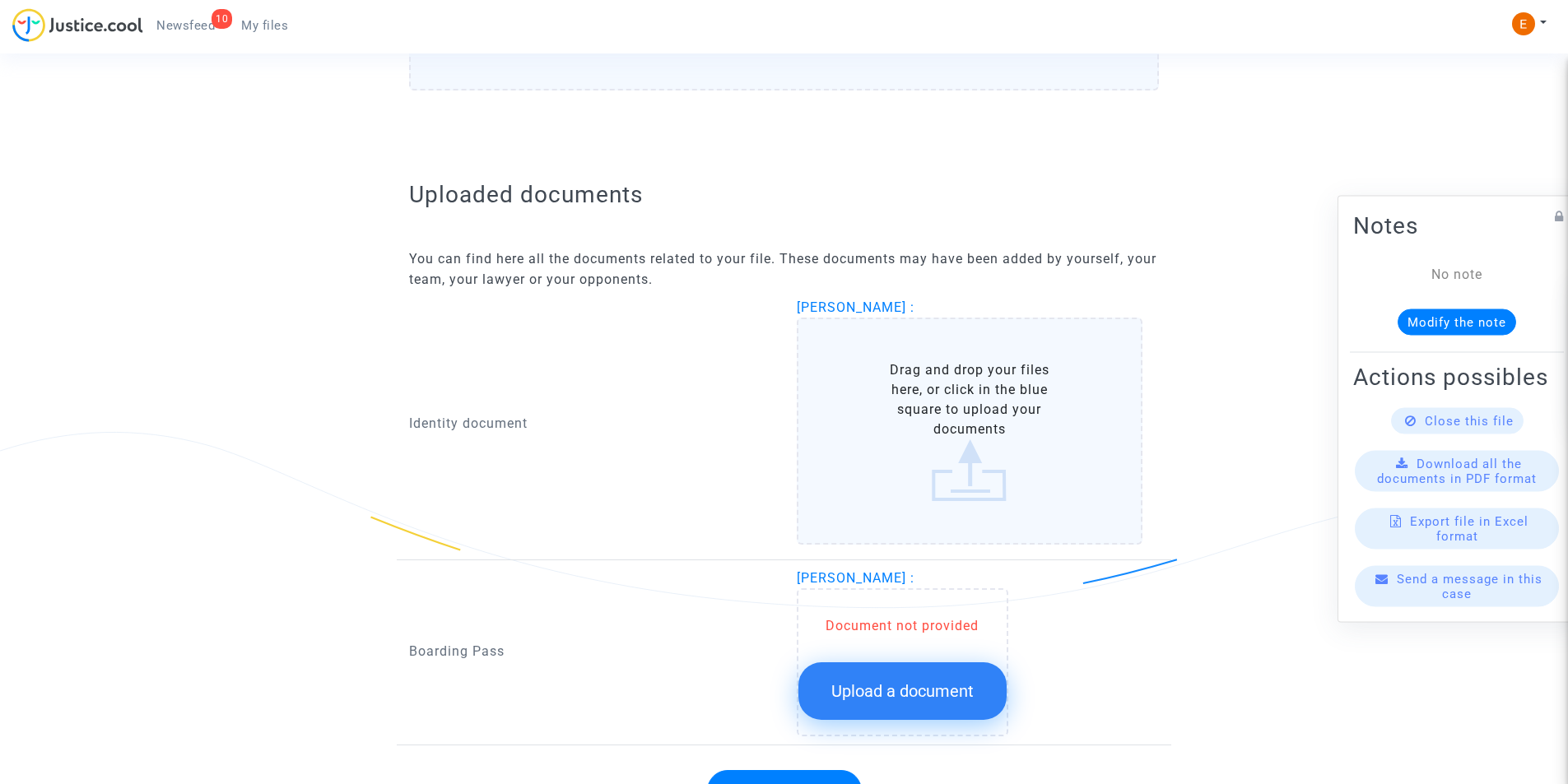
click at [979, 420] on label "Drag and drop your files here, or click in the blue square to upload your docum…" at bounding box center [970, 430] width 346 height 227
click at [0, 0] on input "Drag and drop your files here, or click in the blue square to upload your docum…" at bounding box center [0, 0] width 0 height 0
click at [951, 419] on label "Drag and drop your files here, or click in the blue square to upload your docum…" at bounding box center [970, 430] width 346 height 227
click at [0, 0] on input "Drag and drop your files here, or click in the blue square to upload your docum…" at bounding box center [0, 0] width 0 height 0
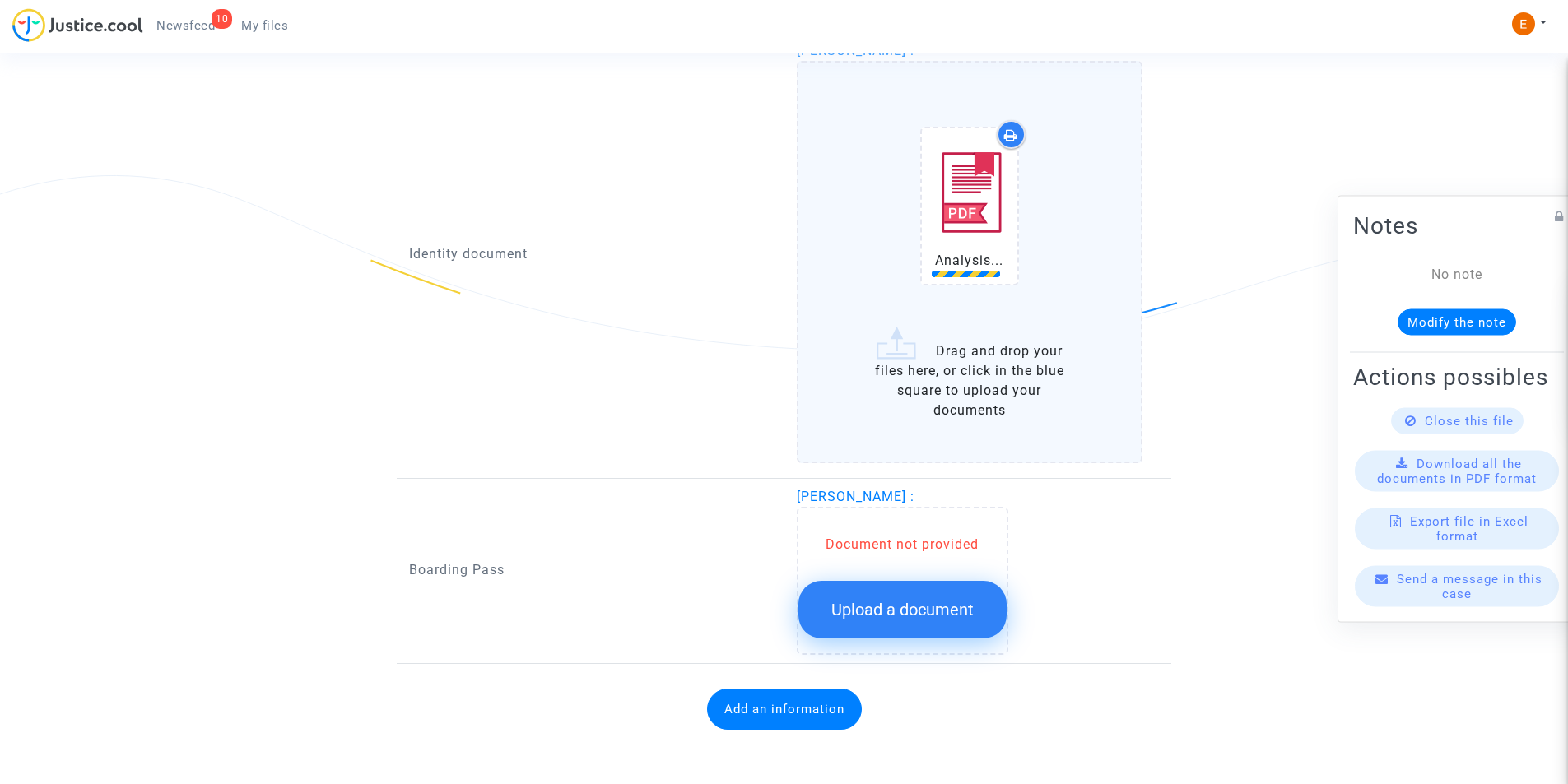
scroll to position [1143, 0]
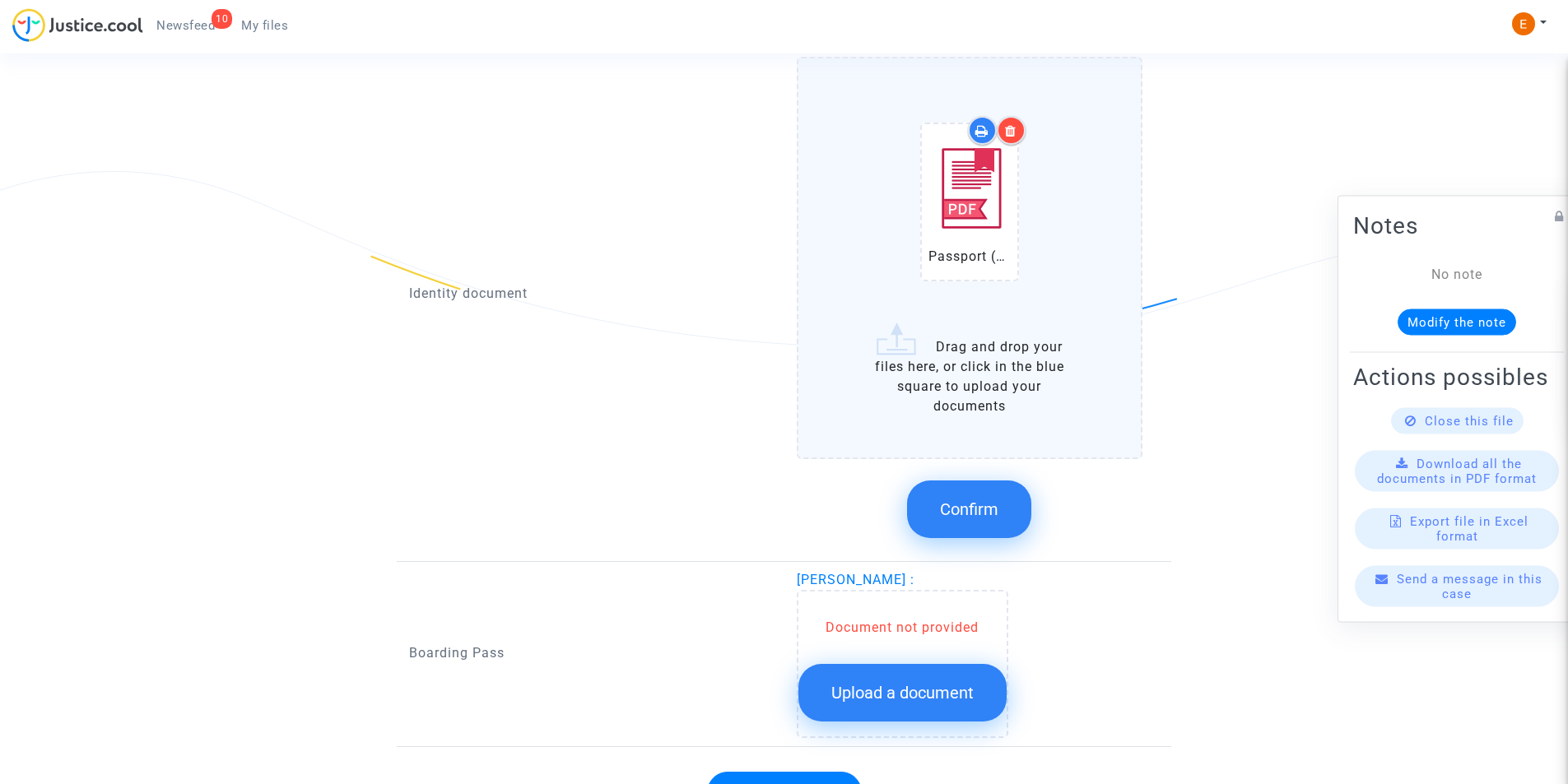
click at [969, 504] on span "Confirm" at bounding box center [969, 509] width 59 height 20
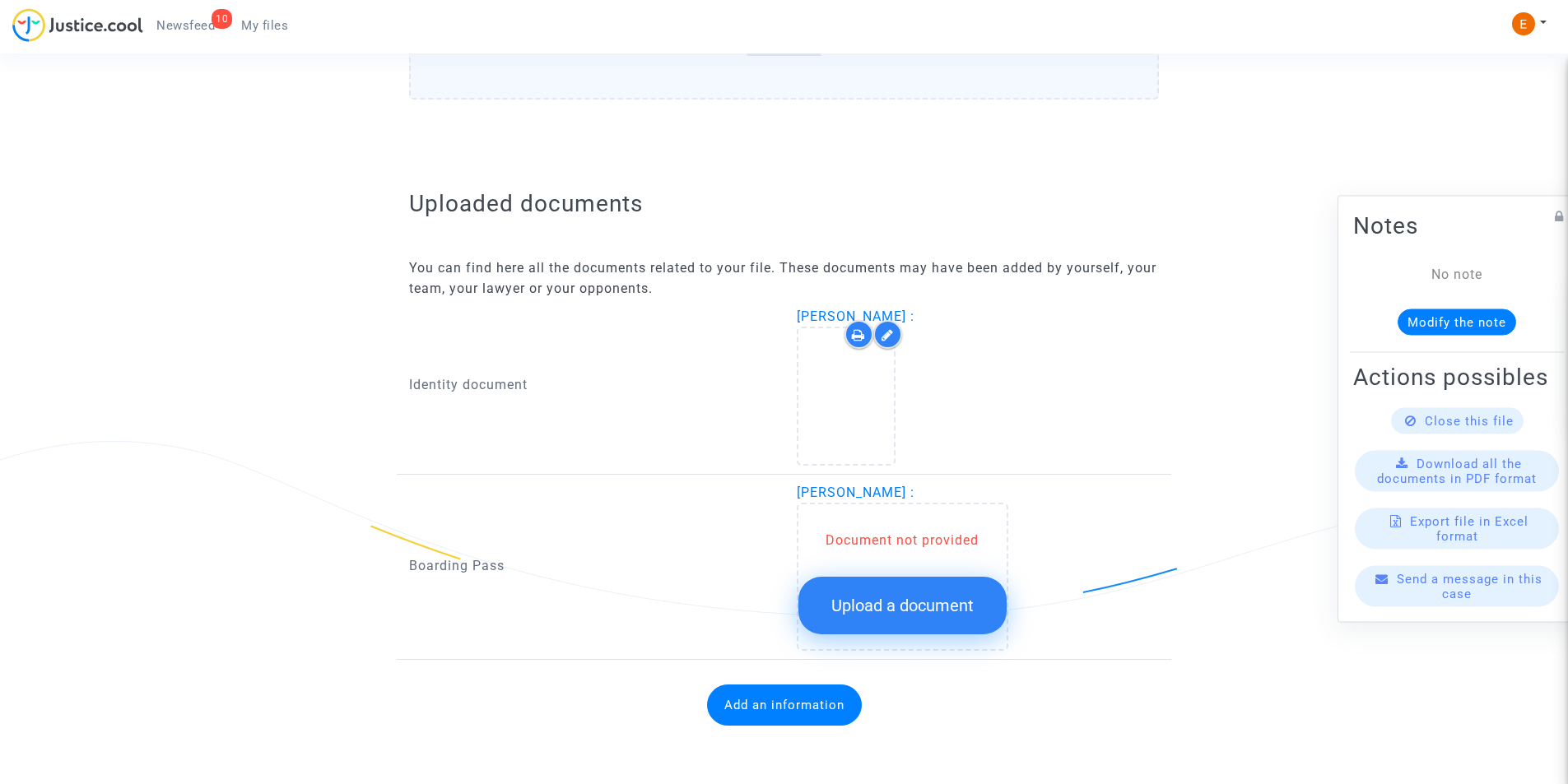
scroll to position [874, 0]
click at [897, 577] on button "Upload a document" at bounding box center [903, 606] width 208 height 58
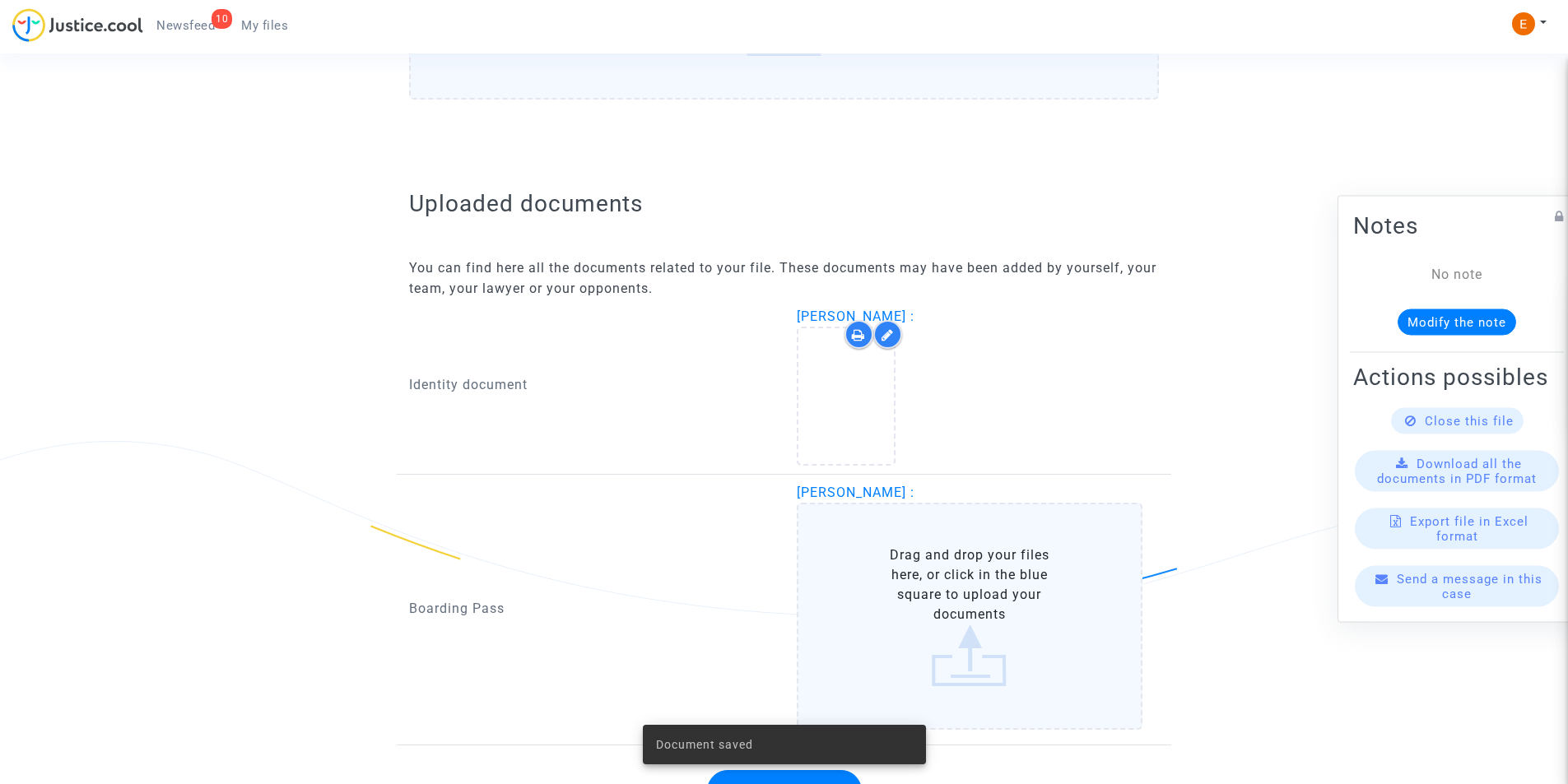
click at [922, 558] on label "Drag and drop your files here, or click in the blue square to upload your docum…" at bounding box center [970, 615] width 346 height 227
click at [0, 0] on input "Drag and drop your files here, or click in the blue square to upload your docum…" at bounding box center [0, 0] width 0 height 0
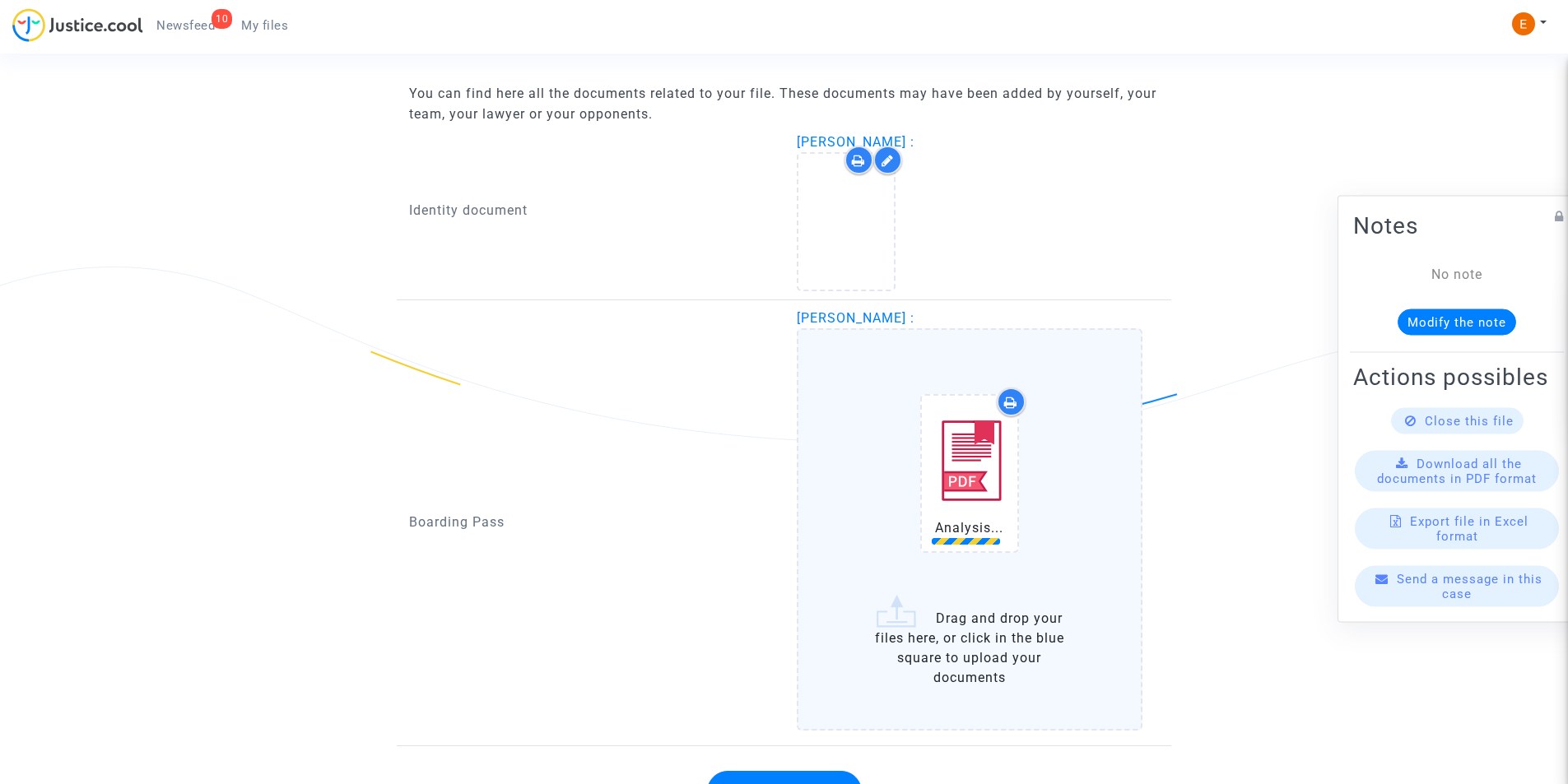
scroll to position [1134, 0]
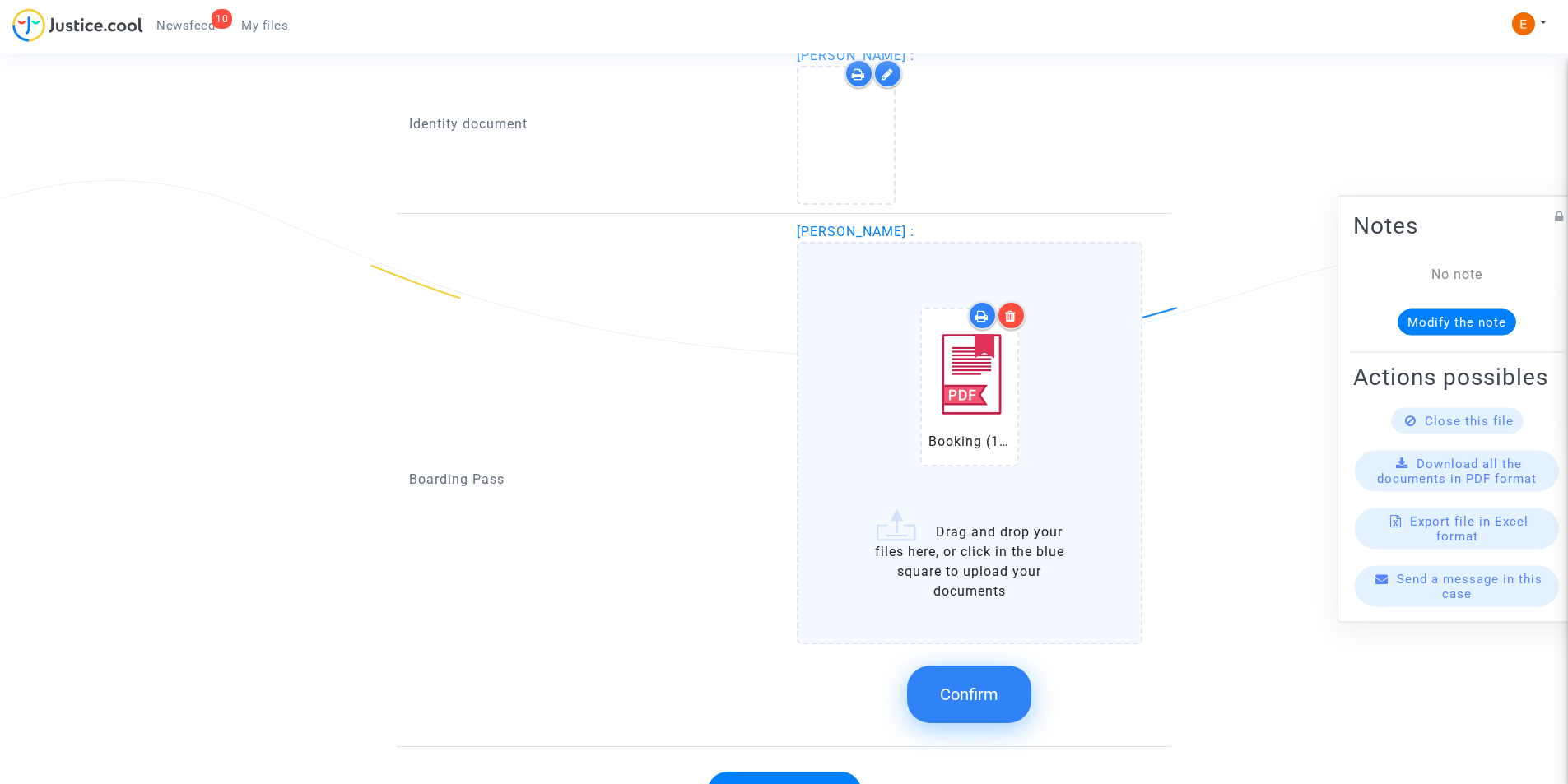
click at [979, 695] on span "Confirm" at bounding box center [969, 695] width 59 height 20
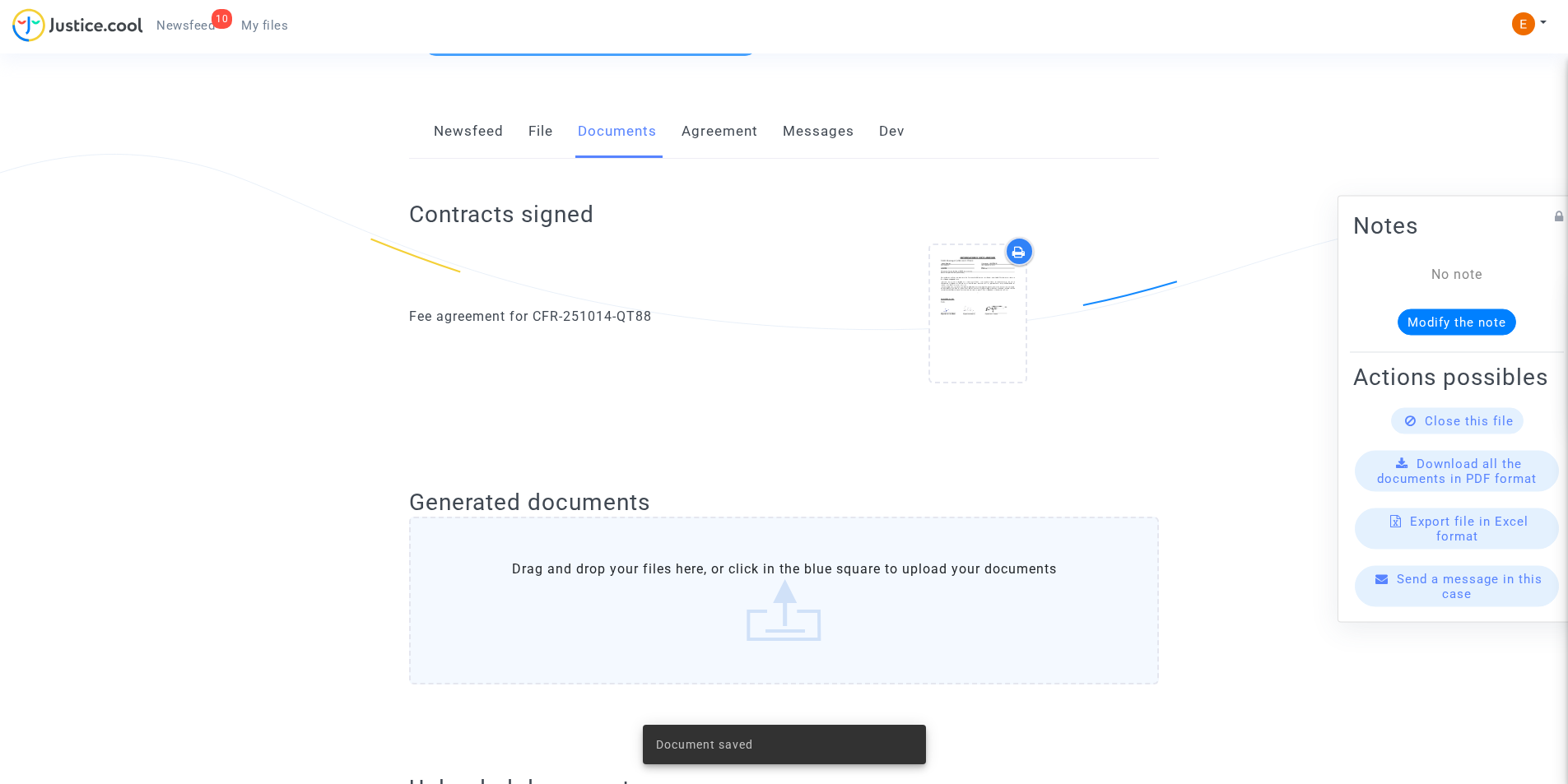
scroll to position [0, 0]
